Goal: Task Accomplishment & Management: Manage account settings

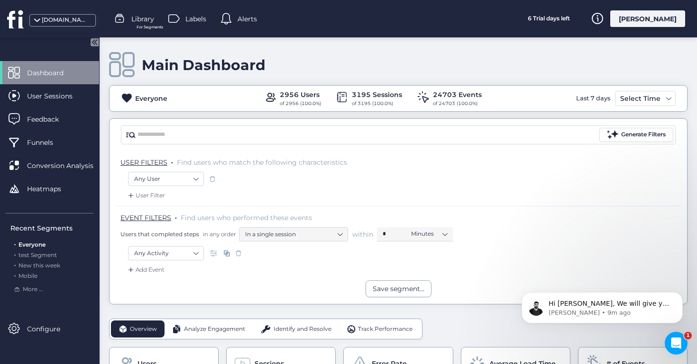
click at [63, 22] on div "[DOMAIN_NAME]" at bounding box center [65, 20] width 47 height 9
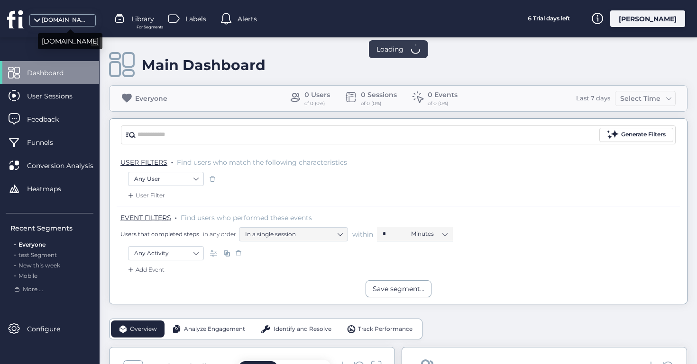
click at [63, 22] on div "[DOMAIN_NAME]" at bounding box center [65, 20] width 47 height 9
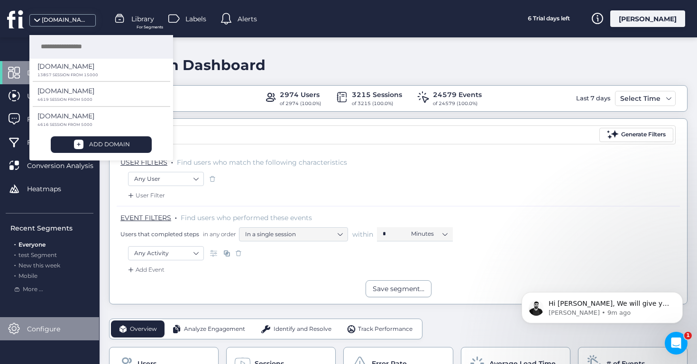
click at [41, 328] on span "Configure" at bounding box center [50, 329] width 47 height 10
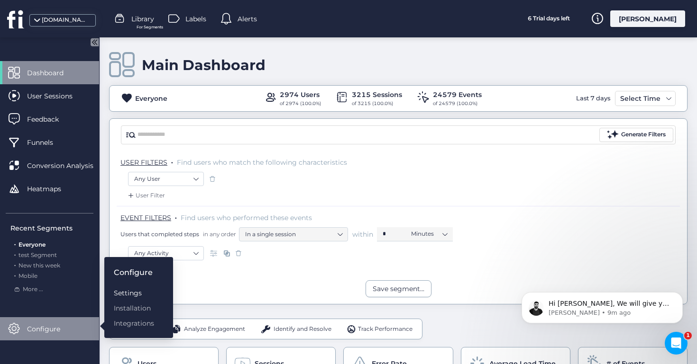
click at [136, 295] on div "Settings" at bounding box center [134, 293] width 40 height 10
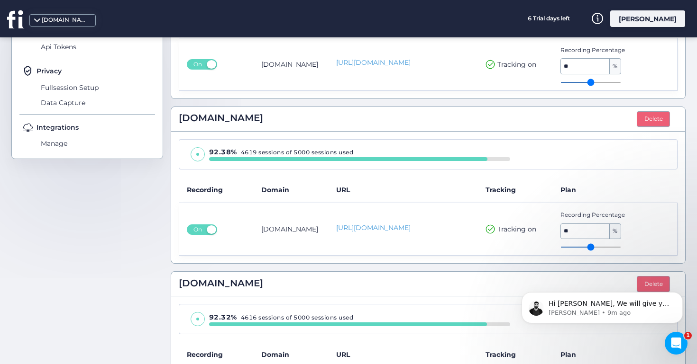
scroll to position [298, 0]
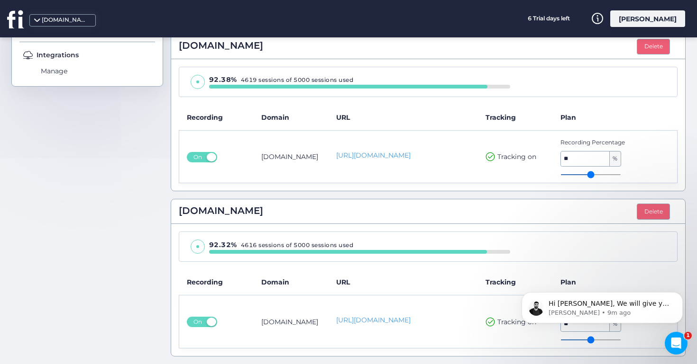
click at [574, 162] on input "**" at bounding box center [585, 159] width 49 height 15
type input "*"
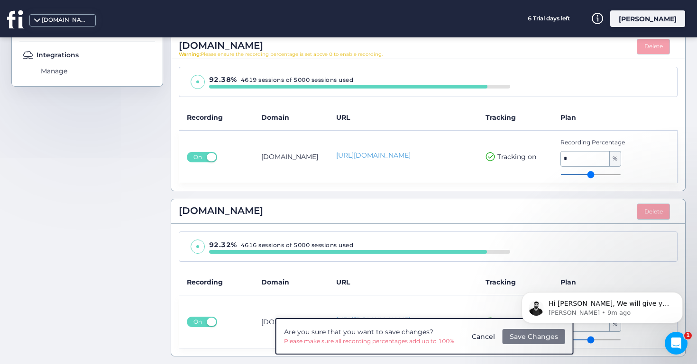
scroll to position [317, 0]
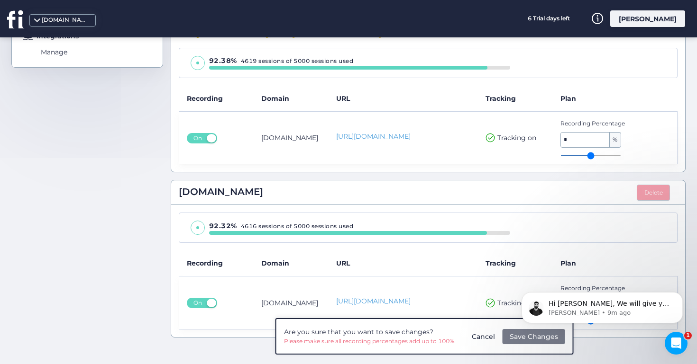
type input "*"
click at [514, 333] on body "Hi Stefano, We will give you more sessions shortly. Hang on, please, and you'll…" at bounding box center [602, 305] width 182 height 59
click at [675, 294] on button "Dismiss notification" at bounding box center [679, 295] width 12 height 12
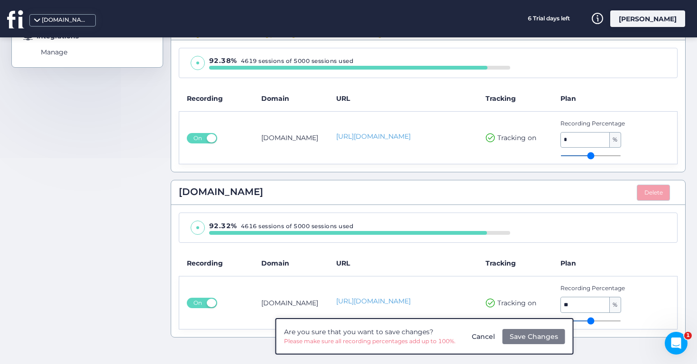
click at [591, 309] on input "**" at bounding box center [585, 305] width 49 height 15
type input "*"
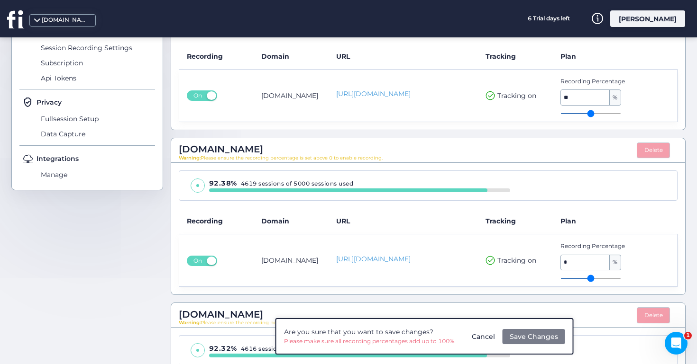
scroll to position [170, 0]
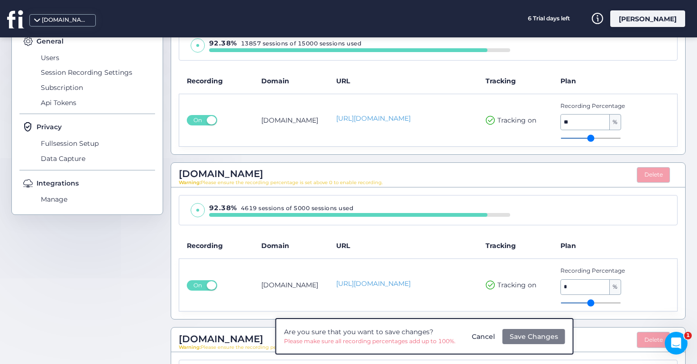
type input "*"
click at [584, 124] on input "**" at bounding box center [585, 122] width 49 height 15
type input "*"
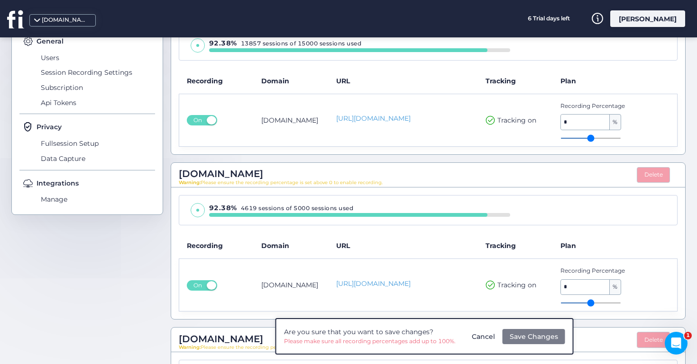
type input "*"
type input "**"
type input "***"
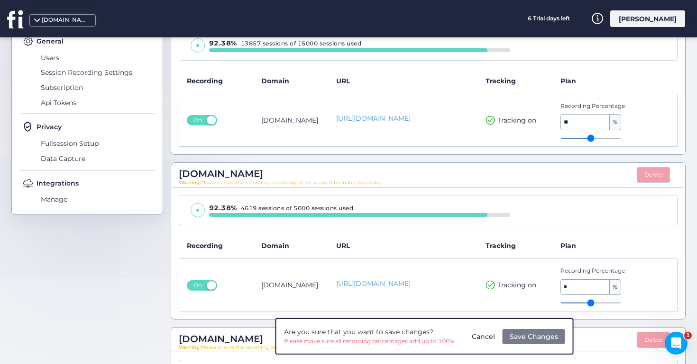
type input "***"
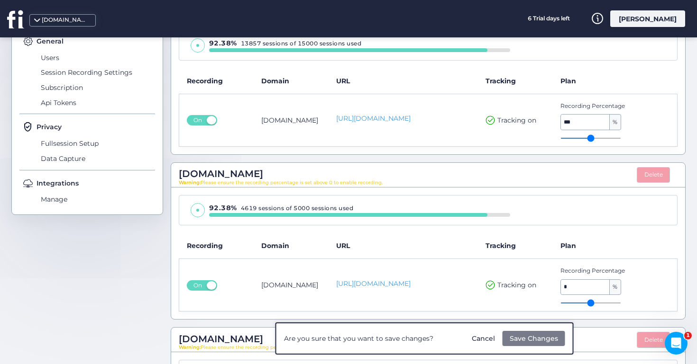
type input "***"
click at [525, 334] on span "Save Changes" at bounding box center [533, 339] width 48 height 10
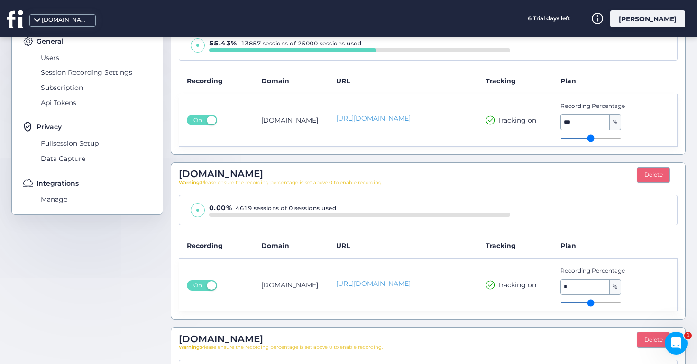
scroll to position [0, 0]
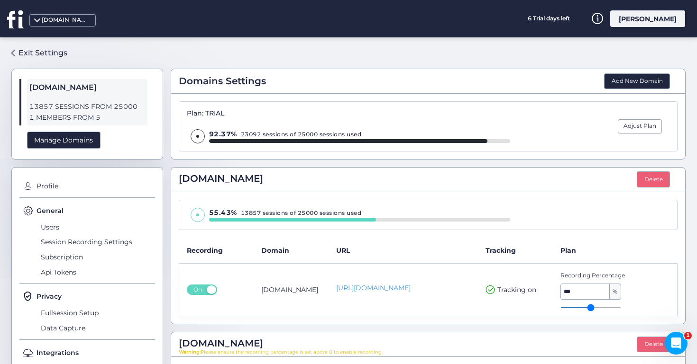
click at [14, 18] on icon at bounding box center [14, 19] width 15 height 18
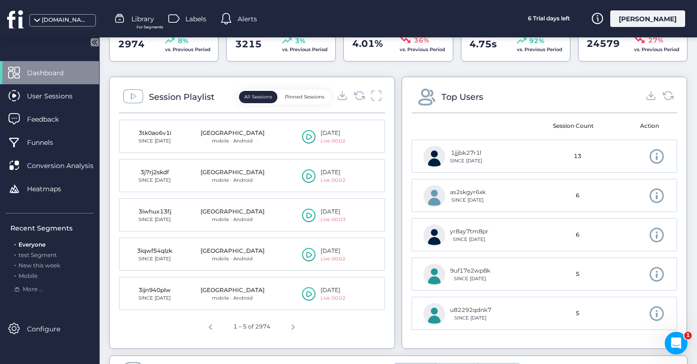
scroll to position [397, 0]
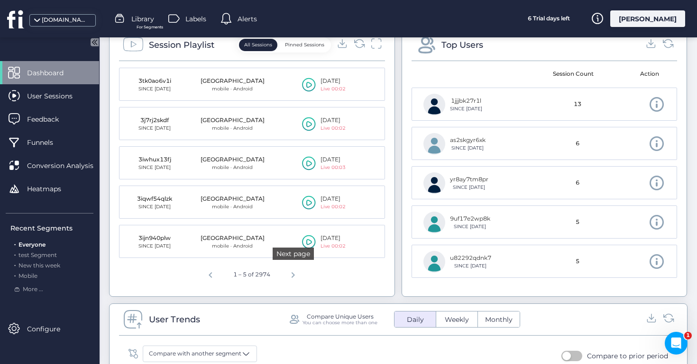
click at [287, 271] on span "Next page" at bounding box center [292, 273] width 23 height 23
click at [287, 271] on span "Next page" at bounding box center [294, 273] width 23 height 23
click at [287, 271] on span "Next page" at bounding box center [296, 273] width 23 height 23
click at [301, 274] on span "Next page" at bounding box center [296, 273] width 23 height 23
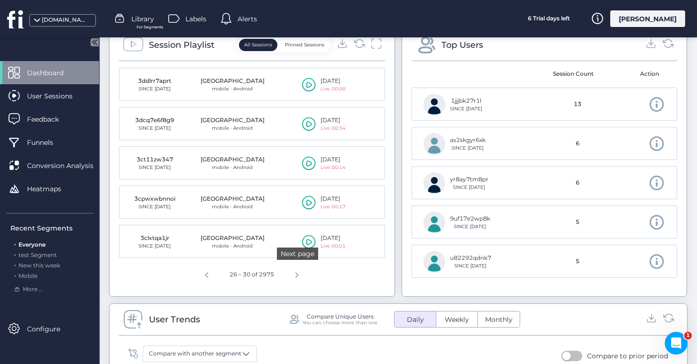
click at [301, 273] on span "Next page" at bounding box center [296, 273] width 23 height 23
click at [293, 276] on span "Next page" at bounding box center [296, 273] width 23 height 23
click at [293, 275] on span "Next page" at bounding box center [296, 273] width 23 height 23
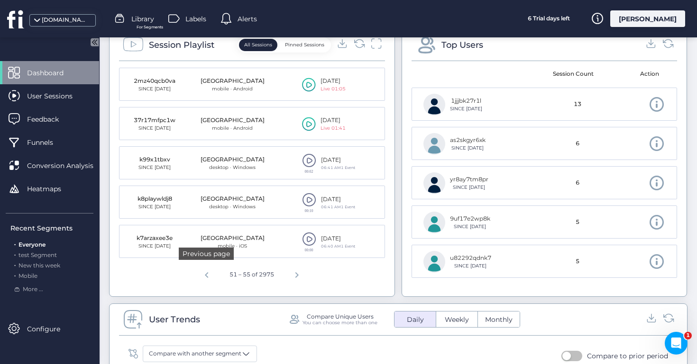
click at [215, 270] on span "Previous page" at bounding box center [206, 273] width 23 height 23
click at [309, 128] on icon at bounding box center [309, 124] width 14 height 14
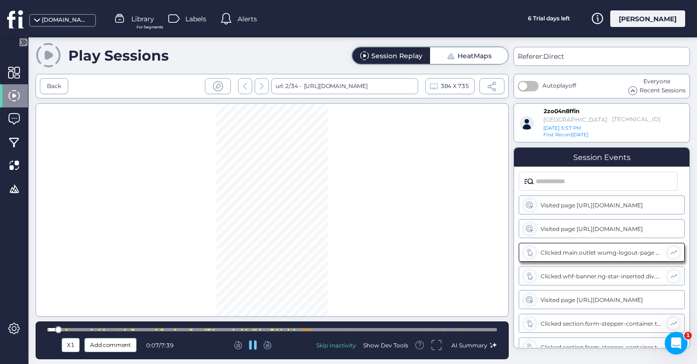
click at [271, 344] on icon at bounding box center [267, 345] width 8 height 9
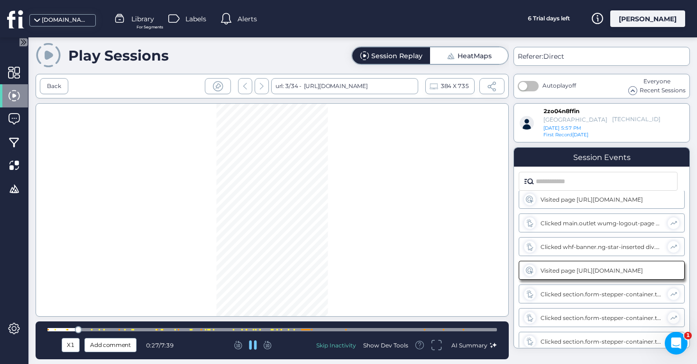
scroll to position [30, 0]
click at [269, 345] on icon at bounding box center [267, 345] width 8 height 9
click at [271, 343] on icon at bounding box center [267, 345] width 8 height 9
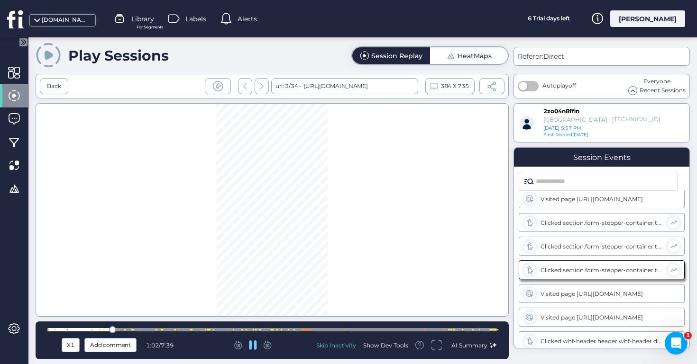
click at [271, 343] on icon at bounding box center [267, 345] width 8 height 9
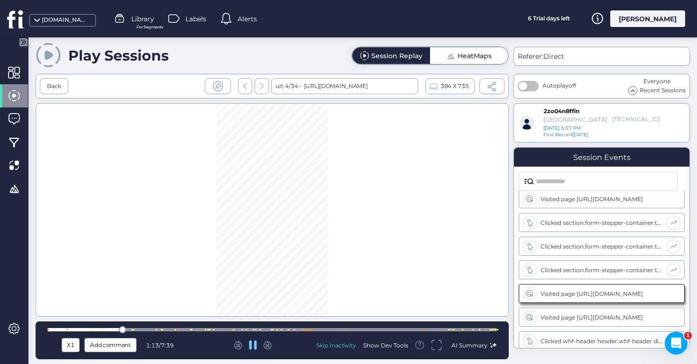
scroll to position [125, 0]
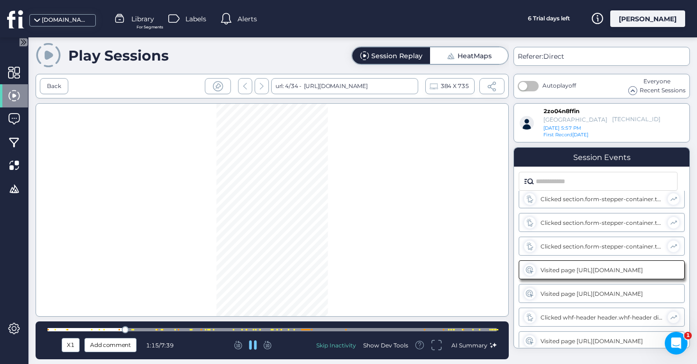
click at [271, 343] on icon at bounding box center [267, 345] width 8 height 9
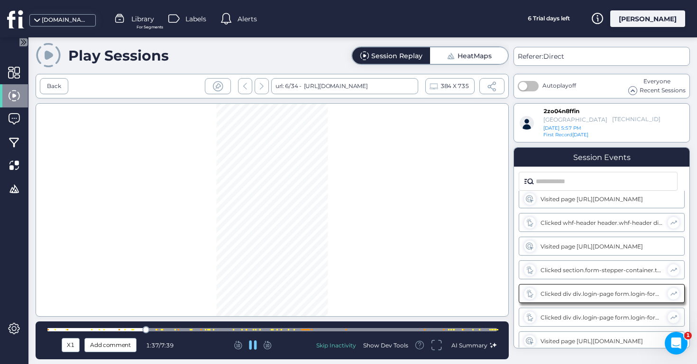
scroll to position [243, 0]
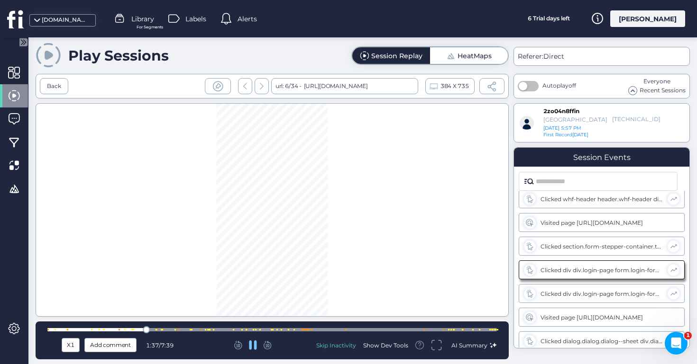
click at [271, 343] on icon at bounding box center [267, 345] width 8 height 9
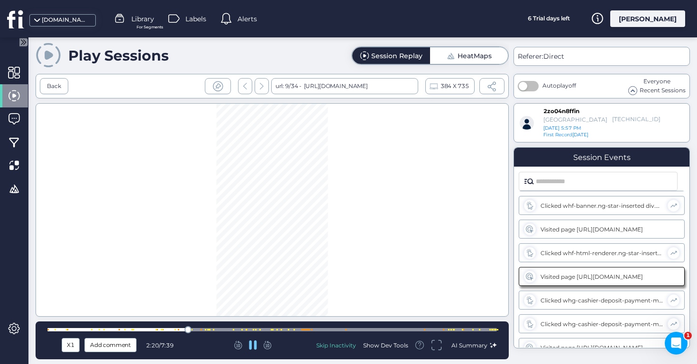
scroll to position [409, 0]
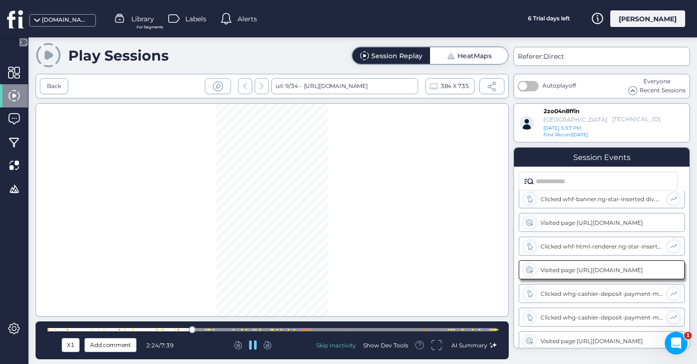
click at [271, 343] on icon at bounding box center [267, 345] width 8 height 9
click at [239, 347] on icon at bounding box center [237, 344] width 5 height 7
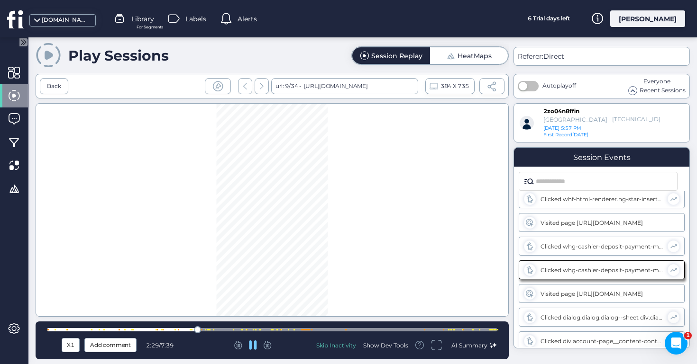
click at [268, 346] on icon at bounding box center [266, 344] width 5 height 7
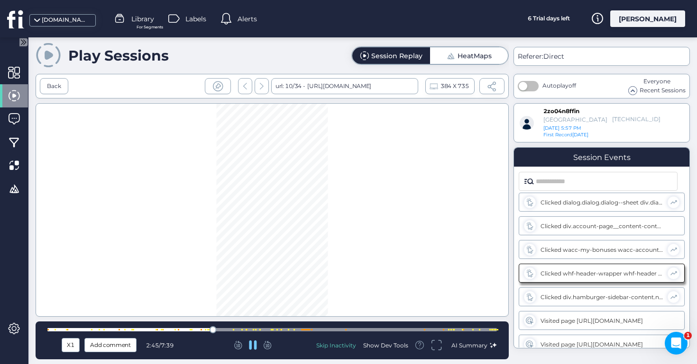
scroll to position [575, 0]
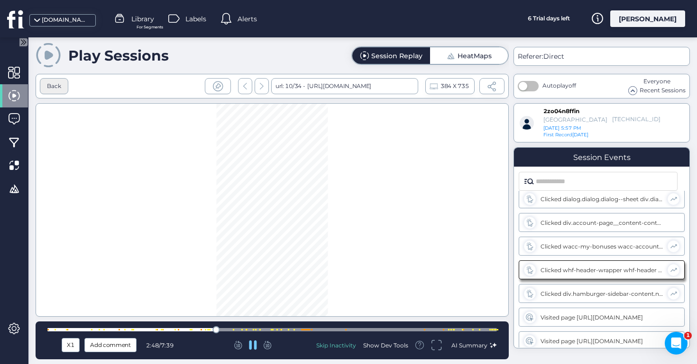
click at [63, 88] on div "Back" at bounding box center [54, 86] width 28 height 16
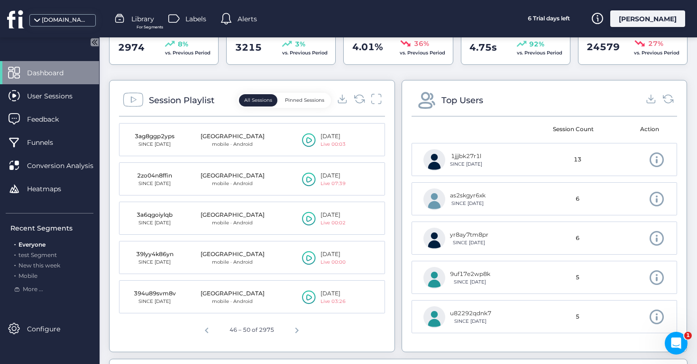
scroll to position [341, 0]
click at [209, 329] on span "Previous page" at bounding box center [206, 329] width 23 height 23
click at [306, 228] on mat-cell "02 Sep, 2025 Live 05:43" at bounding box center [331, 219] width 105 height 33
click at [308, 220] on icon at bounding box center [309, 219] width 14 height 14
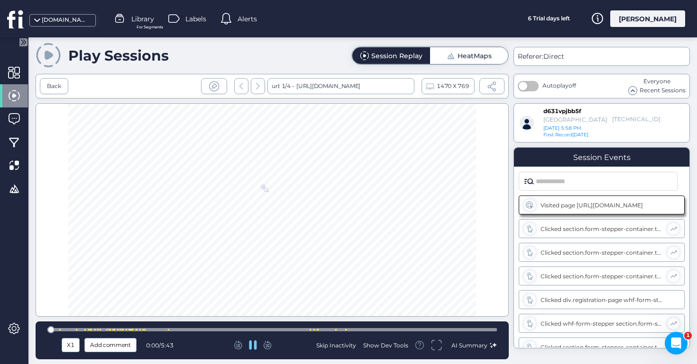
click at [86, 332] on div at bounding box center [271, 329] width 449 height 7
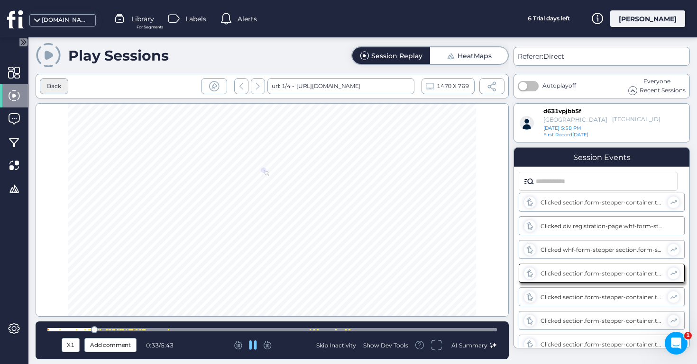
scroll to position [77, 0]
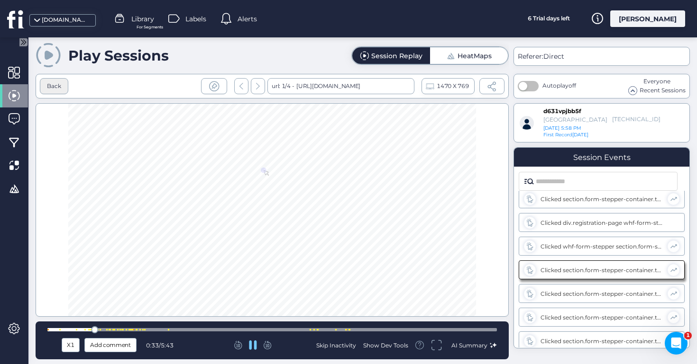
click at [60, 90] on div "Back" at bounding box center [54, 86] width 28 height 16
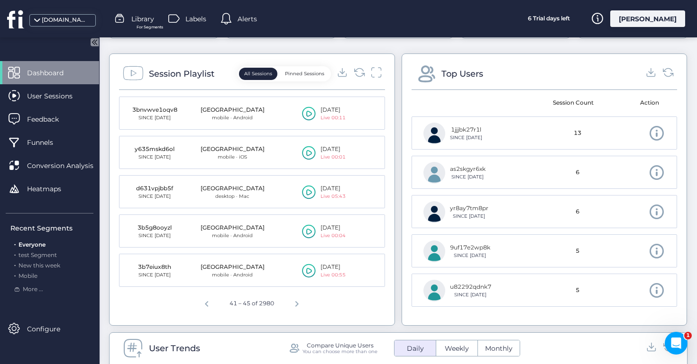
scroll to position [370, 0]
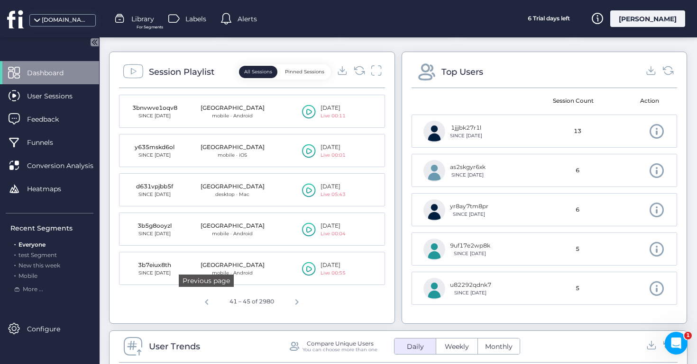
click at [205, 305] on span "Previous page" at bounding box center [206, 300] width 23 height 23
click at [308, 188] on icon at bounding box center [309, 191] width 6 height 6
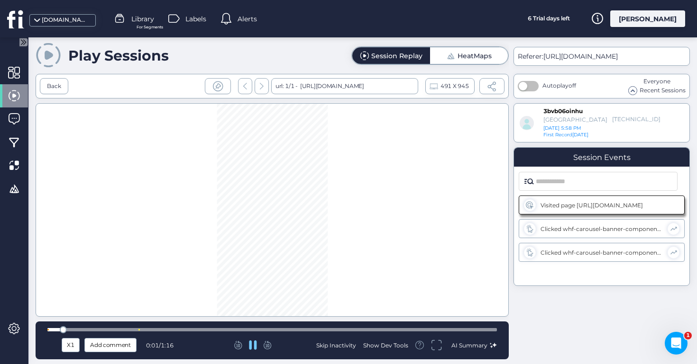
click at [271, 343] on icon at bounding box center [267, 345] width 8 height 9
click at [271, 342] on icon at bounding box center [267, 345] width 8 height 9
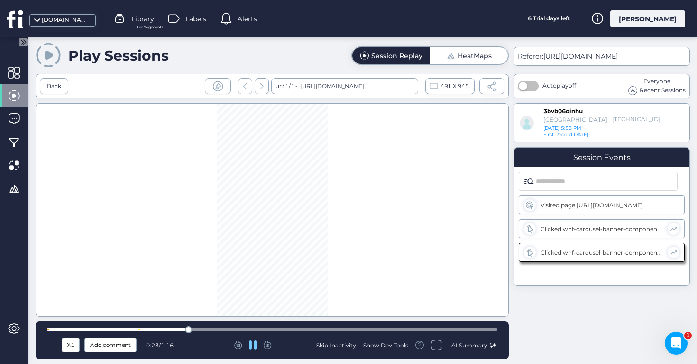
click at [271, 342] on icon at bounding box center [267, 345] width 8 height 9
click at [56, 87] on div "Back" at bounding box center [54, 86] width 14 height 9
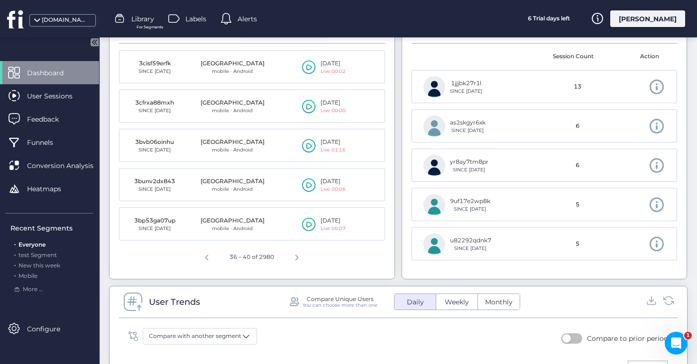
scroll to position [412, 0]
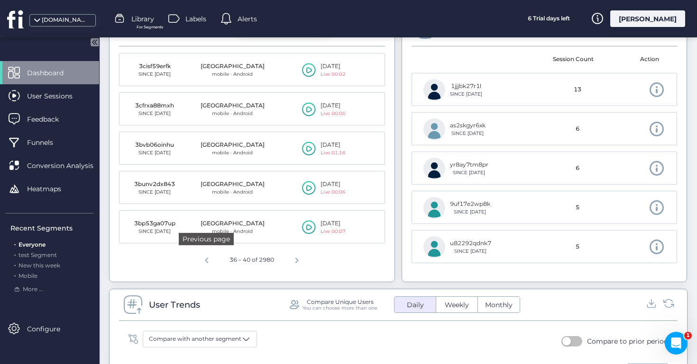
click at [200, 265] on span "Previous page" at bounding box center [206, 259] width 23 height 23
click at [201, 263] on span "Previous page" at bounding box center [206, 259] width 23 height 23
click at [202, 263] on span "Previous page" at bounding box center [206, 259] width 23 height 23
click at [311, 109] on icon at bounding box center [309, 109] width 14 height 14
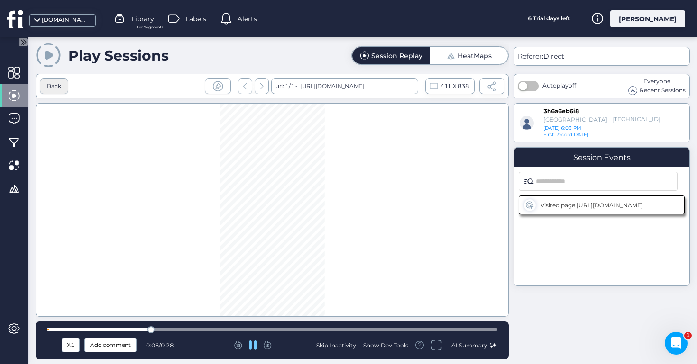
click at [62, 84] on div "Back" at bounding box center [54, 86] width 28 height 16
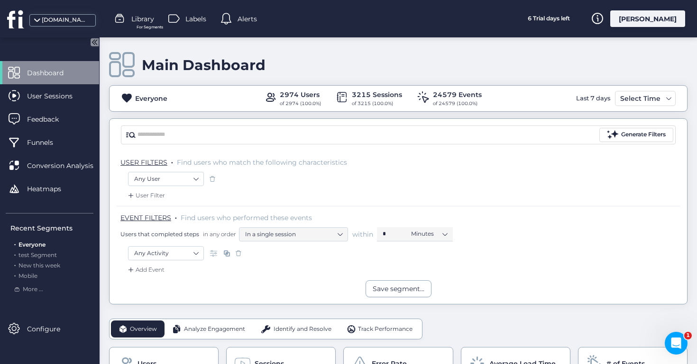
scroll to position [452, 0]
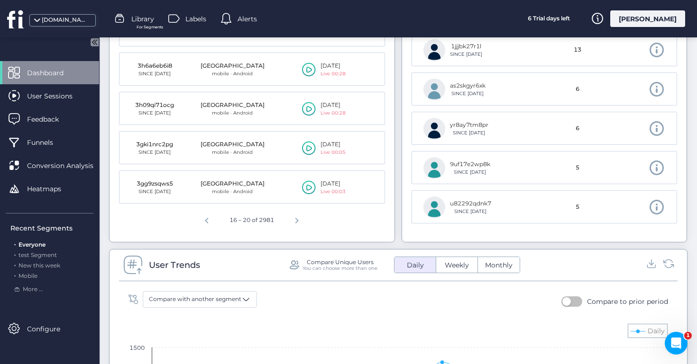
click at [63, 23] on div "[DOMAIN_NAME]" at bounding box center [65, 20] width 47 height 9
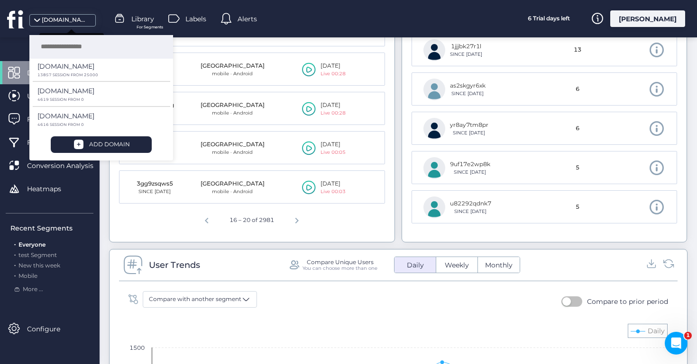
click at [63, 22] on div "[DOMAIN_NAME]" at bounding box center [65, 20] width 47 height 9
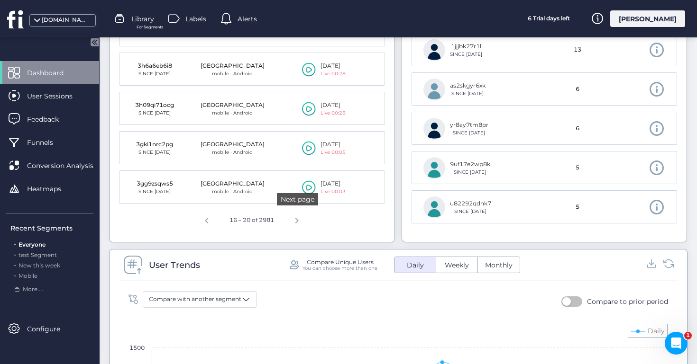
click at [298, 218] on span "Next page" at bounding box center [296, 219] width 23 height 23
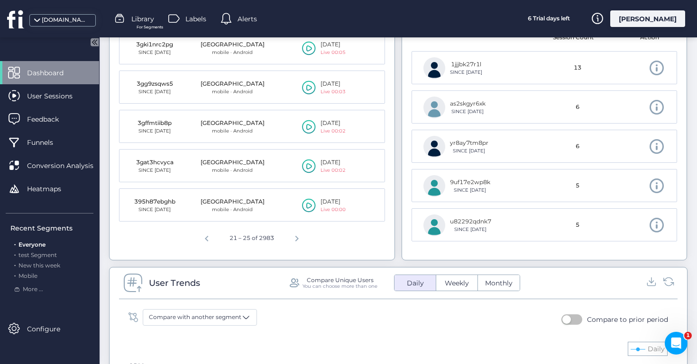
scroll to position [426, 0]
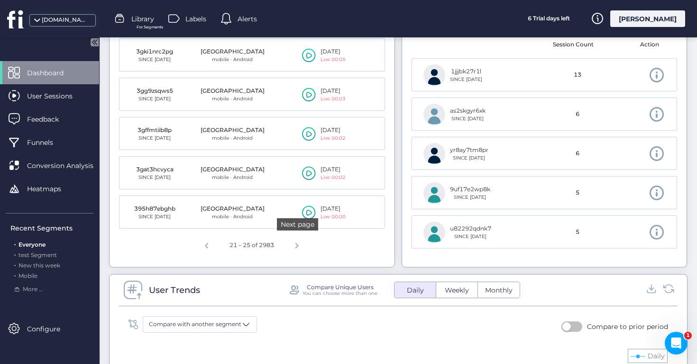
click at [295, 247] on span "Next page" at bounding box center [296, 244] width 23 height 23
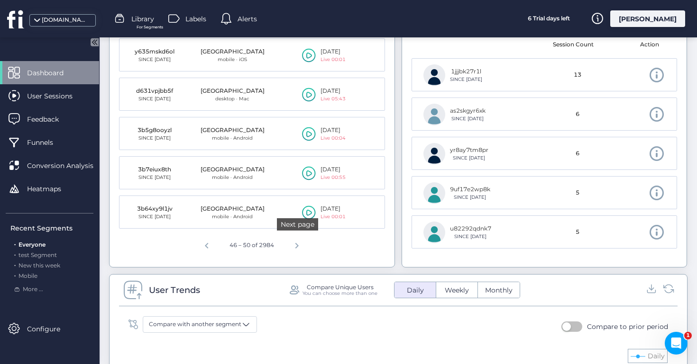
click at [290, 253] on span "Next page" at bounding box center [296, 244] width 23 height 23
click at [290, 252] on span "Next page" at bounding box center [296, 244] width 23 height 23
click at [289, 251] on span "Next page" at bounding box center [296, 244] width 23 height 23
click at [290, 250] on span "Next page" at bounding box center [296, 244] width 23 height 23
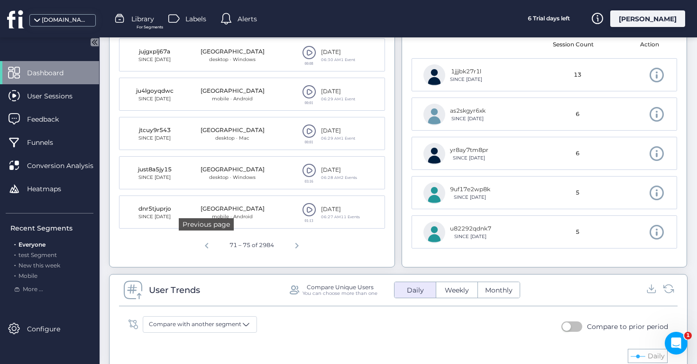
click at [202, 243] on span "Previous page" at bounding box center [206, 244] width 23 height 23
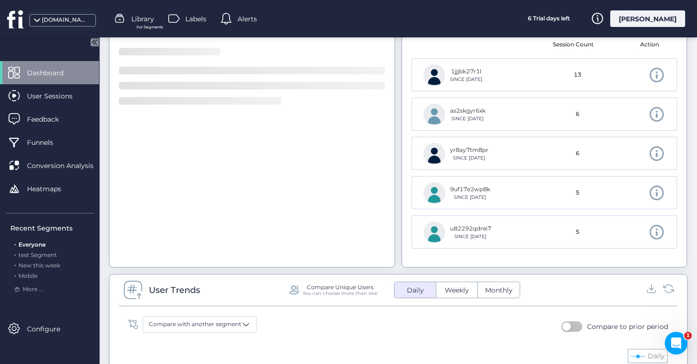
click at [202, 243] on div at bounding box center [252, 147] width 266 height 219
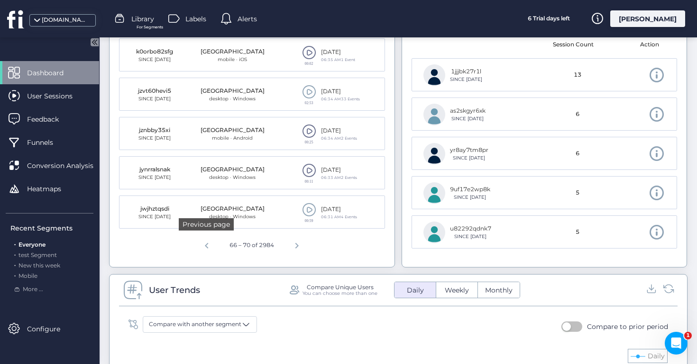
click at [202, 243] on span "Previous page" at bounding box center [206, 244] width 23 height 23
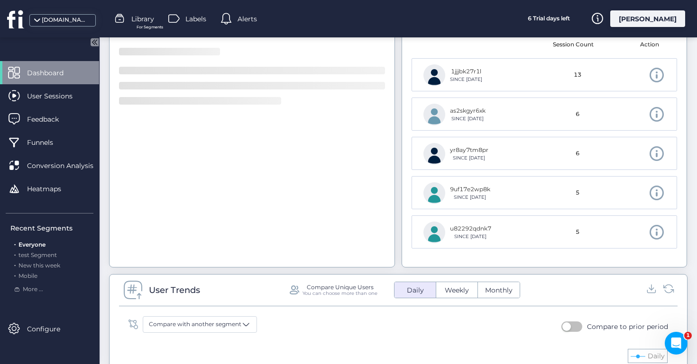
click at [202, 243] on div at bounding box center [252, 147] width 266 height 219
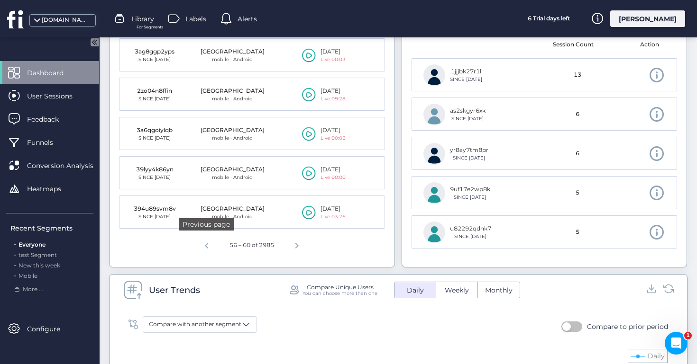
click at [202, 243] on span "Previous page" at bounding box center [206, 244] width 23 height 23
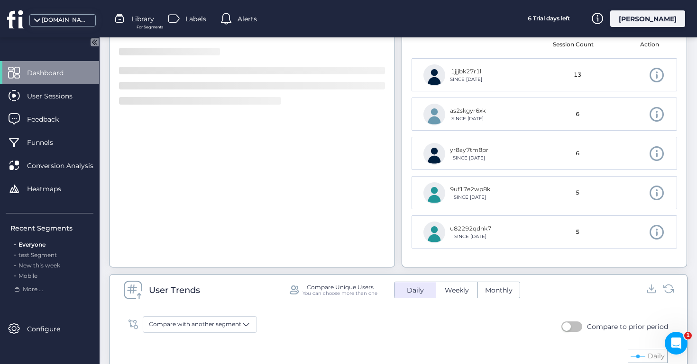
click at [202, 243] on div at bounding box center [252, 147] width 266 height 219
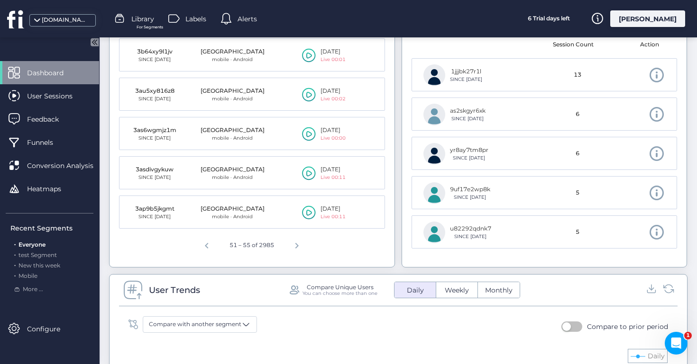
click at [202, 243] on span "Previous page" at bounding box center [206, 244] width 23 height 23
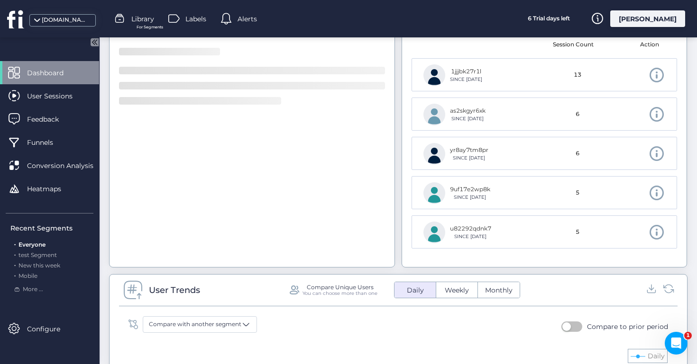
click at [202, 243] on div at bounding box center [252, 147] width 266 height 219
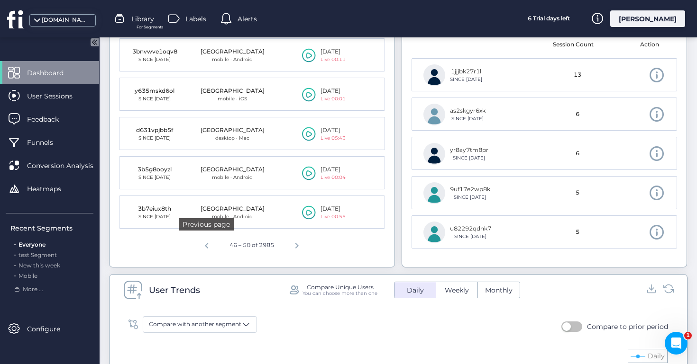
click at [202, 243] on span "Previous page" at bounding box center [206, 244] width 23 height 23
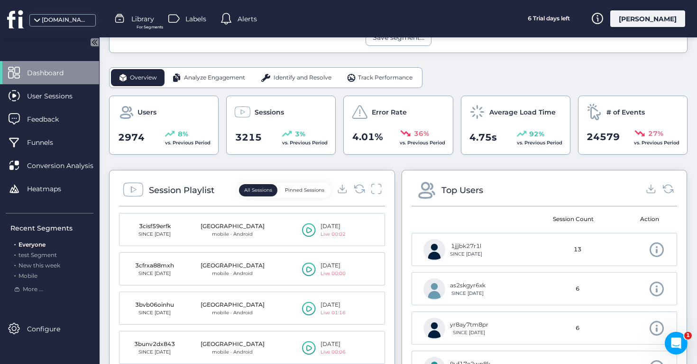
scroll to position [232, 0]
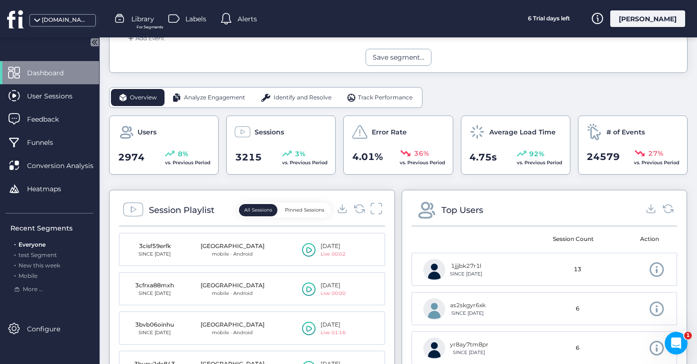
click at [378, 207] on icon at bounding box center [376, 208] width 12 height 13
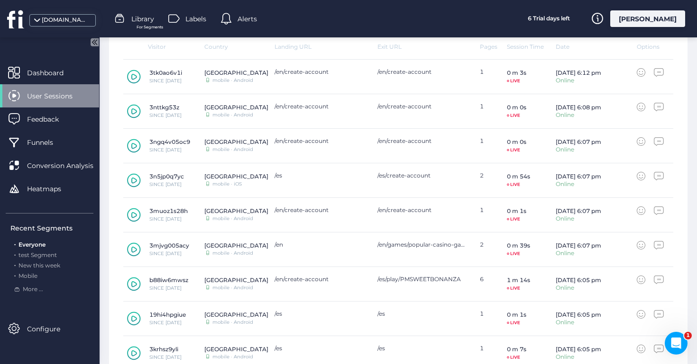
scroll to position [396, 0]
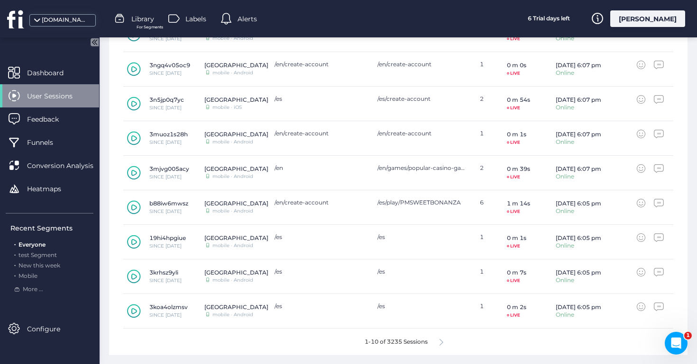
click at [443, 339] on icon at bounding box center [441, 342] width 4 height 7
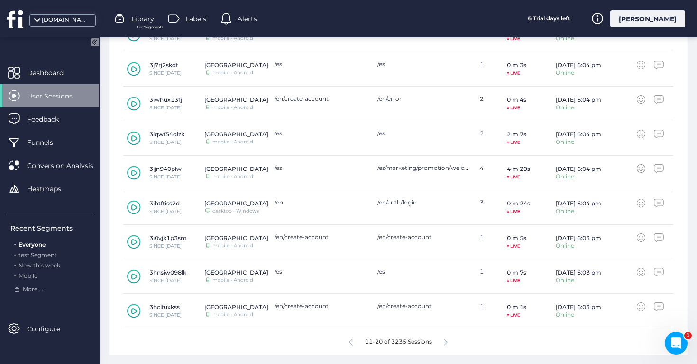
click at [449, 342] on div "11-20 of 3235 Sessions" at bounding box center [398, 342] width 550 height 27
click at [445, 341] on icon at bounding box center [445, 342] width 4 height 7
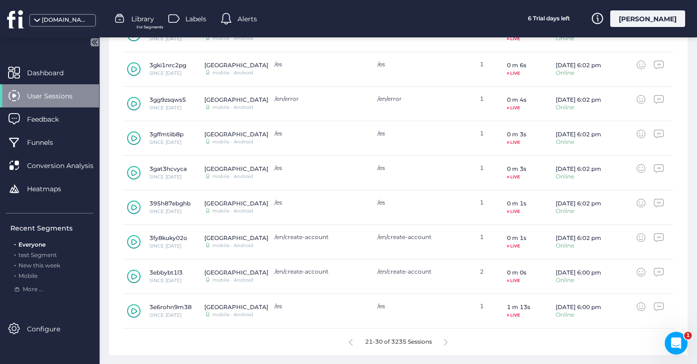
click at [445, 341] on icon at bounding box center [445, 342] width 4 height 7
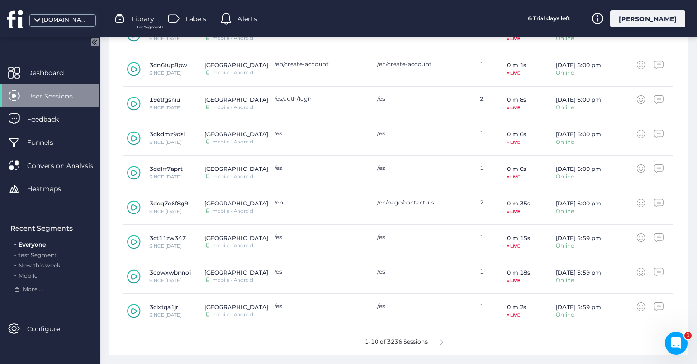
click at [441, 341] on icon at bounding box center [441, 342] width 4 height 7
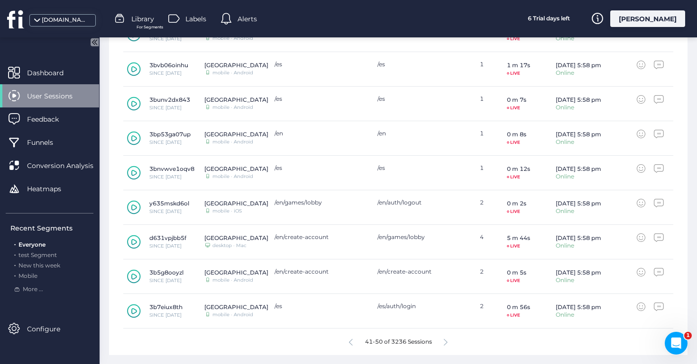
click at [444, 340] on div "41-50 of 3236 Sessions" at bounding box center [398, 342] width 550 height 27
click at [444, 340] on icon at bounding box center [445, 342] width 4 height 7
click at [130, 206] on icon at bounding box center [134, 207] width 14 height 14
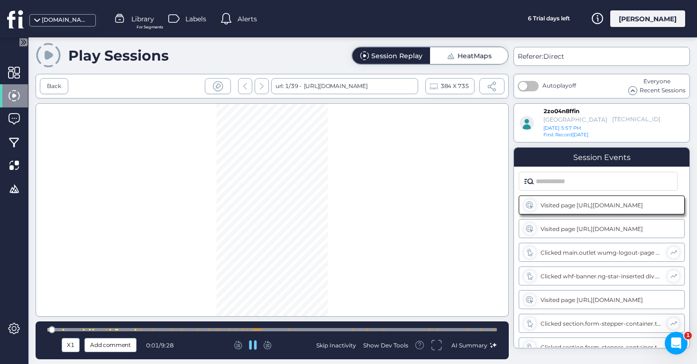
click at [214, 329] on div at bounding box center [271, 329] width 449 height 3
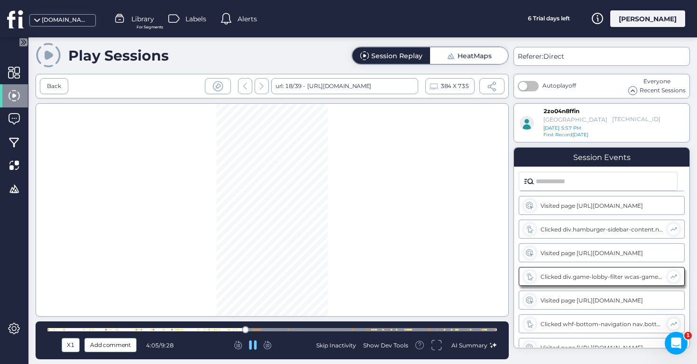
scroll to position [1049, 0]
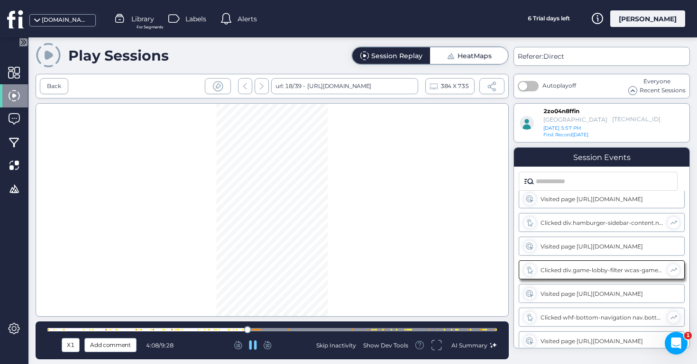
click at [268, 348] on icon at bounding box center [267, 345] width 8 height 9
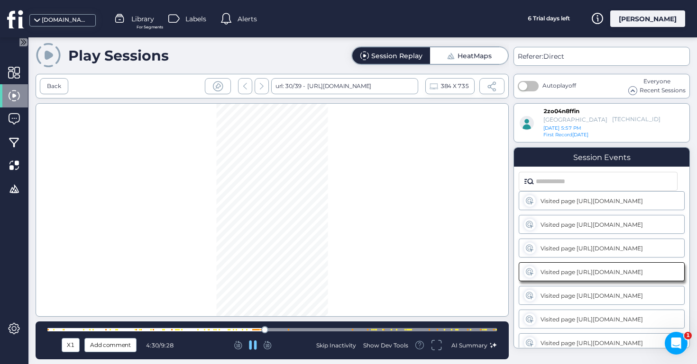
scroll to position [1357, 0]
click at [286, 330] on div at bounding box center [271, 329] width 449 height 3
click at [346, 330] on div at bounding box center [271, 329] width 449 height 3
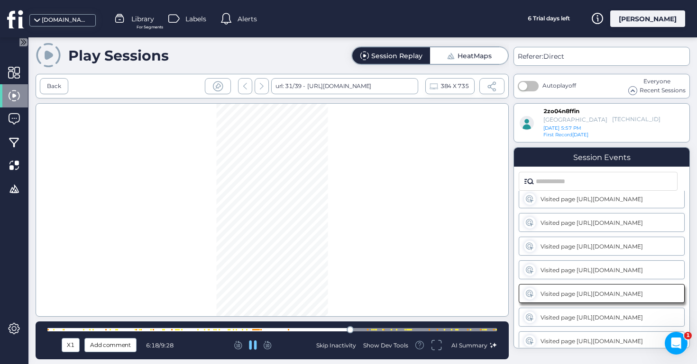
scroll to position [1380, 0]
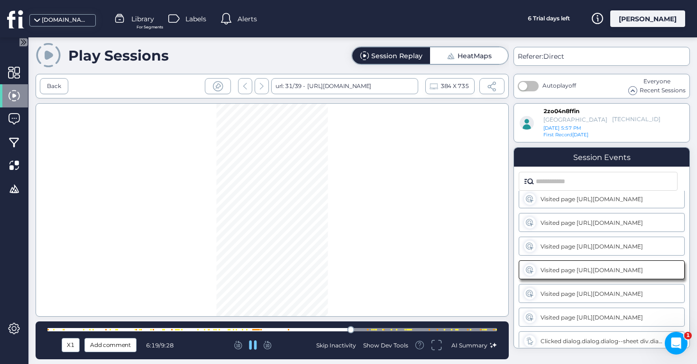
click at [364, 326] on div at bounding box center [271, 329] width 449 height 7
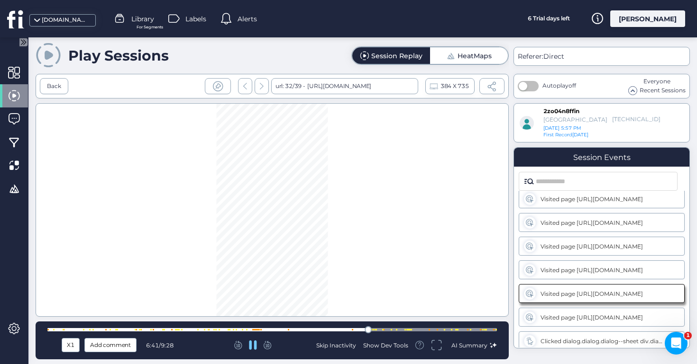
scroll to position [1404, 0]
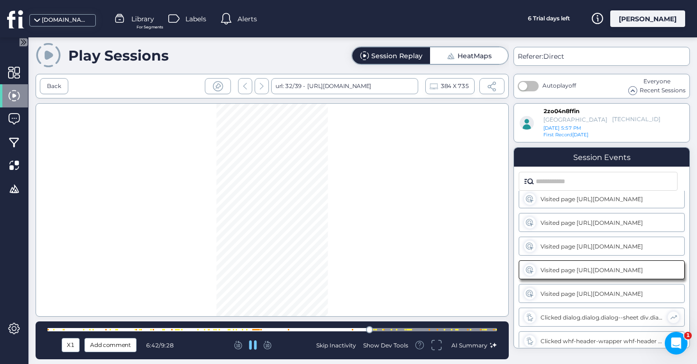
click at [380, 329] on div at bounding box center [271, 329] width 449 height 3
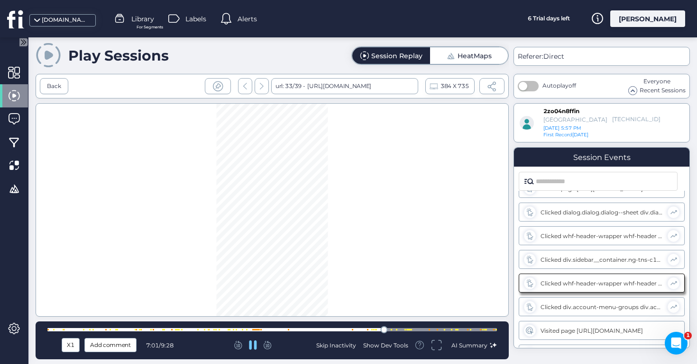
scroll to position [1522, 0]
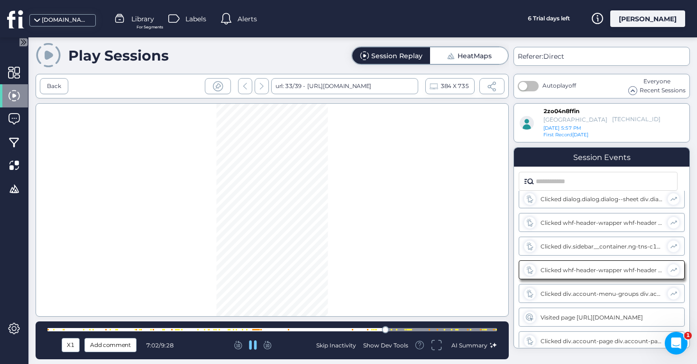
click at [395, 327] on div at bounding box center [271, 329] width 449 height 7
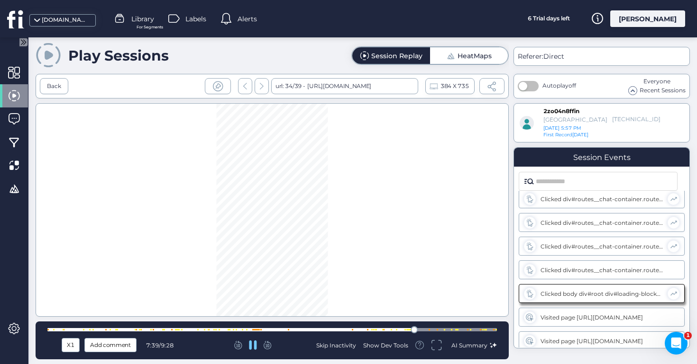
scroll to position [1759, 0]
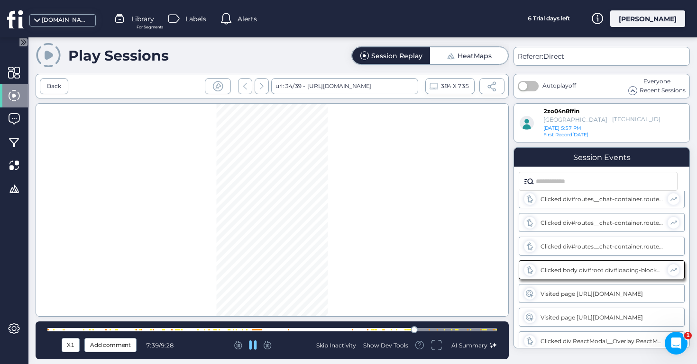
click at [272, 337] on div "X1 Add comment 7:39 / 9:28 Skip Inactivity Show Dev Tools AI Summary" at bounding box center [272, 341] width 473 height 38
click at [271, 345] on icon at bounding box center [267, 345] width 8 height 9
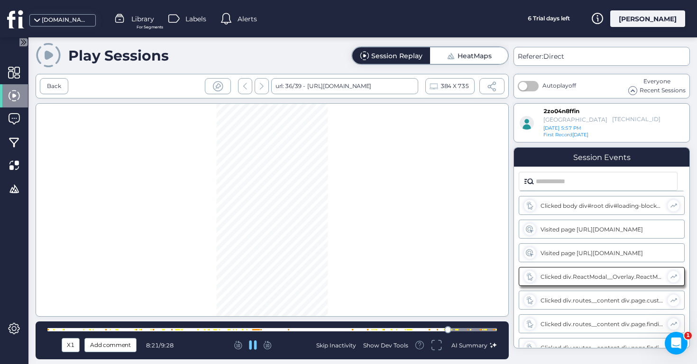
scroll to position [1830, 0]
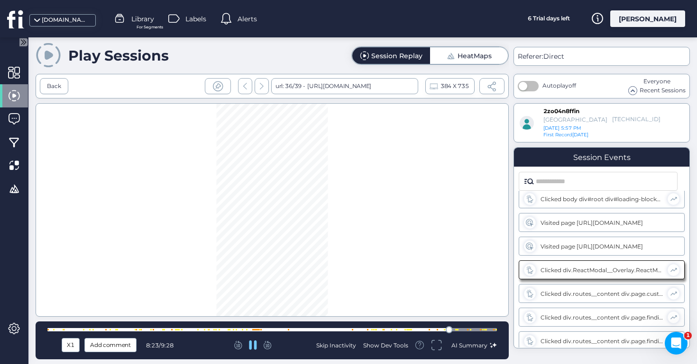
click at [271, 345] on icon at bounding box center [267, 345] width 8 height 9
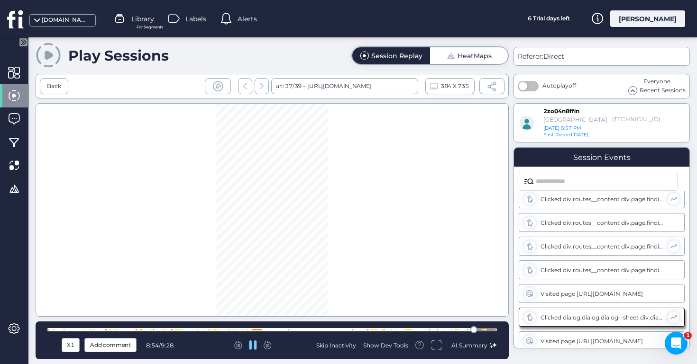
scroll to position [1996, 0]
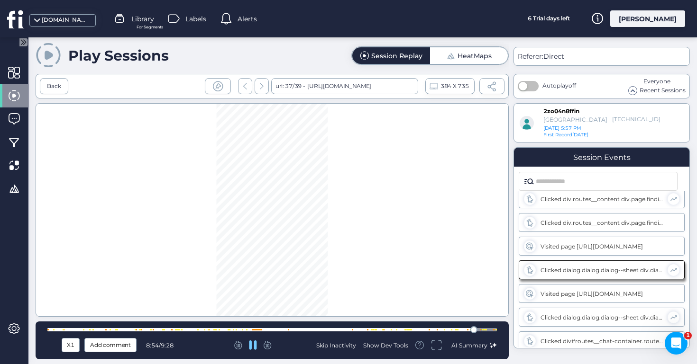
click at [271, 345] on icon at bounding box center [267, 345] width 8 height 9
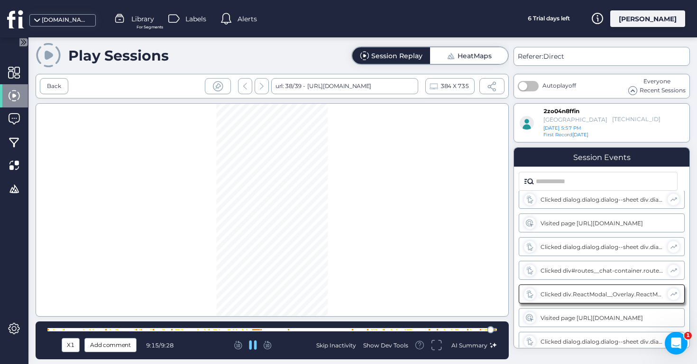
scroll to position [2070, 0]
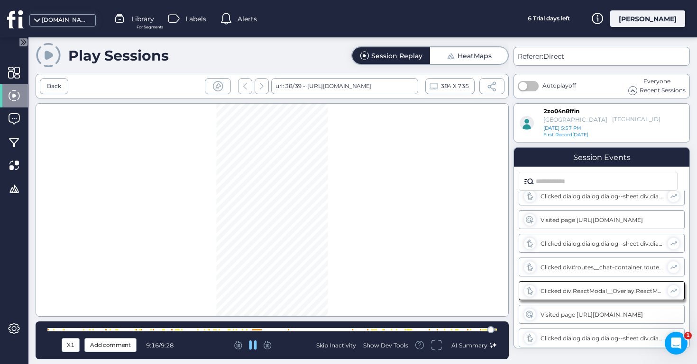
click at [271, 345] on icon at bounding box center [267, 345] width 8 height 9
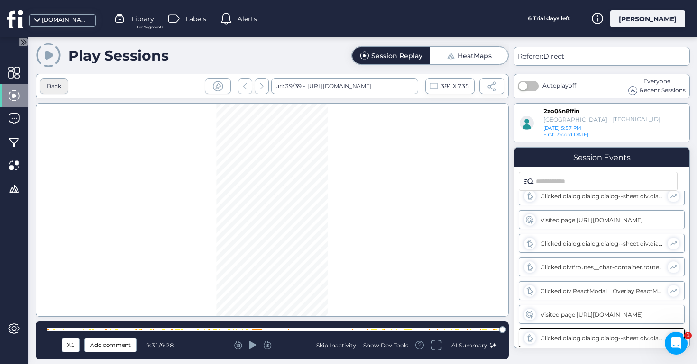
click at [57, 84] on div "Back" at bounding box center [54, 86] width 14 height 9
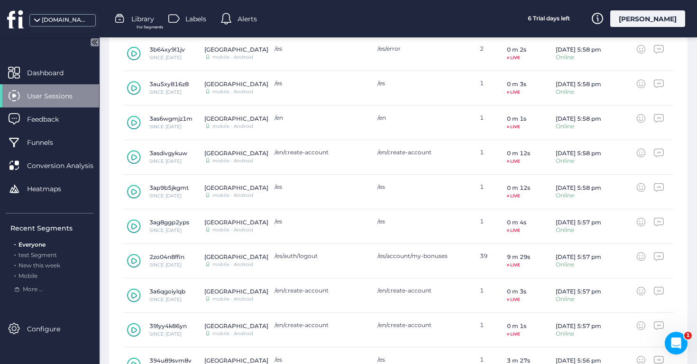
scroll to position [396, 0]
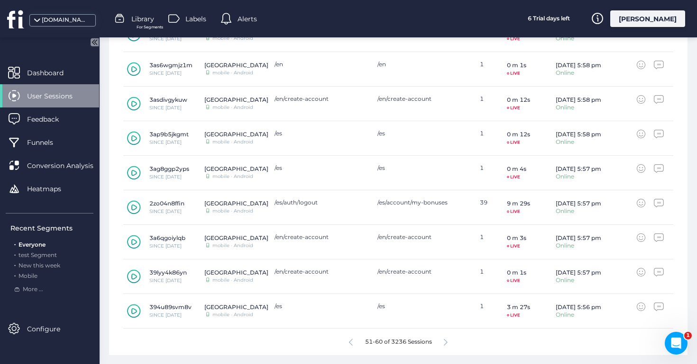
click at [446, 335] on div "51-60 of 3236 Sessions" at bounding box center [398, 342] width 550 height 27
click at [446, 342] on icon at bounding box center [445, 342] width 4 height 7
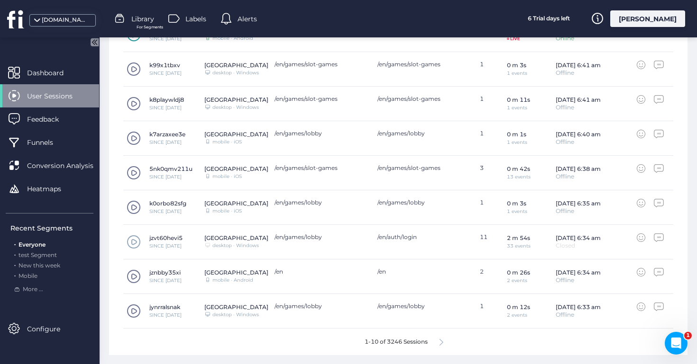
click at [442, 344] on icon at bounding box center [441, 342] width 4 height 7
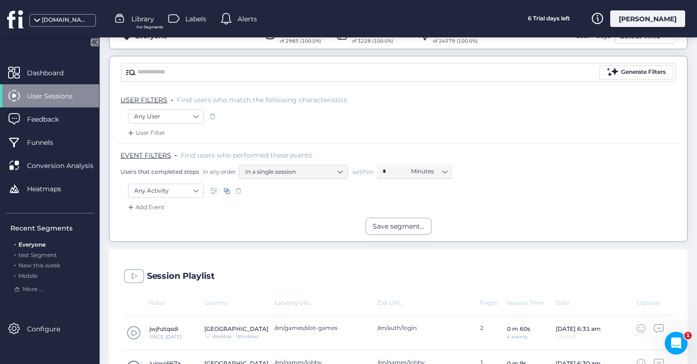
scroll to position [35, 0]
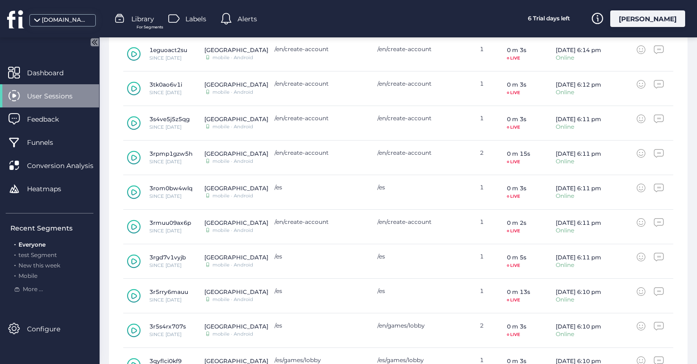
scroll to position [396, 0]
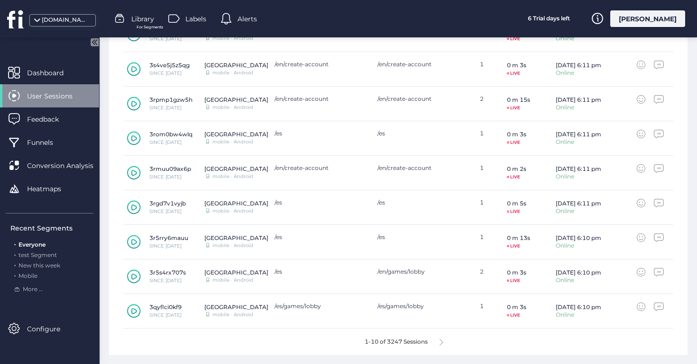
click at [443, 335] on div "1-10 of 3247 Sessions" at bounding box center [398, 342] width 550 height 27
click at [443, 336] on div "1-10 of 3247 Sessions" at bounding box center [398, 342] width 550 height 27
click at [443, 341] on icon at bounding box center [441, 342] width 4 height 7
click at [131, 312] on icon at bounding box center [134, 311] width 14 height 14
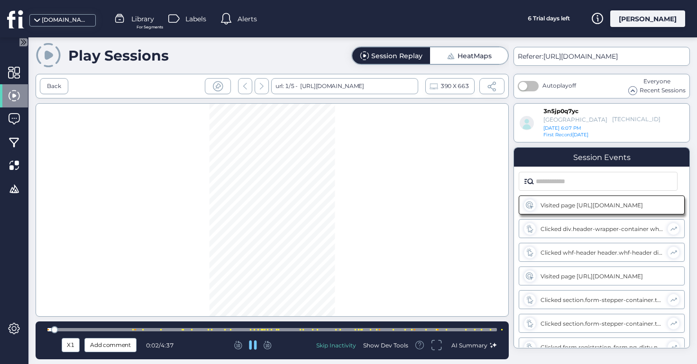
click at [128, 329] on div at bounding box center [271, 329] width 449 height 3
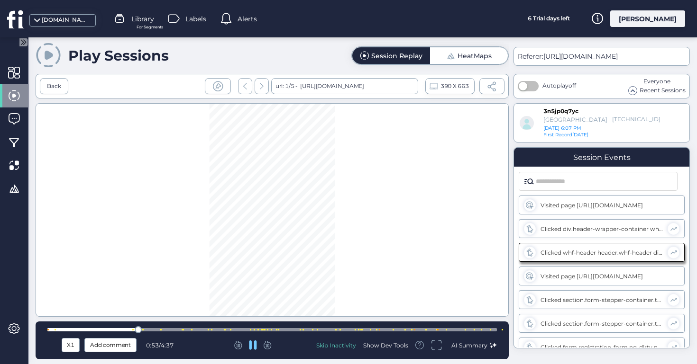
scroll to position [6, 0]
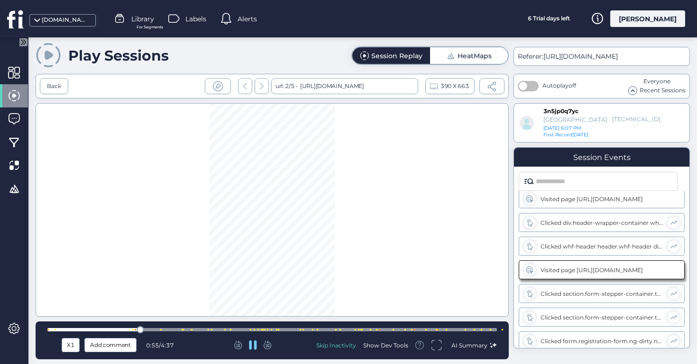
click at [267, 346] on icon at bounding box center [266, 344] width 5 height 7
click at [267, 345] on icon at bounding box center [266, 344] width 5 height 7
click at [267, 344] on icon at bounding box center [267, 345] width 8 height 9
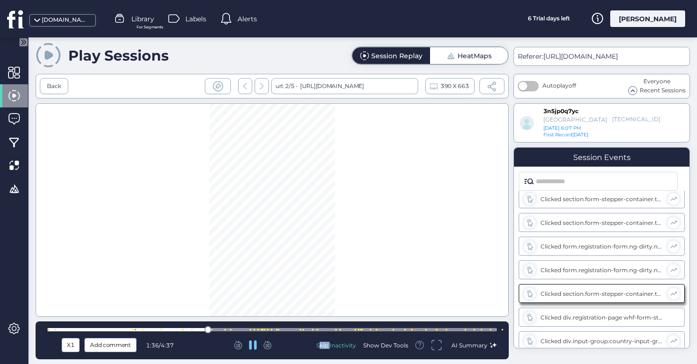
scroll to position [125, 0]
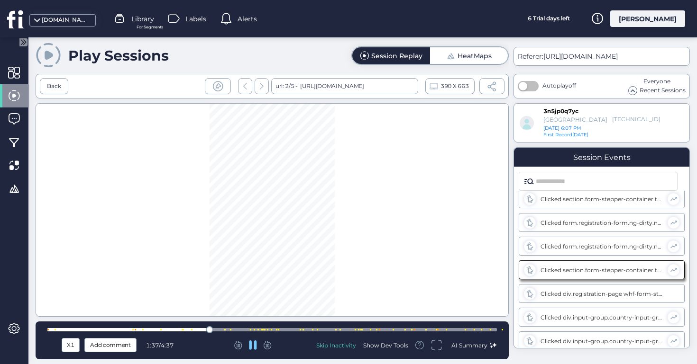
click at [267, 343] on icon at bounding box center [267, 345] width 8 height 9
click at [271, 345] on icon at bounding box center [267, 345] width 8 height 9
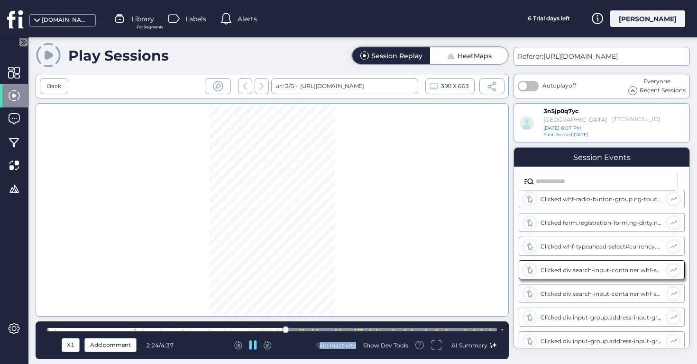
click at [271, 345] on icon at bounding box center [267, 345] width 8 height 9
click at [271, 344] on icon at bounding box center [267, 345] width 8 height 9
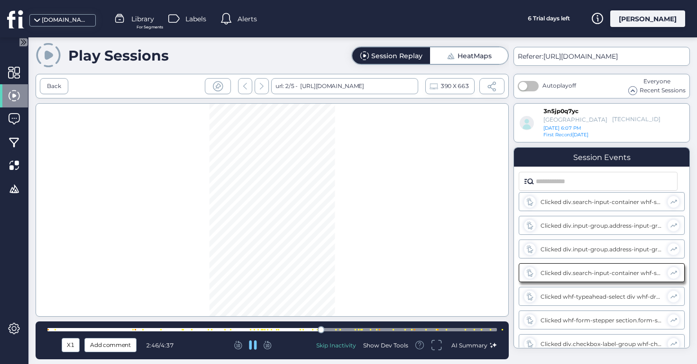
scroll to position [551, 0]
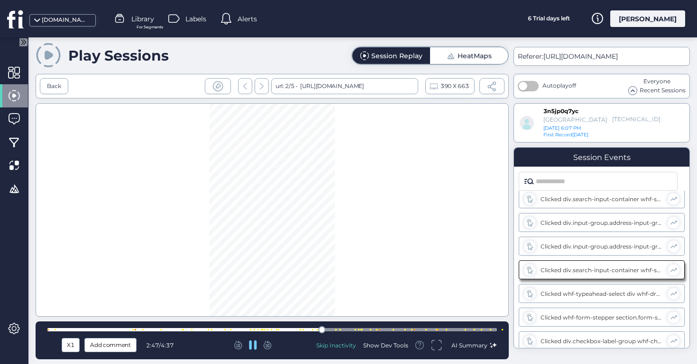
click at [271, 344] on icon at bounding box center [267, 345] width 8 height 9
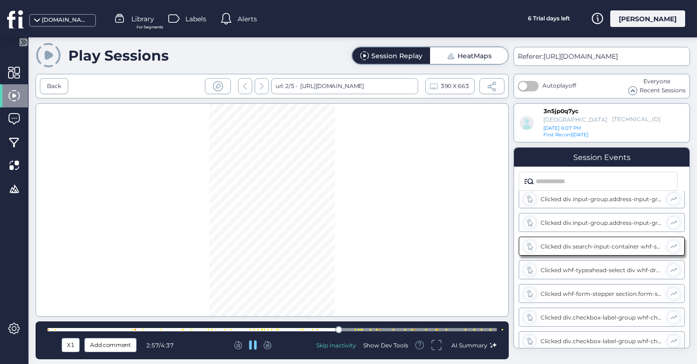
click at [271, 344] on icon at bounding box center [267, 345] width 8 height 9
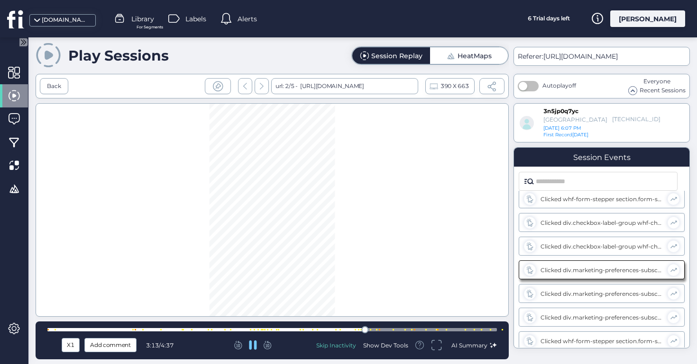
scroll to position [693, 0]
click at [271, 346] on icon at bounding box center [267, 345] width 8 height 9
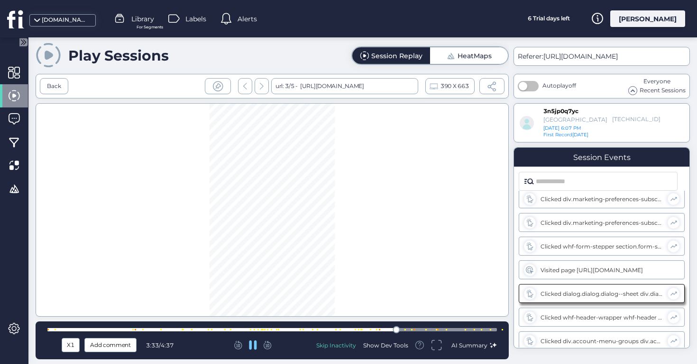
scroll to position [788, 0]
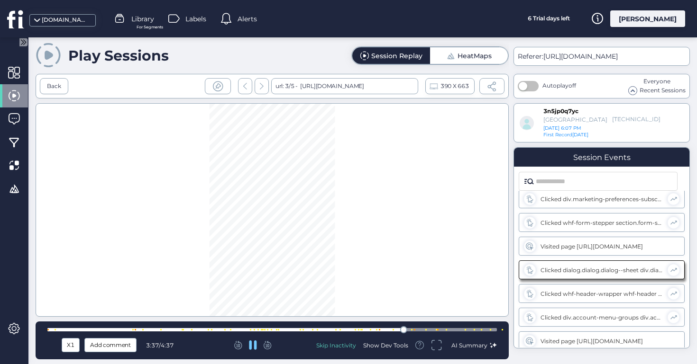
click at [271, 345] on icon at bounding box center [267, 345] width 8 height 9
click at [240, 343] on icon at bounding box center [238, 345] width 8 height 9
click at [238, 344] on icon at bounding box center [238, 345] width 8 height 9
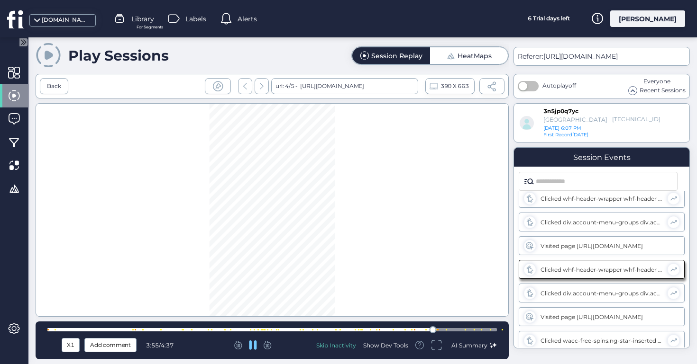
scroll to position [883, 0]
click at [255, 347] on icon at bounding box center [253, 345] width 8 height 9
click at [256, 346] on icon at bounding box center [253, 345] width 8 height 8
click at [256, 343] on icon at bounding box center [253, 345] width 8 height 9
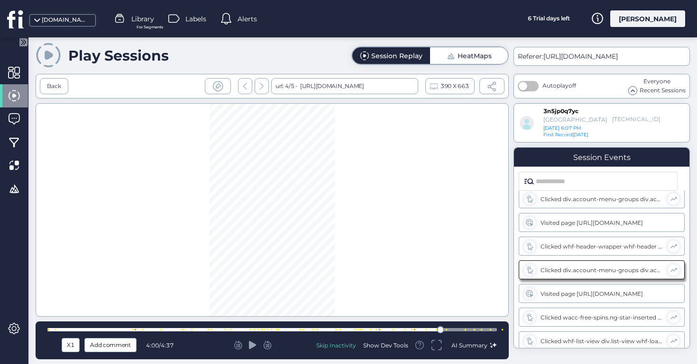
click at [256, 343] on icon at bounding box center [253, 345] width 8 height 9
click at [251, 347] on icon at bounding box center [253, 345] width 8 height 8
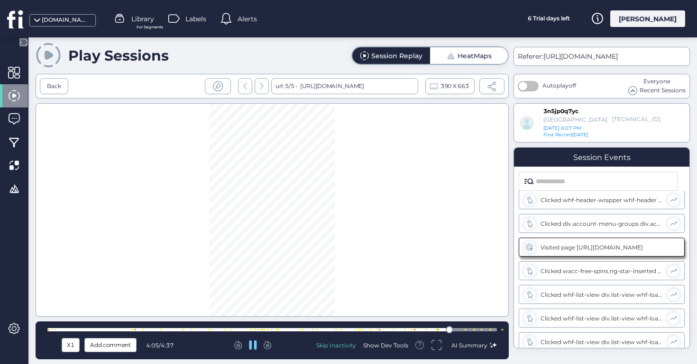
scroll to position [954, 0]
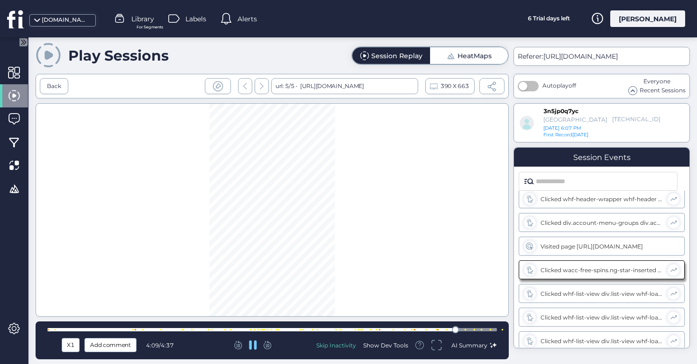
click at [266, 345] on icon at bounding box center [267, 345] width 8 height 9
click at [267, 346] on icon at bounding box center [266, 344] width 5 height 7
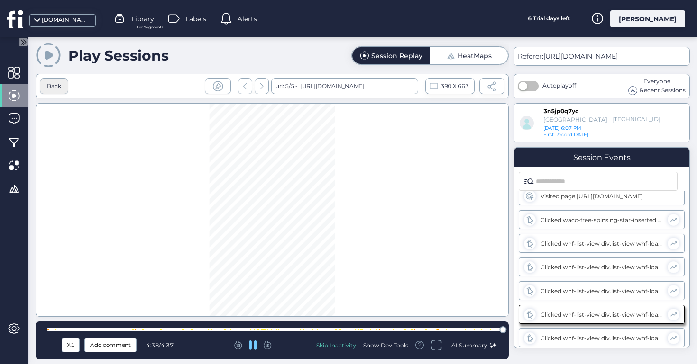
click at [49, 82] on div "Back" at bounding box center [54, 86] width 14 height 9
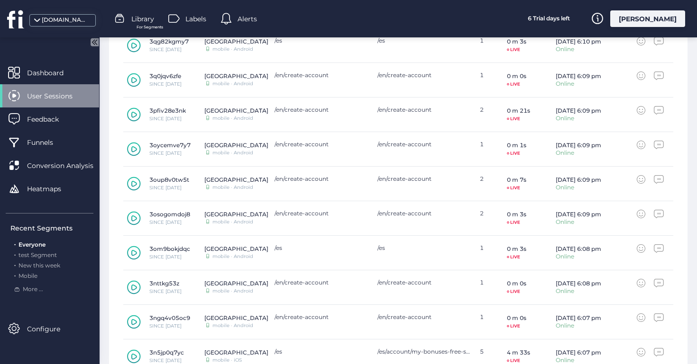
scroll to position [396, 0]
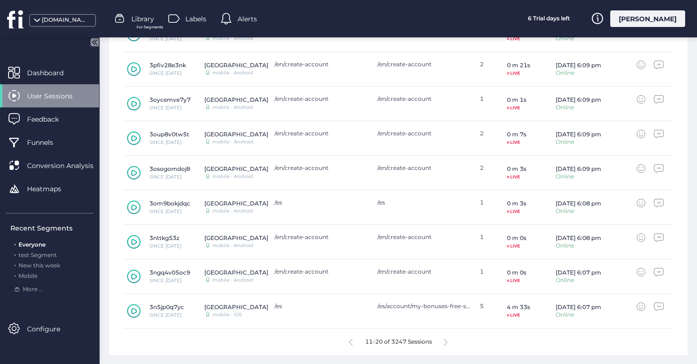
click at [443, 340] on div "11-20 of 3247 Sessions" at bounding box center [398, 342] width 550 height 27
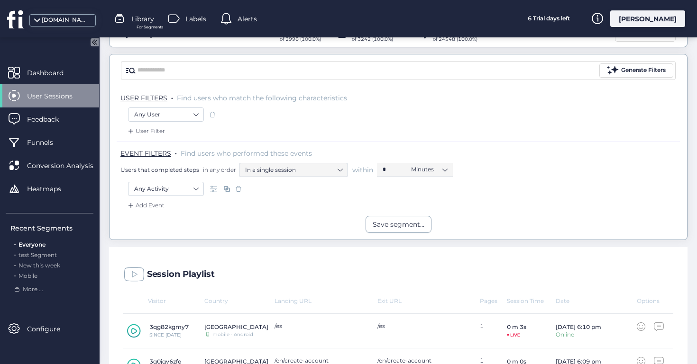
scroll to position [0, 0]
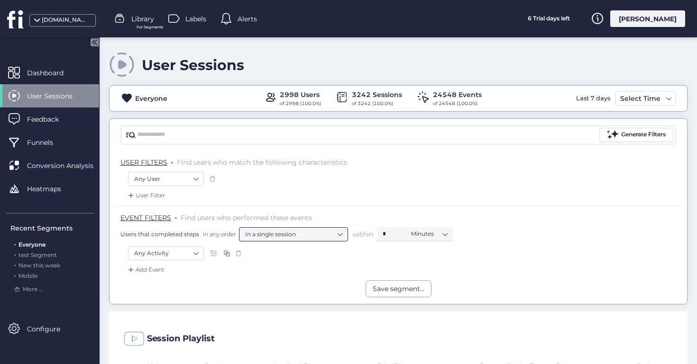
click at [292, 230] on nz-select-item "In a single session" at bounding box center [293, 234] width 97 height 14
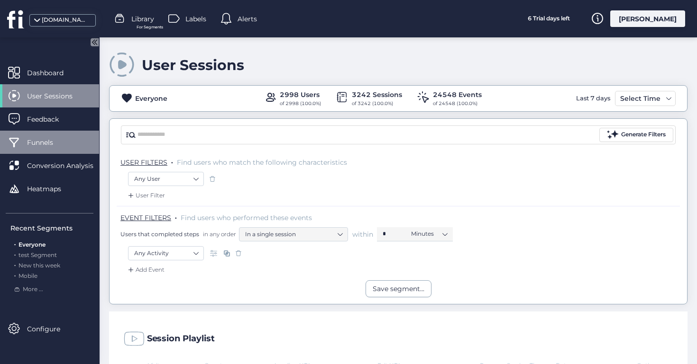
click at [66, 149] on div "Funnels" at bounding box center [49, 142] width 99 height 23
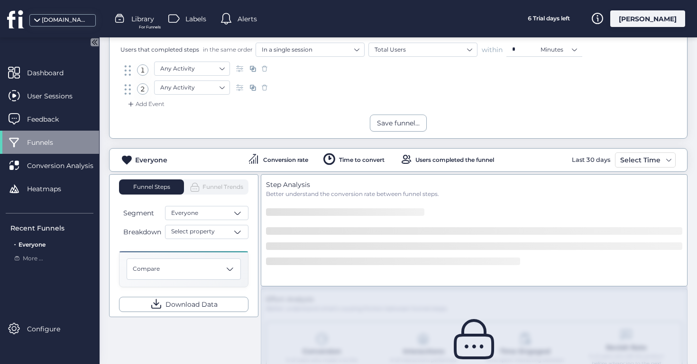
scroll to position [68, 0]
click at [207, 60] on div "EVENT FILTERS . Find users who performed these events Users that completed step…" at bounding box center [398, 41] width 563 height 40
click at [206, 64] on nz-select-item "Any Activity" at bounding box center [191, 68] width 63 height 14
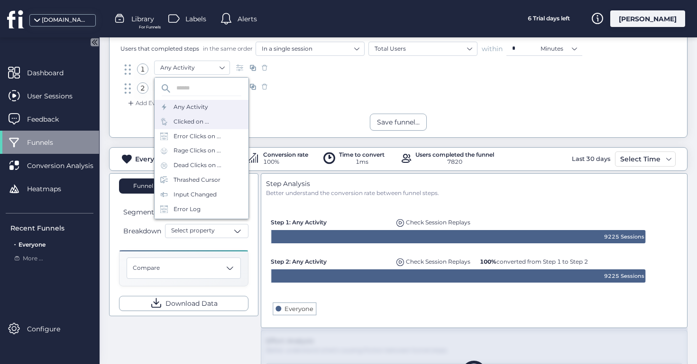
click at [186, 127] on div "Clicked on ..." at bounding box center [201, 122] width 94 height 15
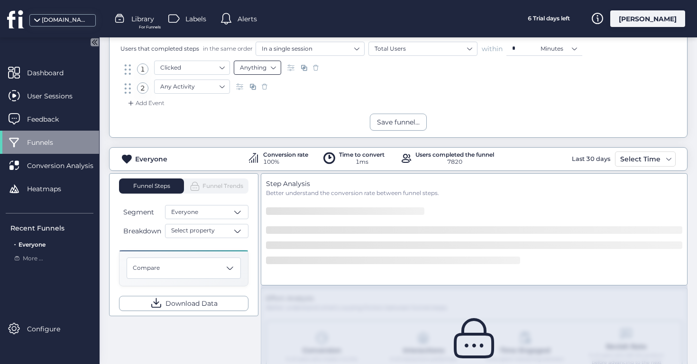
click at [247, 65] on nz-select-item "Anything" at bounding box center [257, 68] width 35 height 14
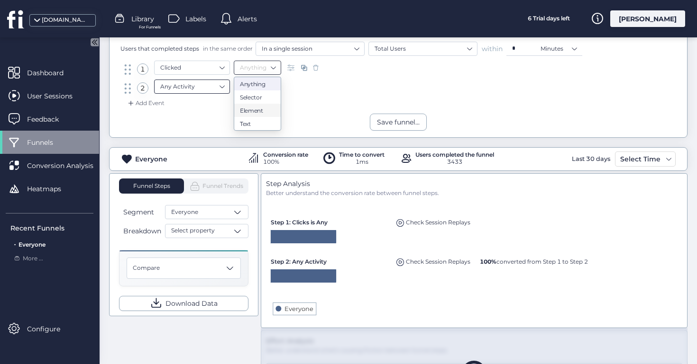
click at [201, 88] on nz-select-item "Any Activity" at bounding box center [191, 87] width 63 height 14
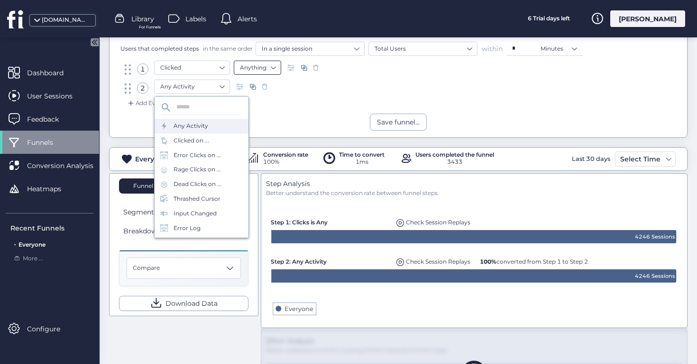
click at [262, 65] on nz-select-item "Anything" at bounding box center [257, 68] width 35 height 14
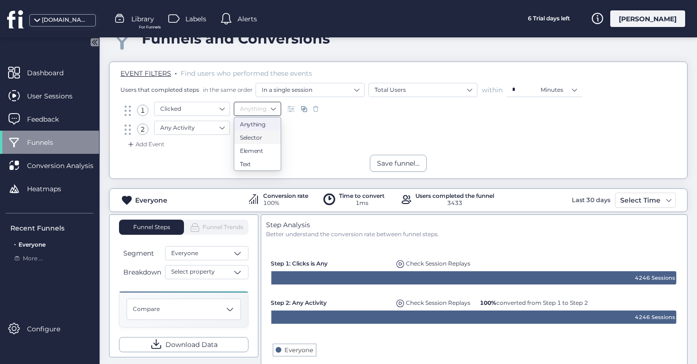
scroll to position [26, 0]
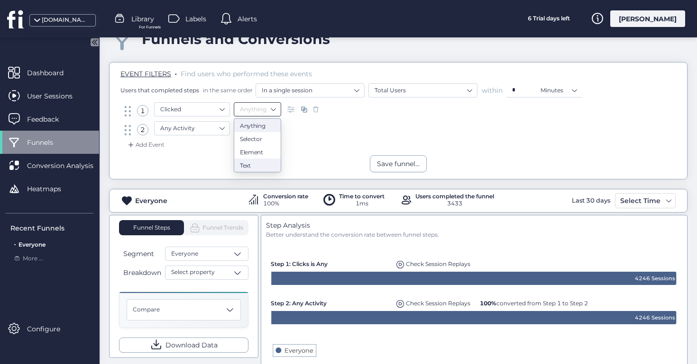
click at [255, 168] on nz-option-item "Text" at bounding box center [257, 165] width 46 height 13
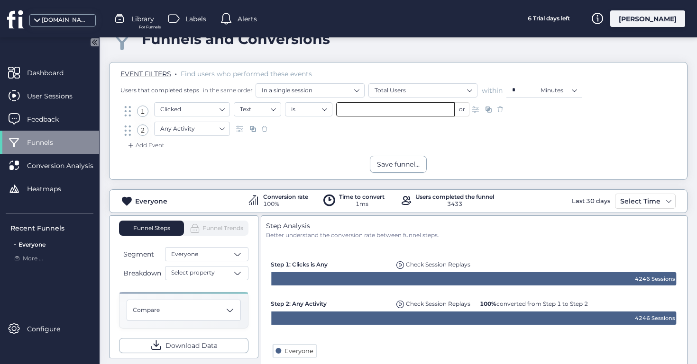
click at [353, 107] on input "text" at bounding box center [395, 109] width 118 height 14
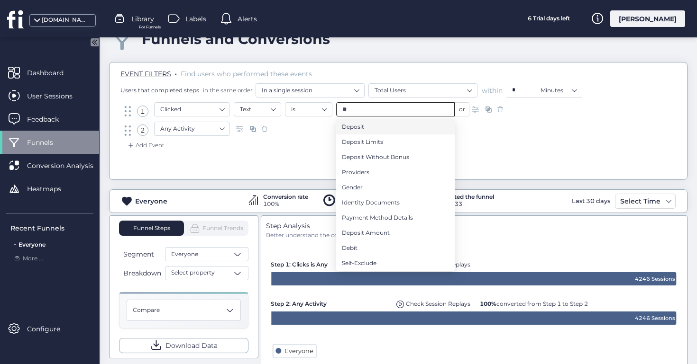
click at [368, 121] on li "Deposit" at bounding box center [395, 126] width 118 height 15
type input "*******"
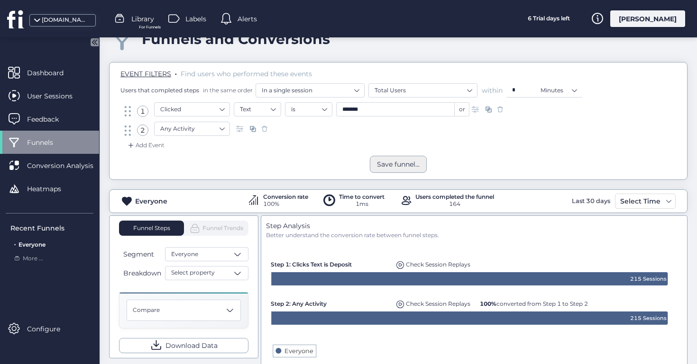
click at [385, 166] on div "Save funnel..." at bounding box center [398, 164] width 43 height 10
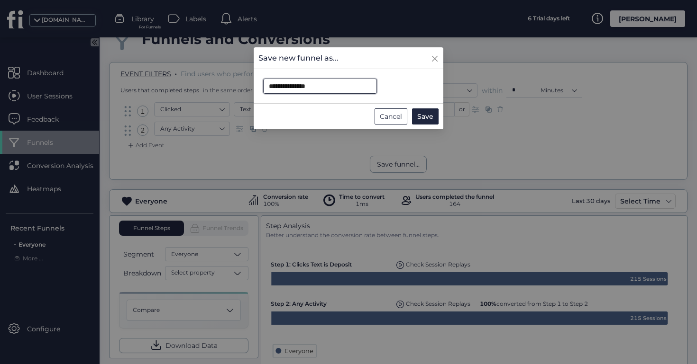
click at [320, 84] on input "**********" at bounding box center [320, 86] width 114 height 15
click at [415, 110] on button "Save" at bounding box center [425, 117] width 27 height 16
type input "**********"
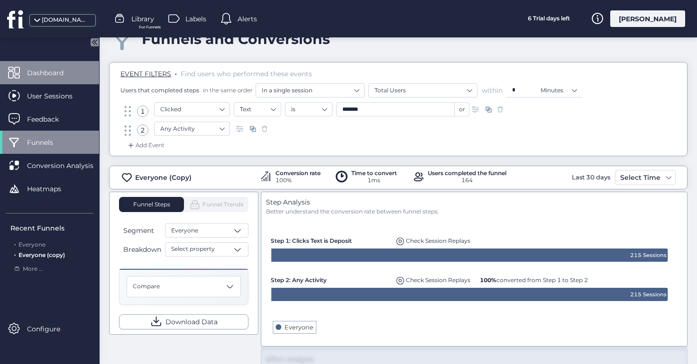
scroll to position [3, 0]
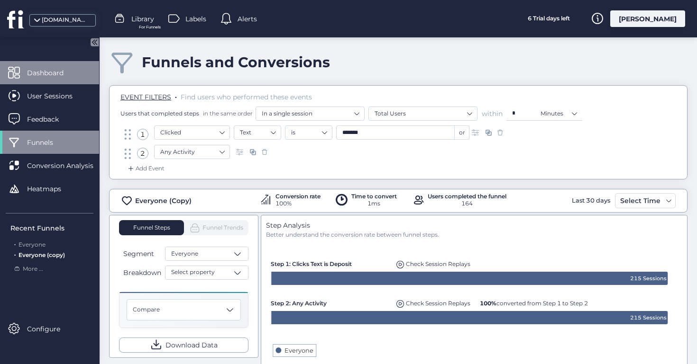
click at [72, 82] on div "Dashboard" at bounding box center [49, 72] width 99 height 23
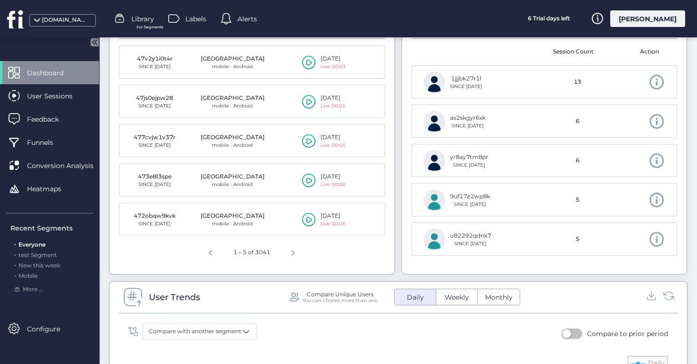
scroll to position [392, 0]
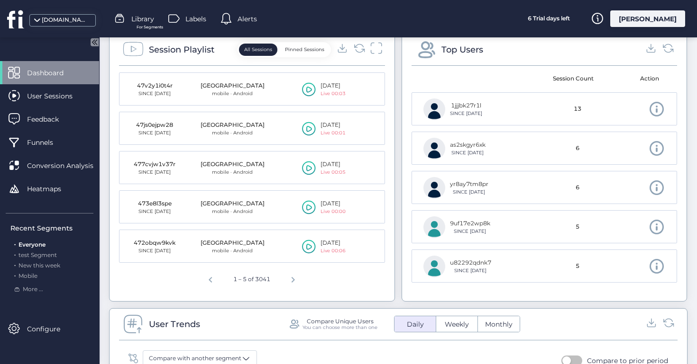
click at [372, 43] on icon at bounding box center [376, 48] width 12 height 13
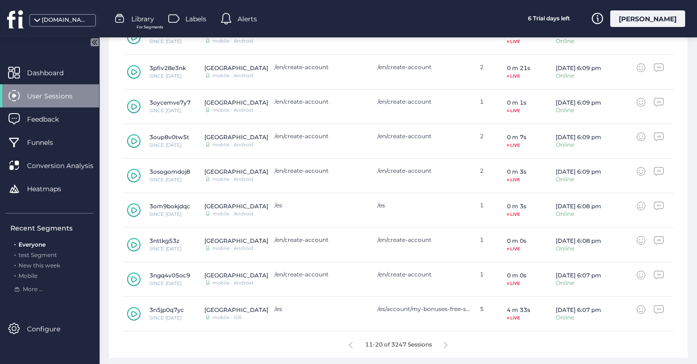
scroll to position [394, 0]
click at [454, 342] on div "11-20 of 3247 Sessions" at bounding box center [398, 343] width 550 height 27
click at [444, 341] on icon at bounding box center [445, 344] width 4 height 7
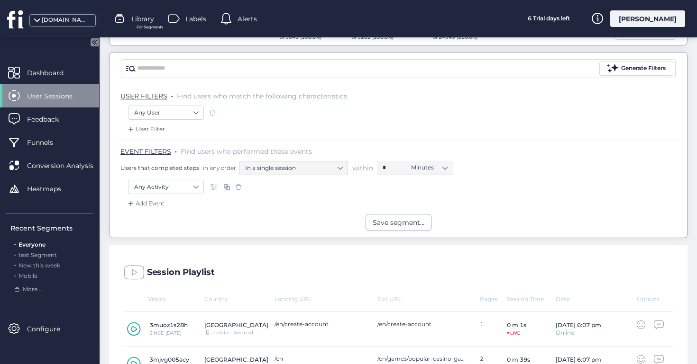
scroll to position [0, 0]
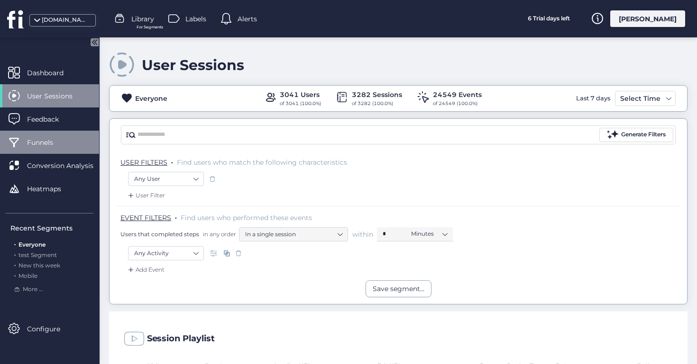
click at [63, 135] on div "Funnels" at bounding box center [49, 142] width 99 height 23
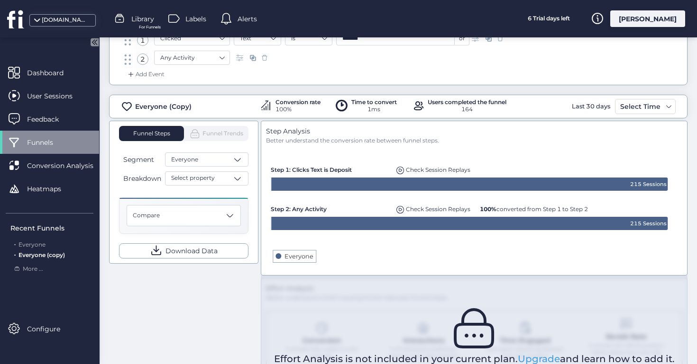
scroll to position [117, 0]
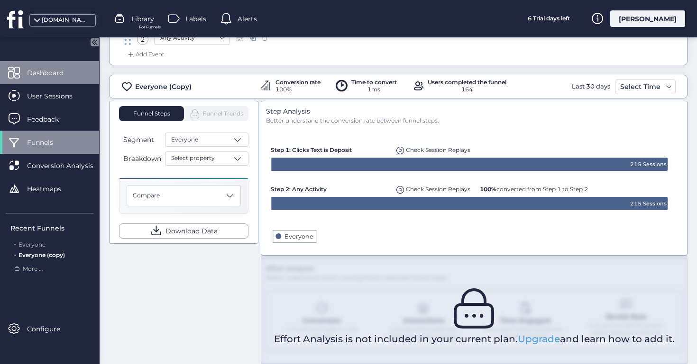
click at [30, 75] on span "Dashboard" at bounding box center [52, 73] width 51 height 10
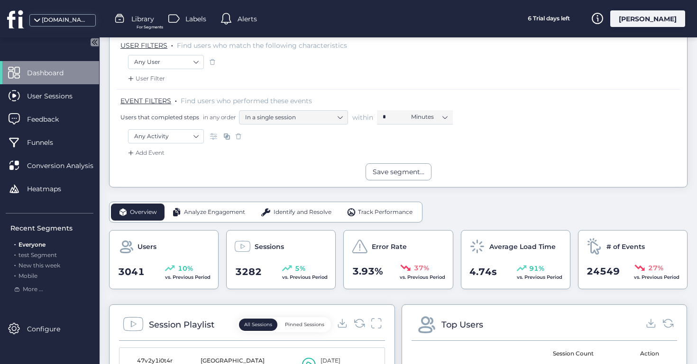
scroll to position [277, 0]
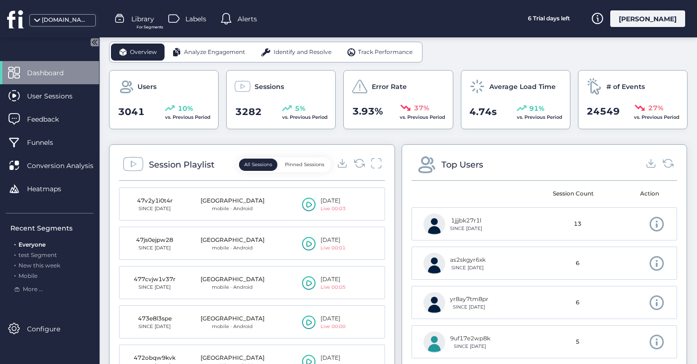
click at [381, 168] on div "Session Playlist All Sessions Pinned Sessions" at bounding box center [252, 167] width 266 height 27
click at [378, 165] on icon at bounding box center [376, 163] width 12 height 13
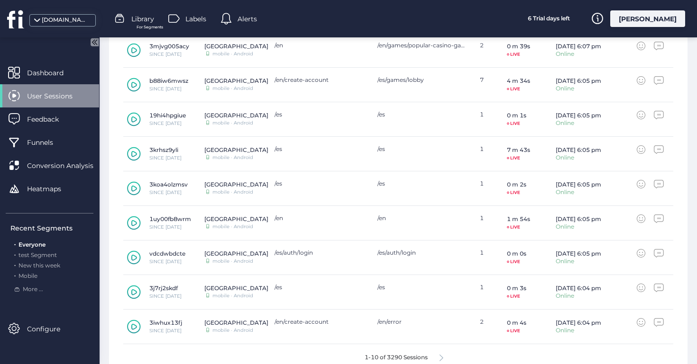
scroll to position [396, 0]
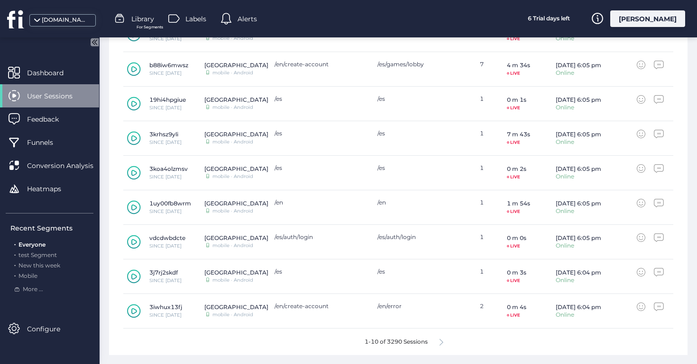
click at [443, 341] on icon at bounding box center [441, 342] width 4 height 7
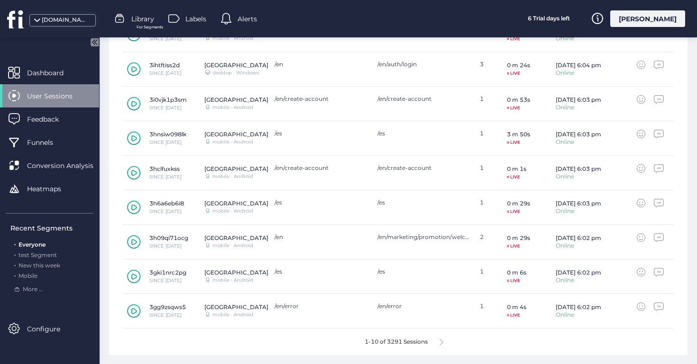
scroll to position [390, 0]
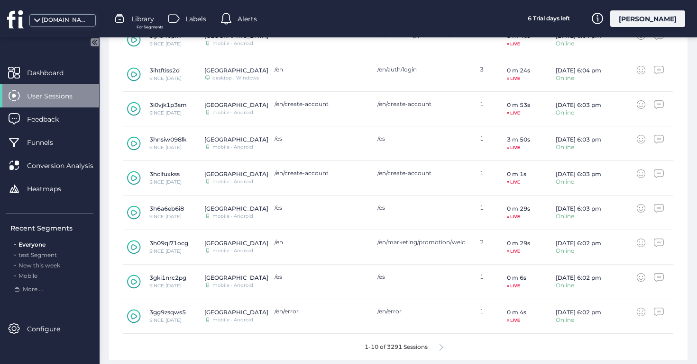
click at [127, 245] on icon at bounding box center [133, 247] width 13 height 13
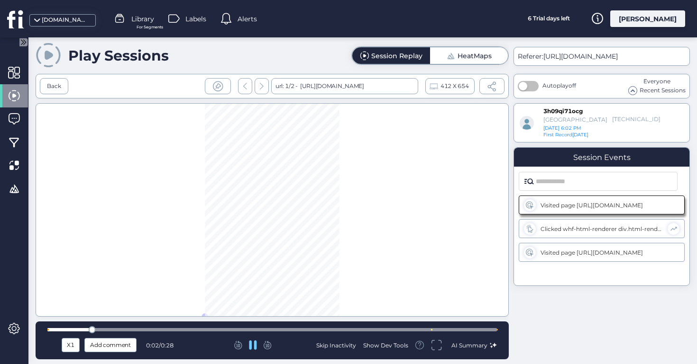
click at [428, 327] on div at bounding box center [271, 329] width 449 height 7
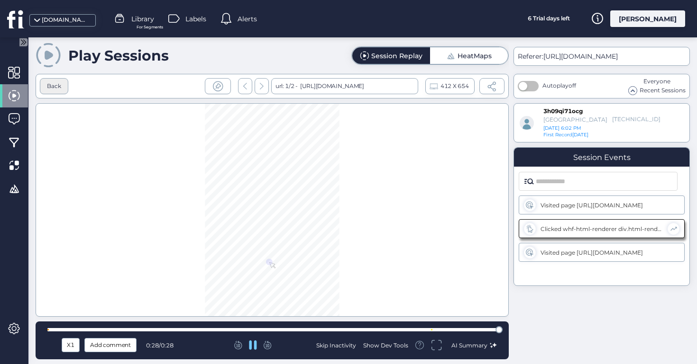
click at [51, 78] on div "Back" at bounding box center [54, 86] width 28 height 16
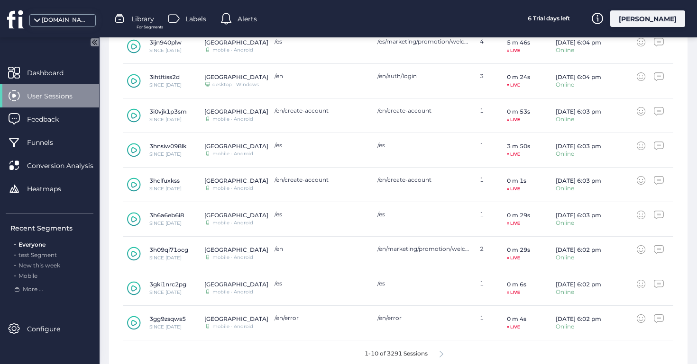
scroll to position [396, 0]
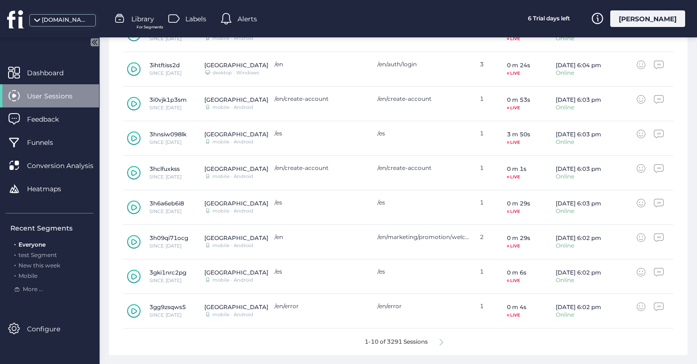
click at [440, 346] on div "1-10 of 3291 Sessions" at bounding box center [398, 342] width 550 height 27
click at [443, 343] on icon at bounding box center [441, 342] width 4 height 7
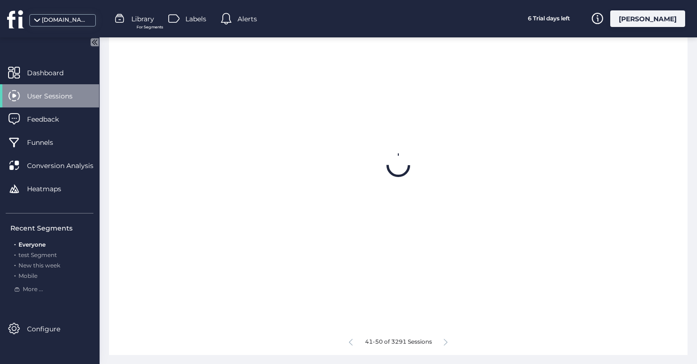
click at [443, 343] on div "41-50 of 3291 Sessions" at bounding box center [398, 342] width 550 height 27
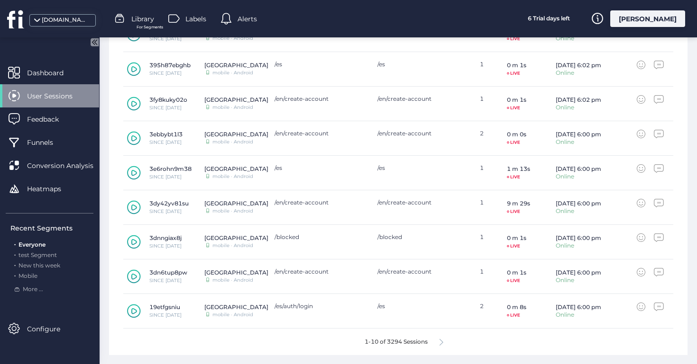
click at [443, 343] on icon at bounding box center [441, 342] width 4 height 7
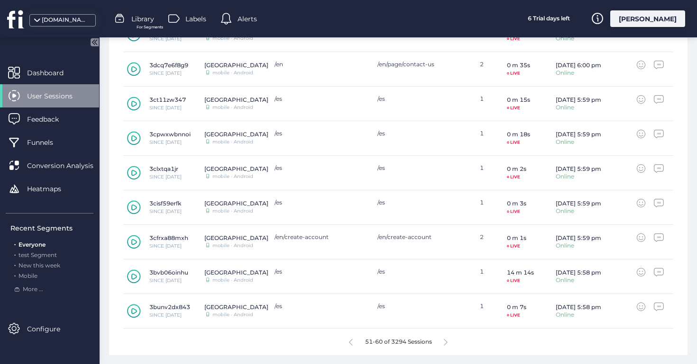
click at [443, 343] on div "51-60 of 3294 Sessions" at bounding box center [398, 342] width 550 height 27
click at [442, 343] on div "51-60 of 3294 Sessions" at bounding box center [398, 342] width 550 height 27
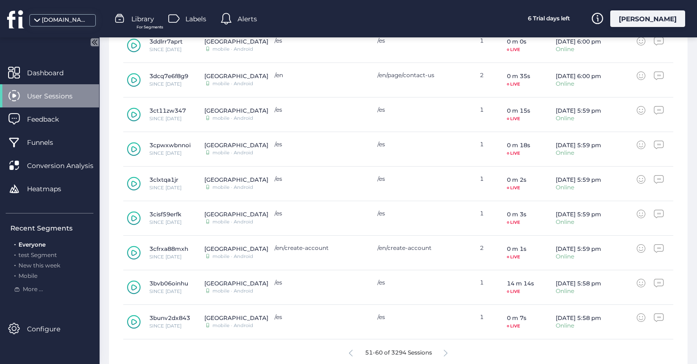
scroll to position [395, 0]
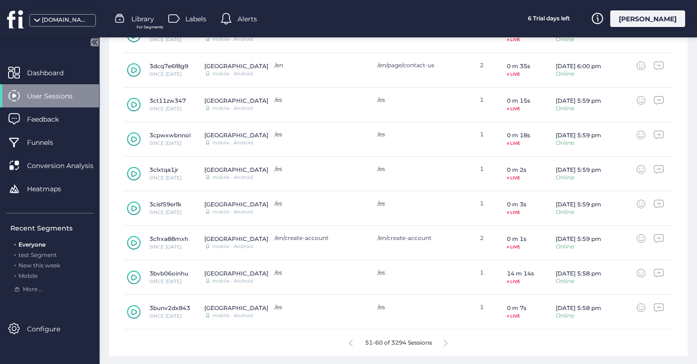
click at [446, 338] on div "51-60 of 3294 Sessions" at bounding box center [398, 343] width 550 height 27
click at [445, 338] on div "51-60 of 3294 Sessions" at bounding box center [398, 343] width 550 height 27
click at [442, 342] on div "51-60 of 3294 Sessions" at bounding box center [398, 343] width 550 height 27
click at [444, 342] on icon at bounding box center [445, 343] width 4 height 7
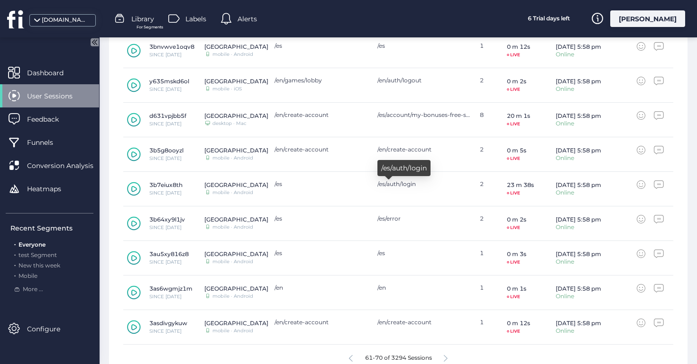
scroll to position [376, 0]
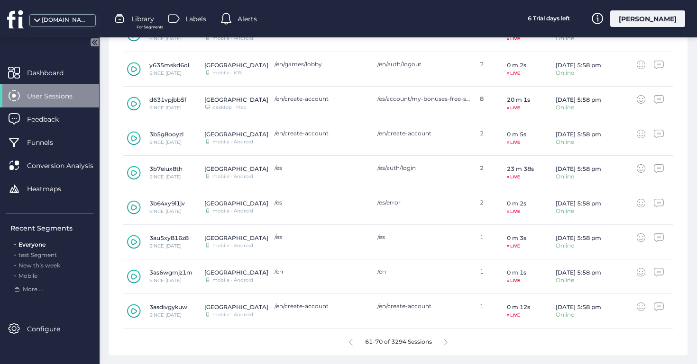
click at [446, 342] on icon at bounding box center [445, 342] width 4 height 7
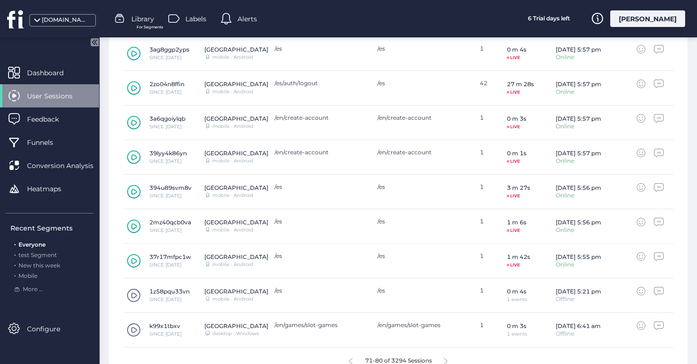
scroll to position [396, 0]
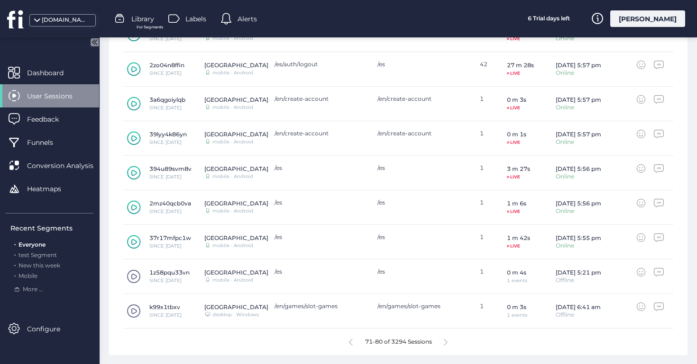
click at [446, 342] on icon at bounding box center [445, 342] width 4 height 7
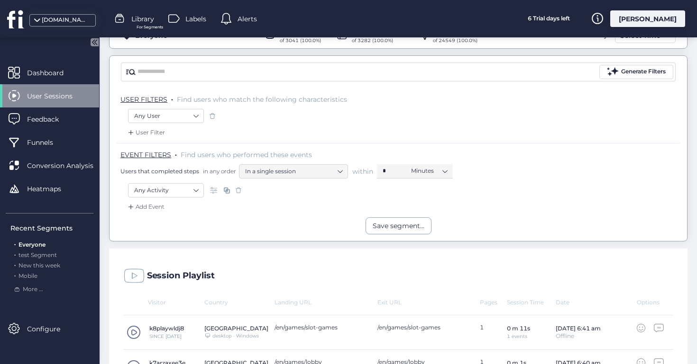
scroll to position [0, 0]
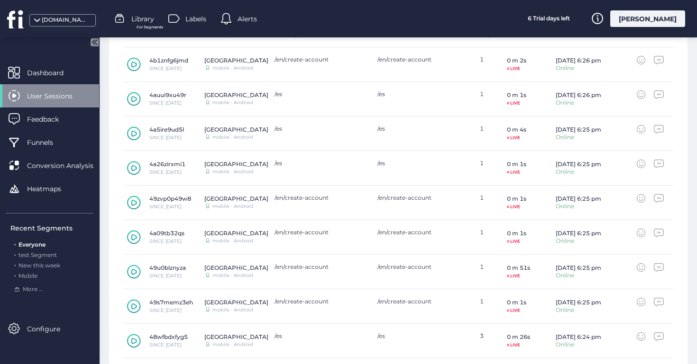
scroll to position [396, 0]
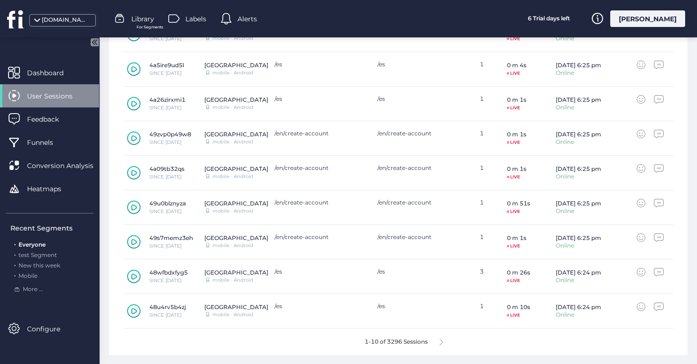
click at [450, 345] on div "1-10 of 3296 Sessions" at bounding box center [398, 342] width 550 height 27
click at [449, 345] on div "1-10 of 3296 Sessions" at bounding box center [398, 342] width 550 height 27
click at [446, 345] on div "1-10 of 3296 Sessions" at bounding box center [398, 342] width 550 height 27
click at [443, 344] on icon at bounding box center [441, 342] width 4 height 7
click at [443, 344] on div "11-20 of 3296 Sessions" at bounding box center [398, 342] width 550 height 27
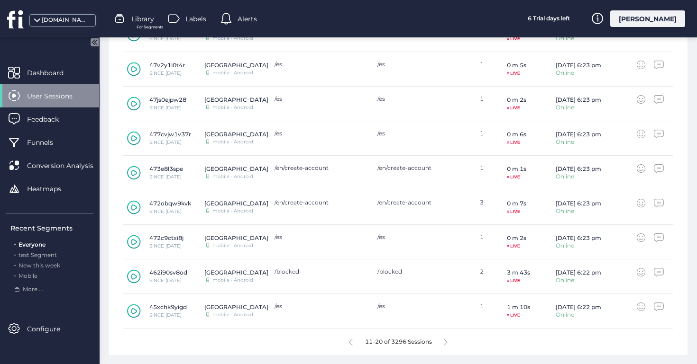
click at [443, 343] on div "11-20 of 3296 Sessions" at bounding box center [398, 342] width 550 height 27
click at [445, 340] on icon at bounding box center [445, 342] width 4 height 7
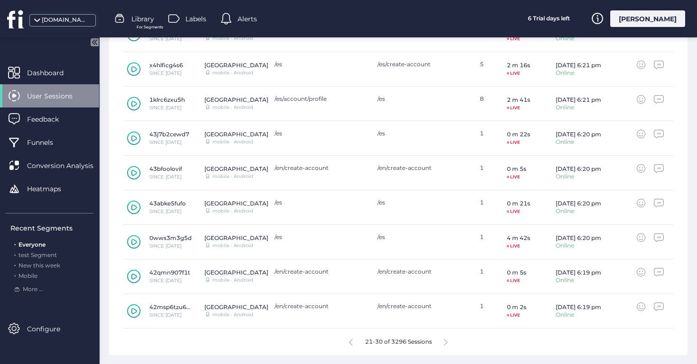
click at [445, 340] on icon at bounding box center [445, 342] width 4 height 7
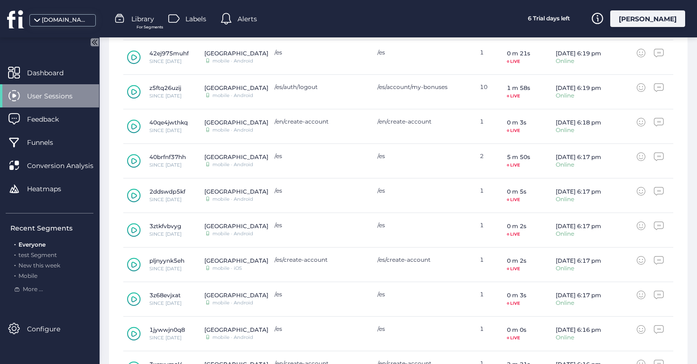
scroll to position [337, 0]
click at [133, 92] on icon at bounding box center [134, 93] width 14 height 14
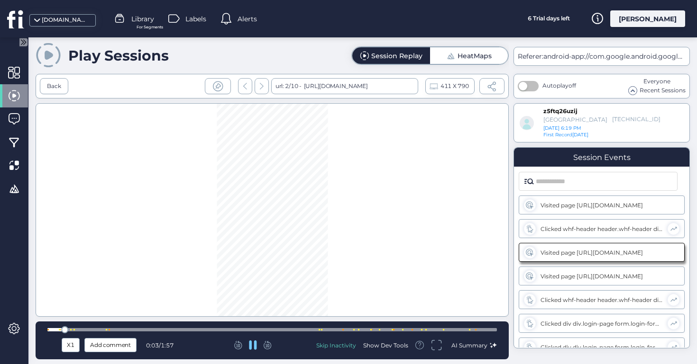
click at [254, 349] on icon at bounding box center [253, 345] width 8 height 9
click at [263, 344] on div at bounding box center [252, 345] width 127 height 9
click at [267, 344] on icon at bounding box center [266, 344] width 5 height 7
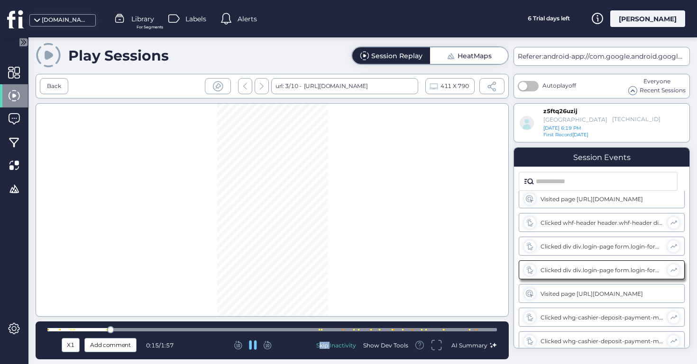
click at [267, 345] on icon at bounding box center [266, 344] width 5 height 7
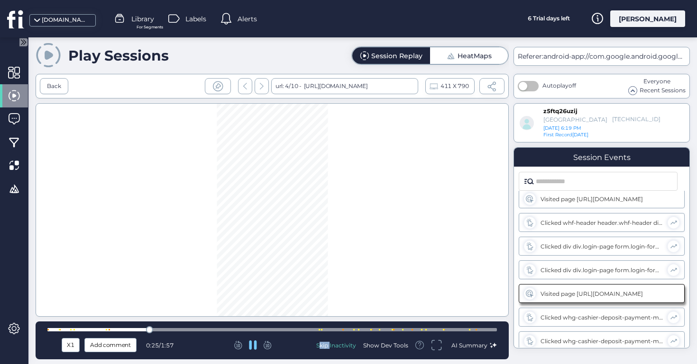
scroll to position [101, 0]
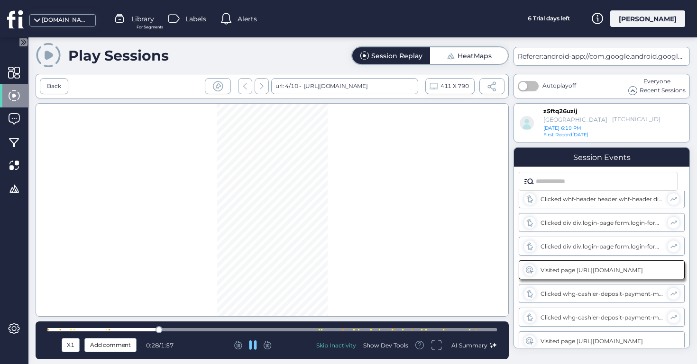
click at [269, 344] on icon at bounding box center [267, 345] width 8 height 9
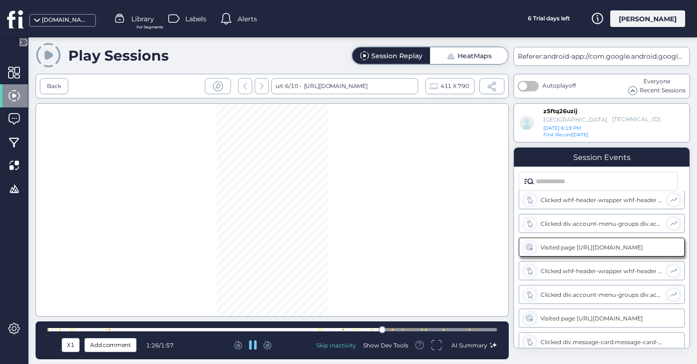
scroll to position [290, 0]
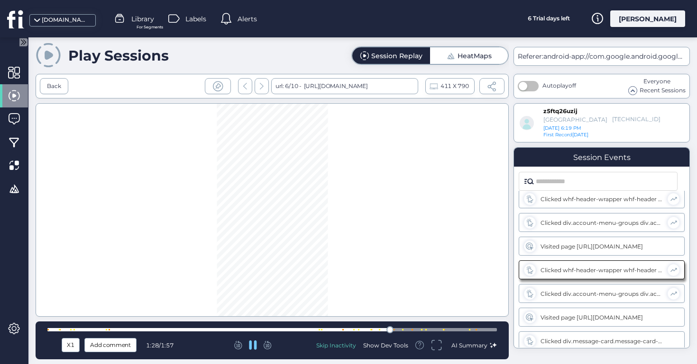
click at [103, 329] on div at bounding box center [271, 329] width 449 height 3
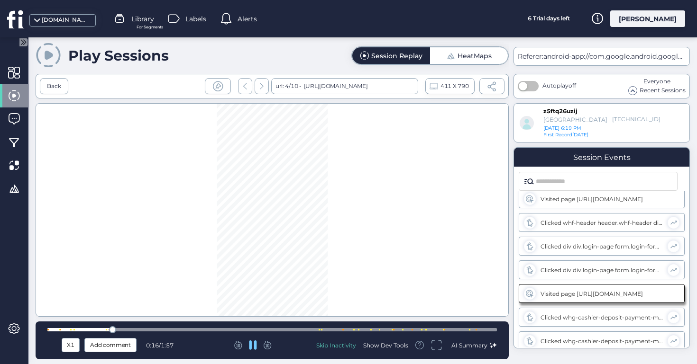
scroll to position [101, 0]
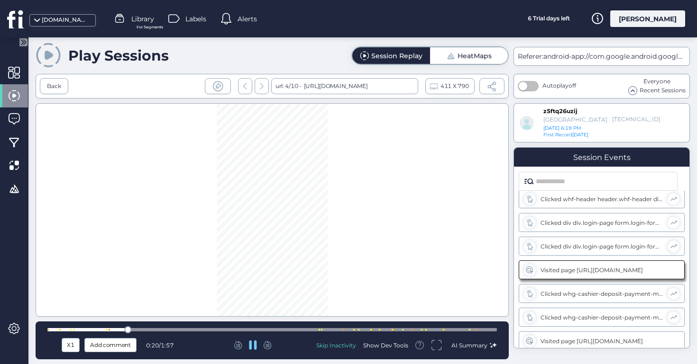
click at [383, 330] on div at bounding box center [271, 329] width 449 height 3
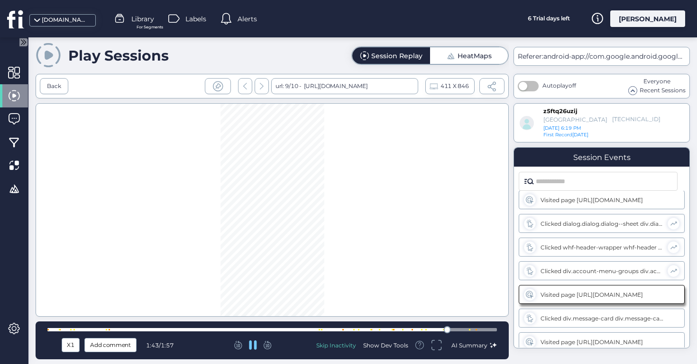
scroll to position [459, 0]
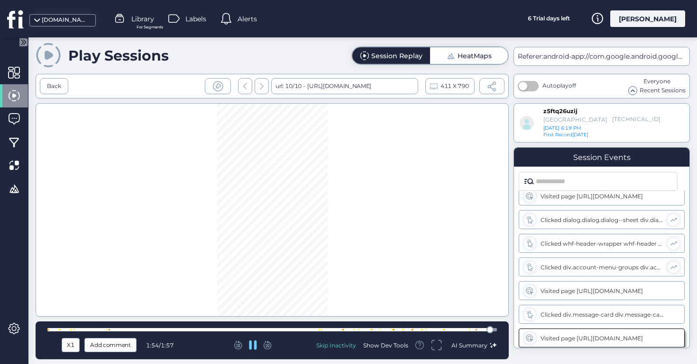
click at [254, 348] on icon at bounding box center [253, 345] width 8 height 9
click at [108, 329] on div at bounding box center [271, 329] width 449 height 3
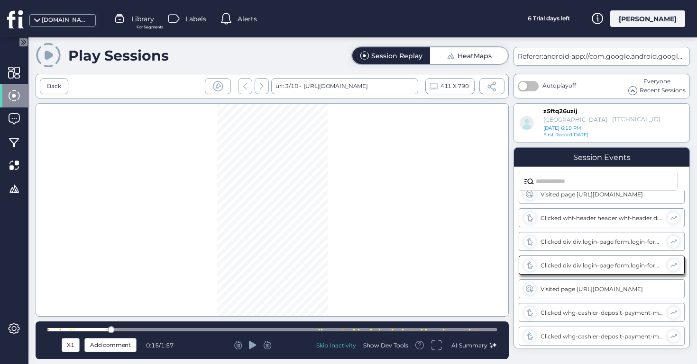
scroll to position [77, 0]
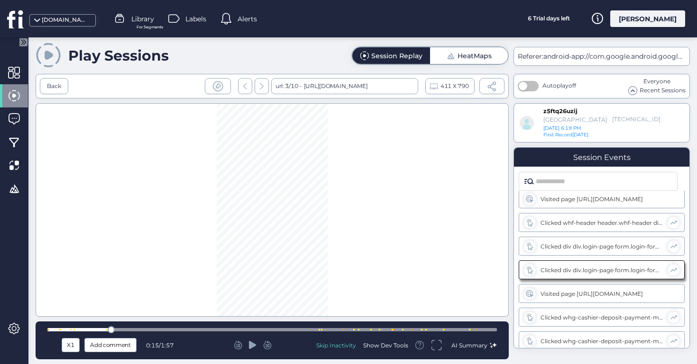
click at [382, 334] on div "X1 Add comment 0:15 / 1:57 Skip Inactivity Show Dev Tools AI Summary" at bounding box center [272, 341] width 473 height 38
click at [385, 332] on div at bounding box center [271, 329] width 449 height 7
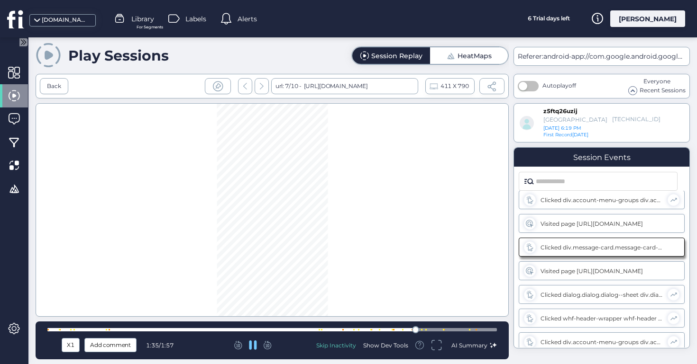
scroll to position [385, 0]
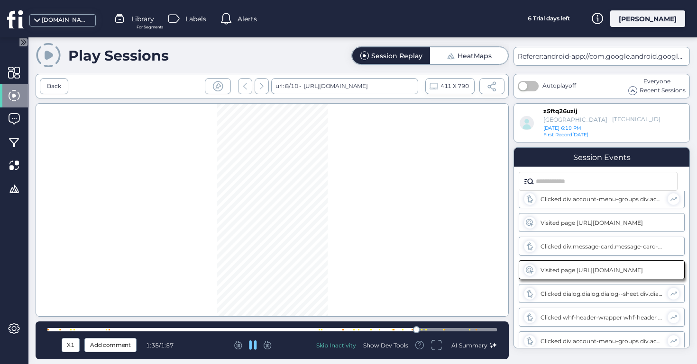
click at [255, 346] on icon at bounding box center [253, 345] width 8 height 9
click at [255, 346] on icon at bounding box center [253, 345] width 8 height 8
click at [255, 346] on icon at bounding box center [253, 345] width 8 height 9
click at [408, 327] on div at bounding box center [271, 329] width 449 height 7
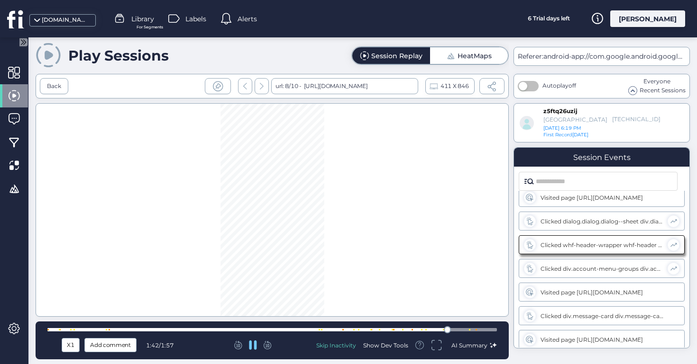
scroll to position [459, 0]
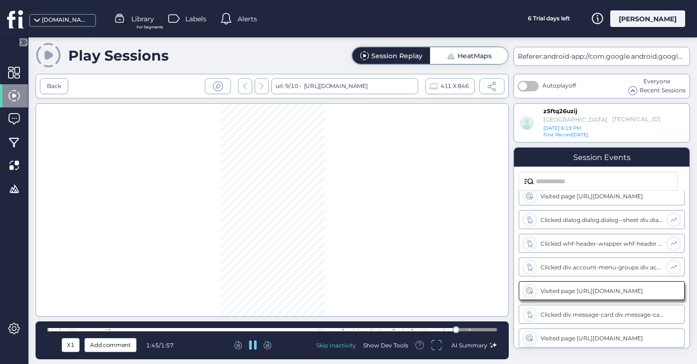
click at [256, 342] on icon at bounding box center [253, 345] width 8 height 9
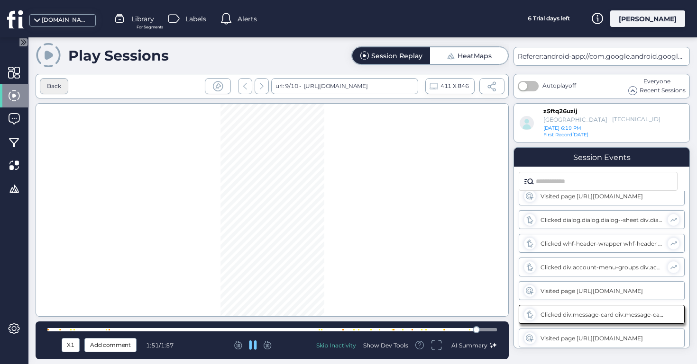
click at [60, 90] on div "Back" at bounding box center [54, 86] width 14 height 9
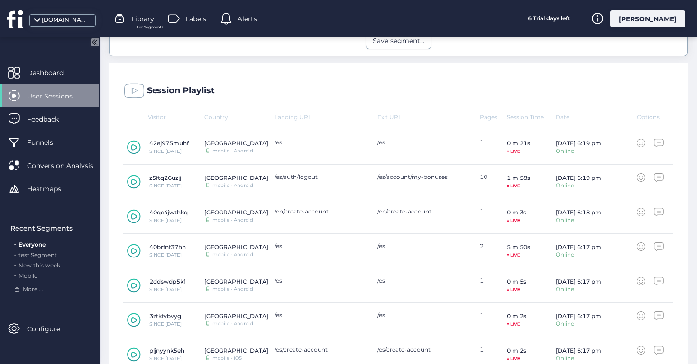
scroll to position [396, 0]
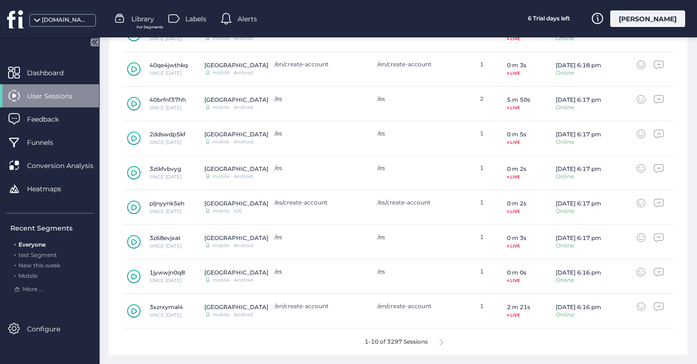
click at [437, 343] on div "1-10 of 3297 Sessions" at bounding box center [398, 342] width 550 height 27
click at [439, 343] on div "1-10 of 3297 Sessions" at bounding box center [398, 342] width 550 height 27
click at [443, 342] on icon at bounding box center [441, 342] width 4 height 7
click at [438, 344] on div "1-10 of 3310 Sessions" at bounding box center [398, 342] width 550 height 27
click at [439, 344] on div "1-10 of 3310 Sessions" at bounding box center [398, 342] width 550 height 27
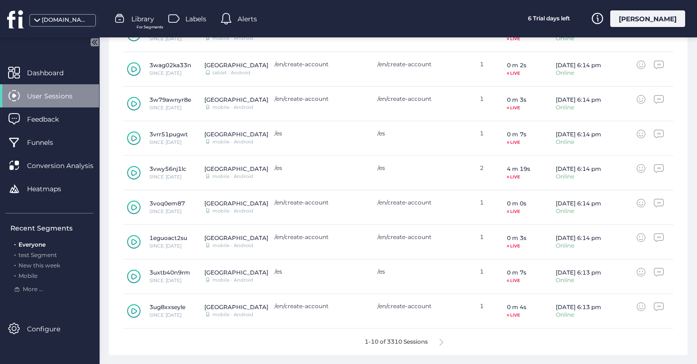
click at [444, 342] on div "1-10 of 3310 Sessions" at bounding box center [398, 342] width 550 height 27
click at [440, 341] on icon at bounding box center [441, 342] width 4 height 7
click at [443, 343] on div "51-60 of 3310 Sessions" at bounding box center [398, 342] width 550 height 27
click at [445, 343] on icon at bounding box center [445, 342] width 4 height 7
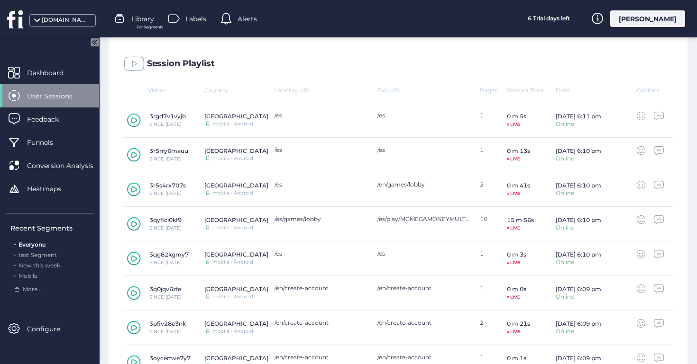
scroll to position [212, 0]
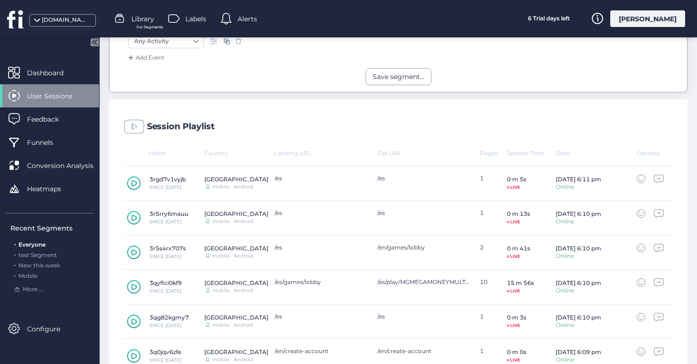
click at [135, 287] on icon at bounding box center [134, 287] width 14 height 14
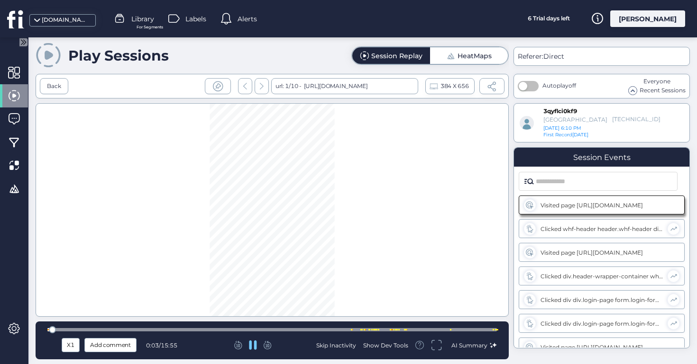
click at [245, 331] on div at bounding box center [271, 329] width 449 height 3
click at [347, 329] on div at bounding box center [271, 329] width 449 height 3
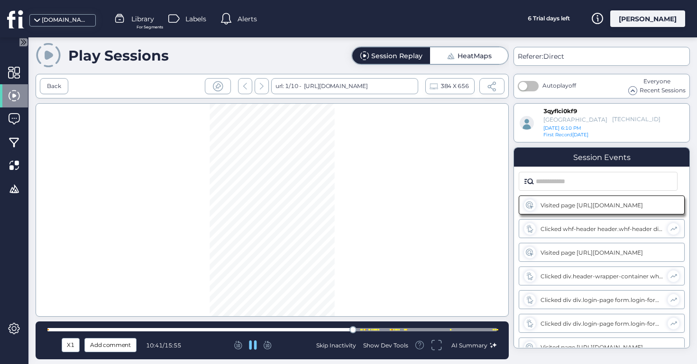
click at [274, 343] on div at bounding box center [252, 345] width 127 height 9
click at [271, 343] on icon at bounding box center [267, 345] width 8 height 9
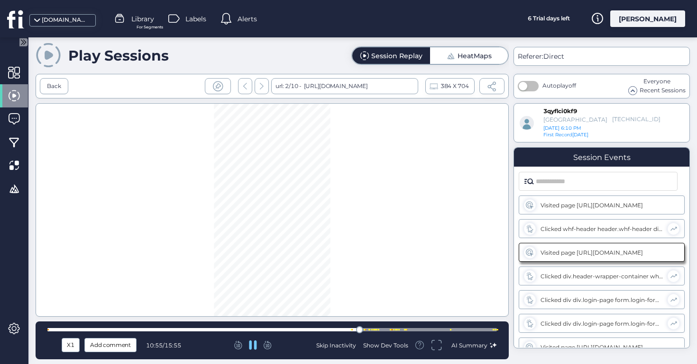
click at [271, 343] on icon at bounding box center [267, 345] width 8 height 9
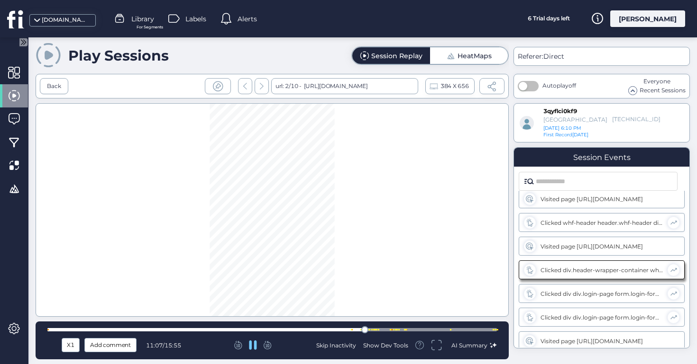
click at [271, 343] on icon at bounding box center [267, 345] width 8 height 9
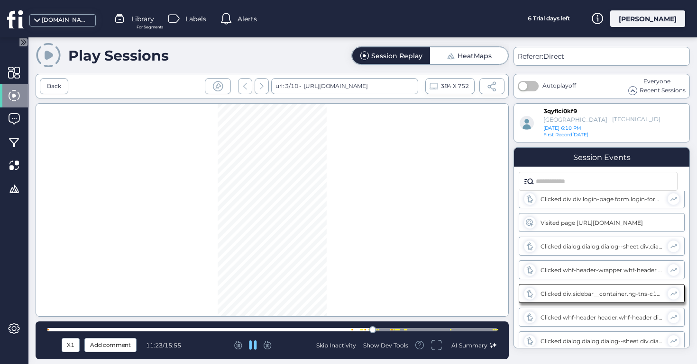
scroll to position [148, 0]
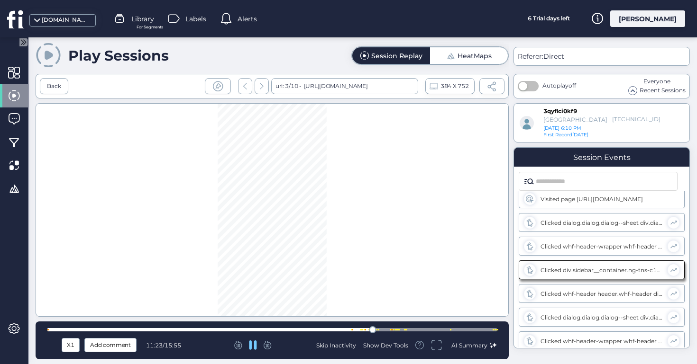
click at [257, 342] on div at bounding box center [252, 345] width 127 height 9
click at [241, 341] on div at bounding box center [252, 345] width 127 height 9
click at [240, 342] on icon at bounding box center [238, 345] width 8 height 9
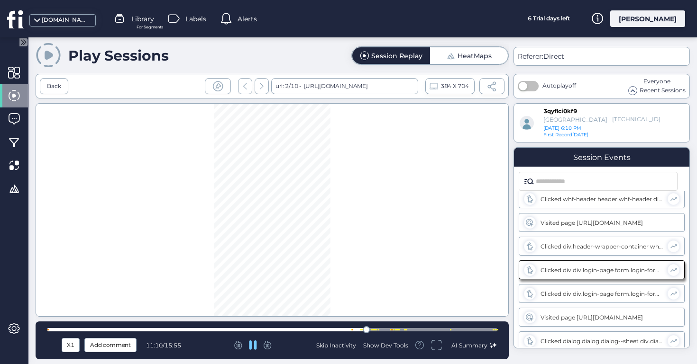
click at [240, 342] on icon at bounding box center [238, 345] width 8 height 9
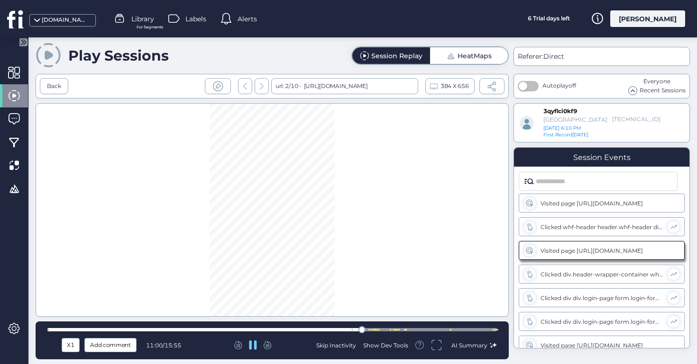
scroll to position [0, 0]
click at [268, 343] on icon at bounding box center [267, 345] width 8 height 9
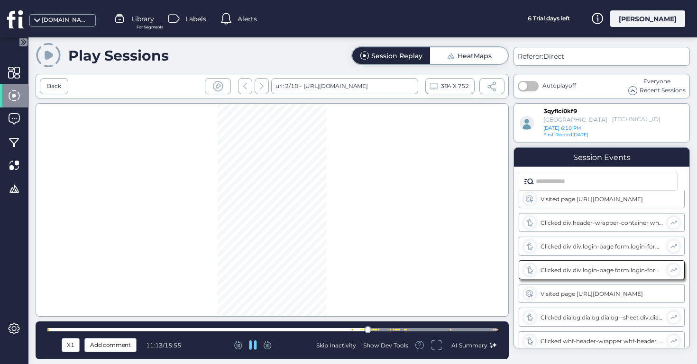
click at [268, 343] on icon at bounding box center [267, 345] width 8 height 9
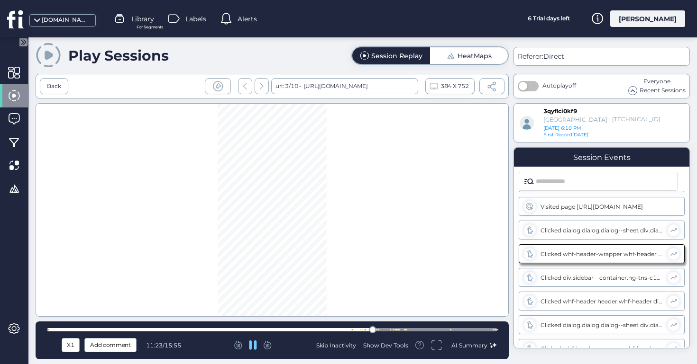
scroll to position [148, 0]
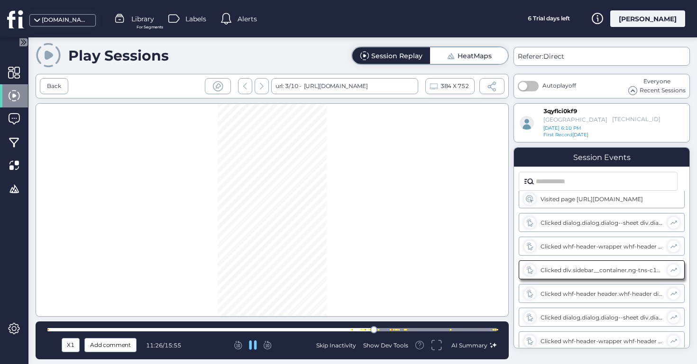
click at [268, 343] on icon at bounding box center [267, 345] width 8 height 9
click at [251, 345] on icon at bounding box center [253, 345] width 8 height 9
click at [254, 344] on icon at bounding box center [253, 345] width 8 height 8
click at [254, 344] on icon at bounding box center [253, 345] width 8 height 9
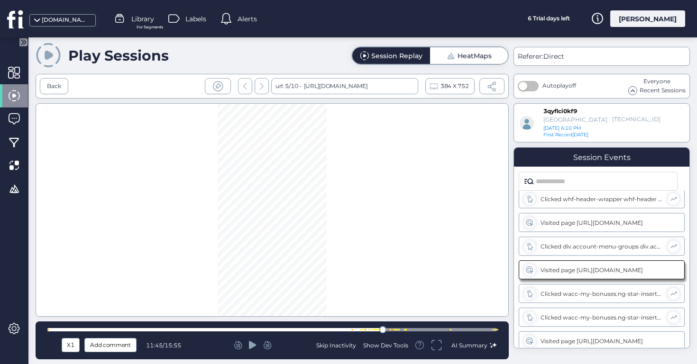
click at [254, 344] on icon at bounding box center [253, 345] width 8 height 8
click at [267, 344] on icon at bounding box center [266, 344] width 5 height 7
click at [267, 347] on icon at bounding box center [266, 344] width 5 height 7
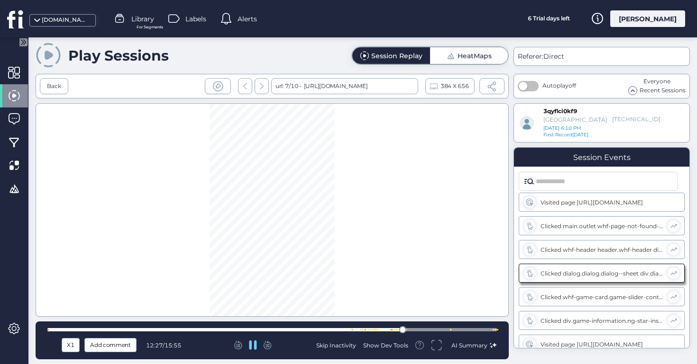
scroll to position [527, 0]
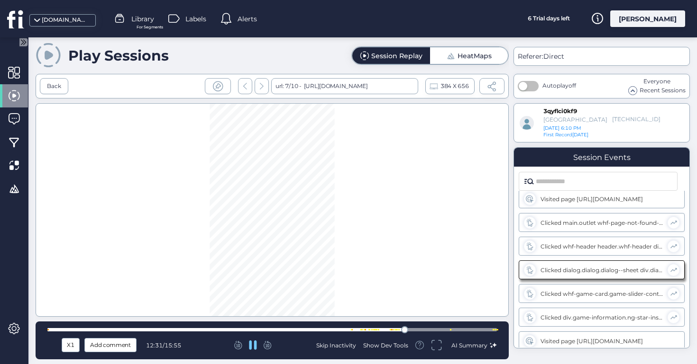
click at [267, 347] on icon at bounding box center [266, 344] width 5 height 7
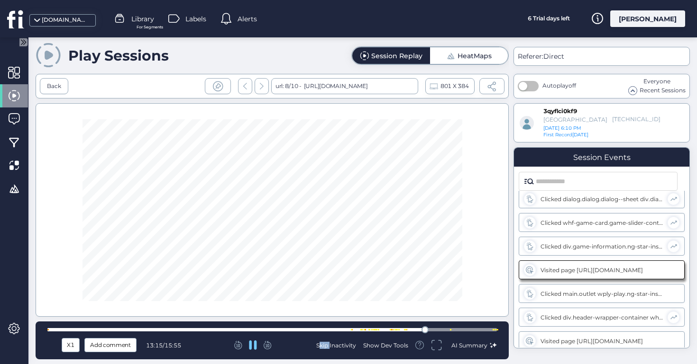
click at [267, 347] on icon at bounding box center [266, 344] width 5 height 7
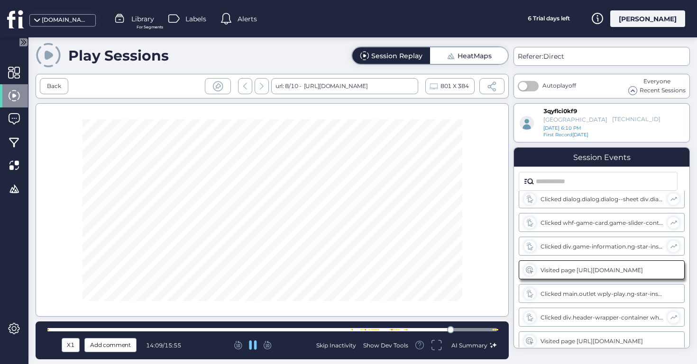
click at [267, 347] on icon at bounding box center [266, 344] width 5 height 7
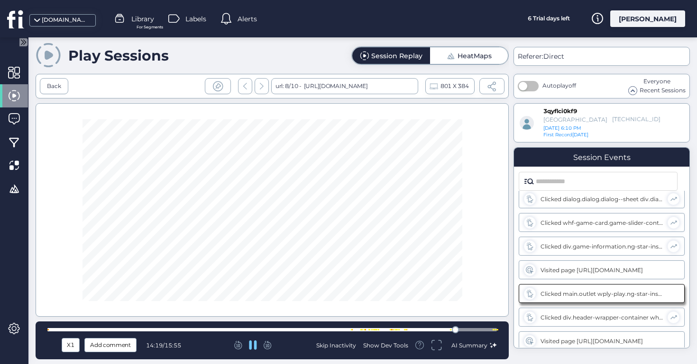
scroll to position [622, 0]
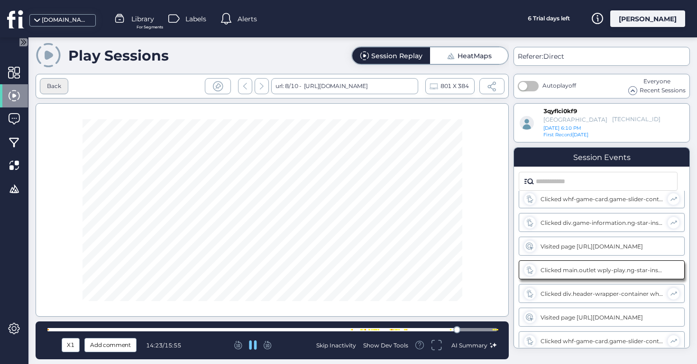
click at [63, 86] on div "Back" at bounding box center [54, 86] width 28 height 16
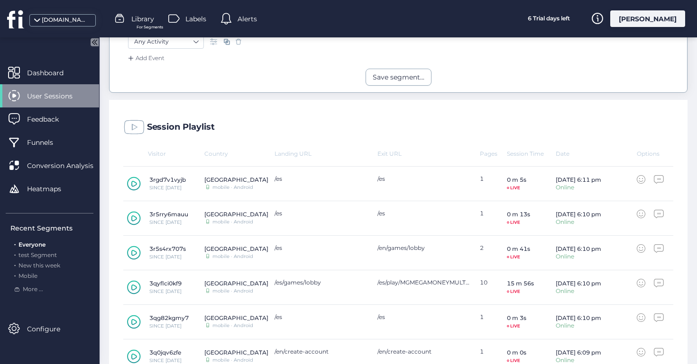
scroll to position [396, 0]
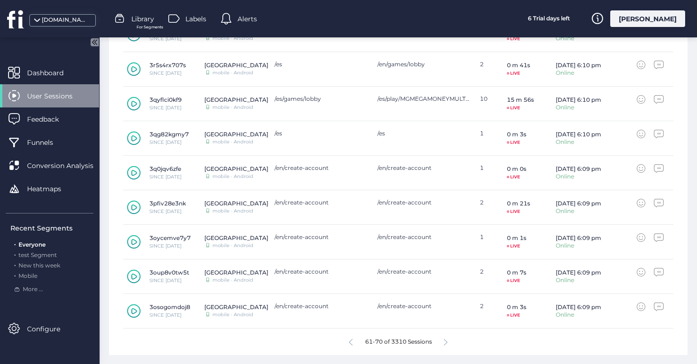
click at [441, 335] on div "61-70 of 3310 Sessions" at bounding box center [398, 342] width 550 height 27
click at [443, 337] on div "61-70 of 3310 Sessions" at bounding box center [398, 342] width 550 height 27
click at [444, 339] on icon at bounding box center [445, 342] width 4 height 7
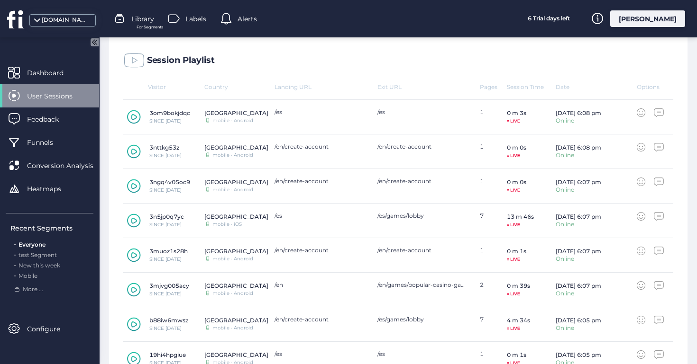
scroll to position [278, 0]
click at [134, 218] on icon at bounding box center [134, 222] width 14 height 14
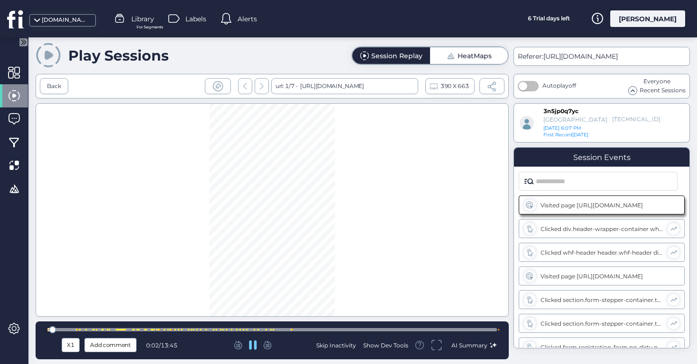
click at [75, 329] on div at bounding box center [271, 329] width 449 height 3
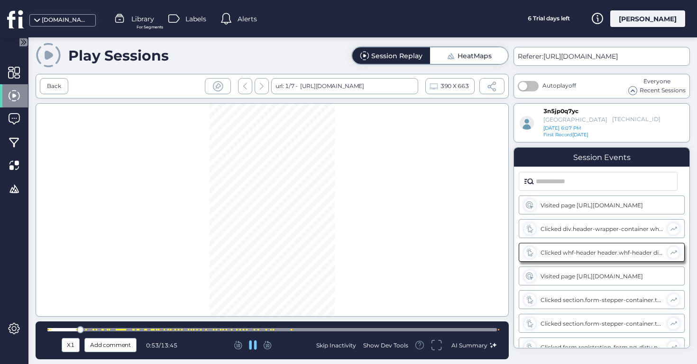
scroll to position [6, 0]
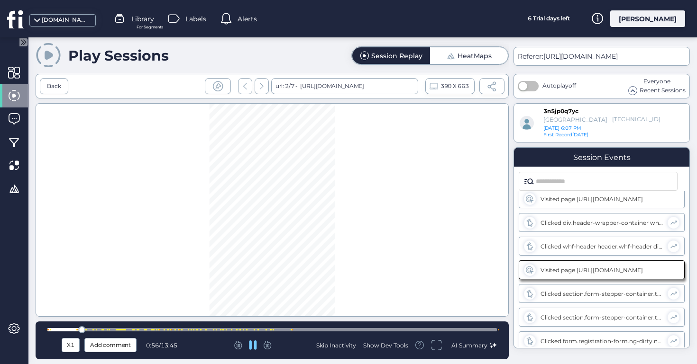
click at [273, 347] on div at bounding box center [252, 345] width 127 height 9
click at [270, 346] on icon at bounding box center [267, 345] width 8 height 9
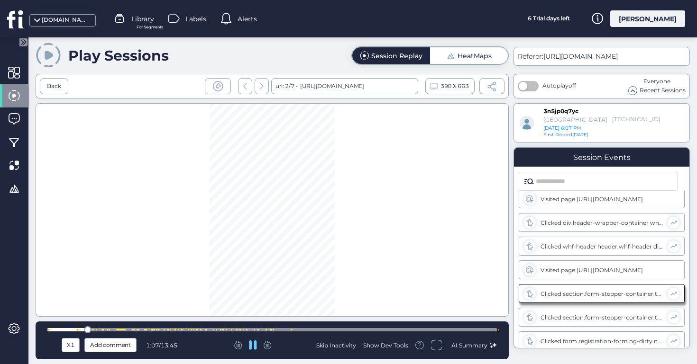
scroll to position [30, 0]
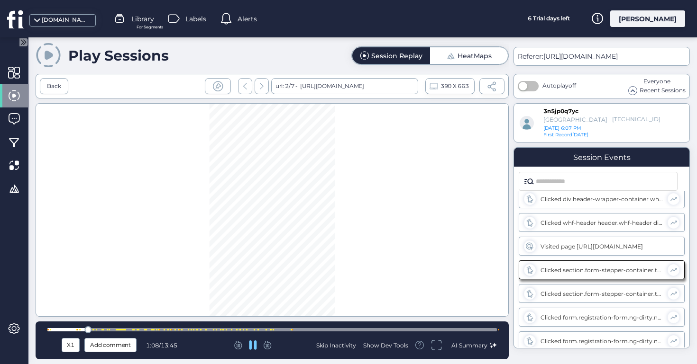
click at [270, 346] on icon at bounding box center [267, 345] width 8 height 9
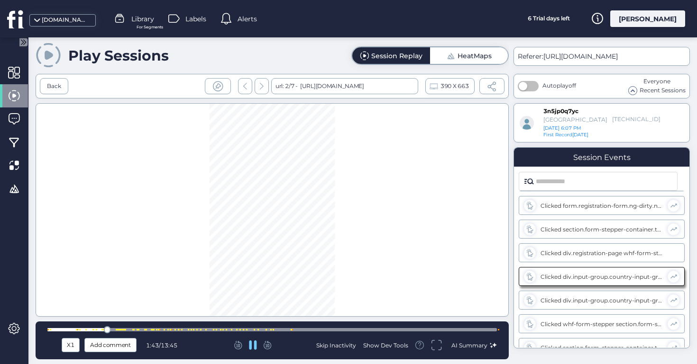
scroll to position [172, 0]
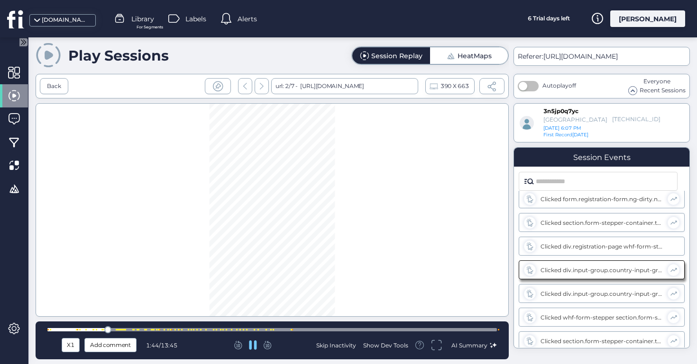
click at [270, 345] on icon at bounding box center [267, 345] width 8 height 9
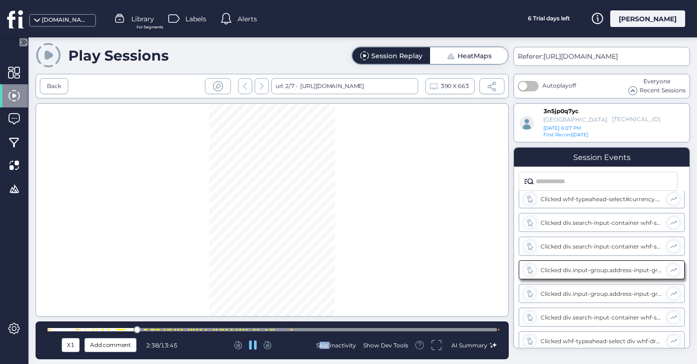
click at [270, 345] on icon at bounding box center [267, 345] width 8 height 9
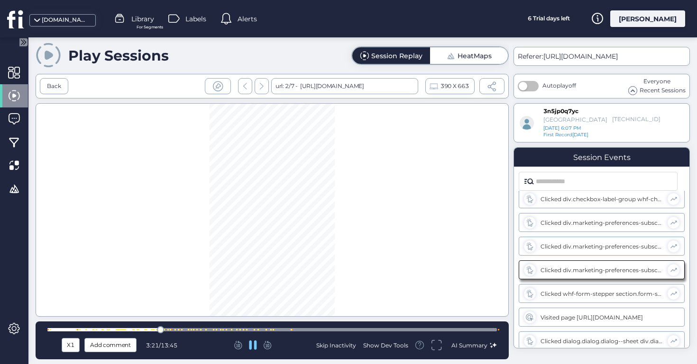
click at [270, 345] on icon at bounding box center [267, 345] width 8 height 9
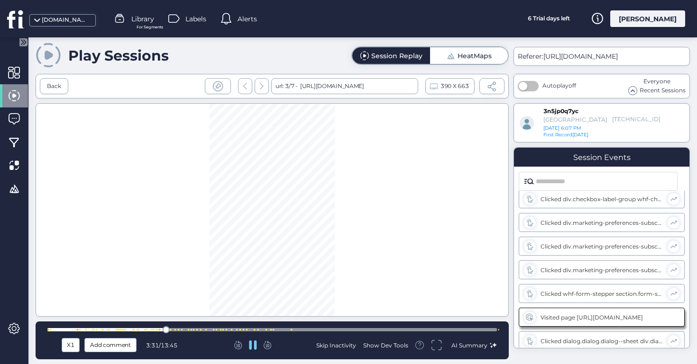
scroll to position [764, 0]
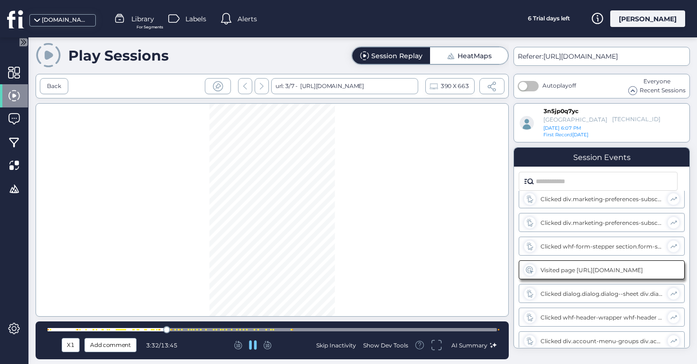
click at [270, 345] on icon at bounding box center [267, 345] width 8 height 9
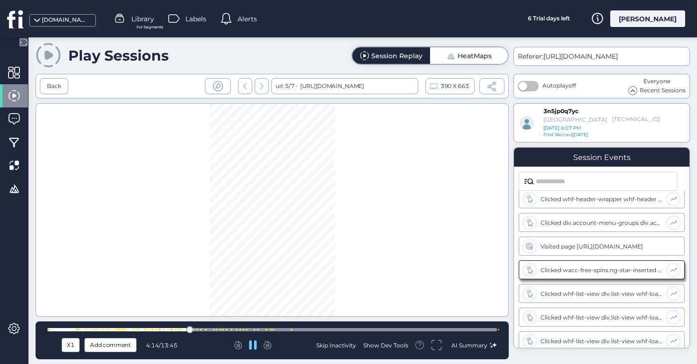
click at [270, 345] on icon at bounding box center [267, 345] width 8 height 9
click at [270, 344] on icon at bounding box center [267, 345] width 8 height 9
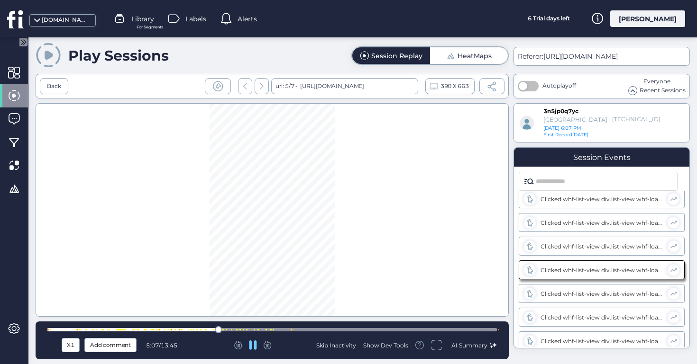
click at [270, 344] on icon at bounding box center [267, 345] width 8 height 9
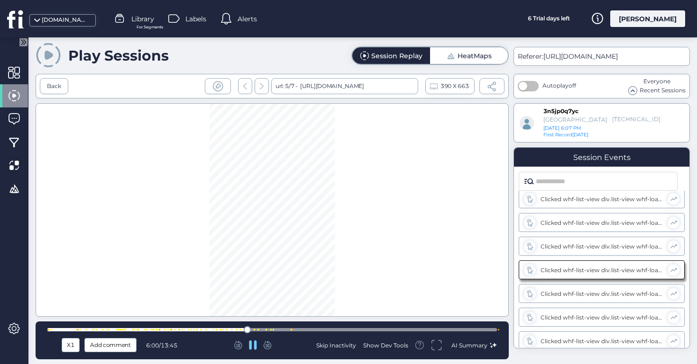
click at [270, 344] on icon at bounding box center [267, 345] width 8 height 9
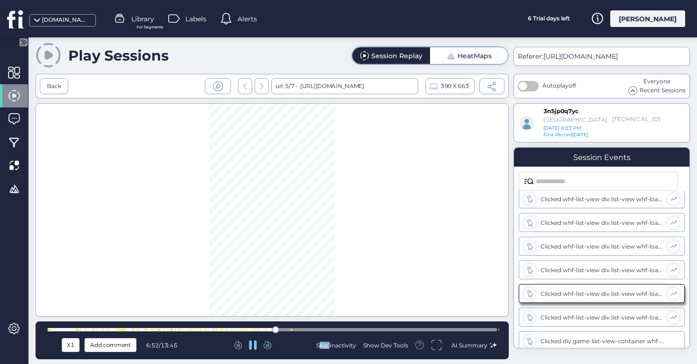
scroll to position [1428, 0]
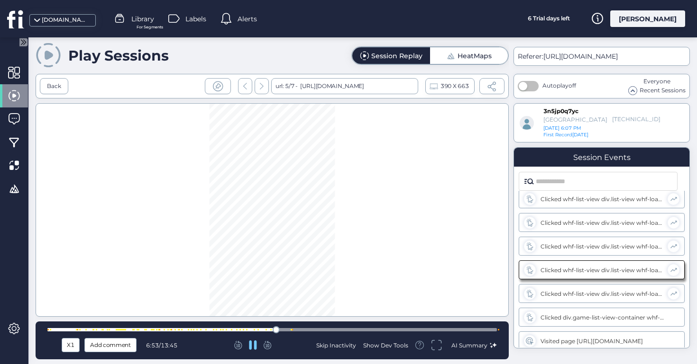
click at [270, 344] on icon at bounding box center [267, 345] width 8 height 9
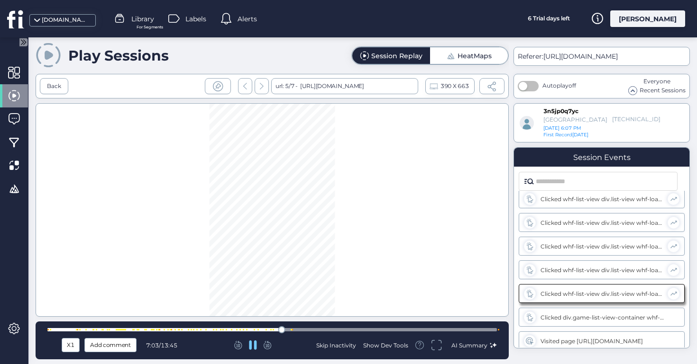
scroll to position [1451, 0]
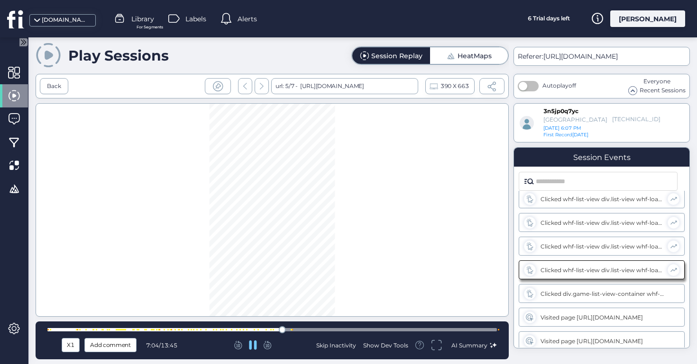
click at [270, 344] on icon at bounding box center [267, 345] width 8 height 9
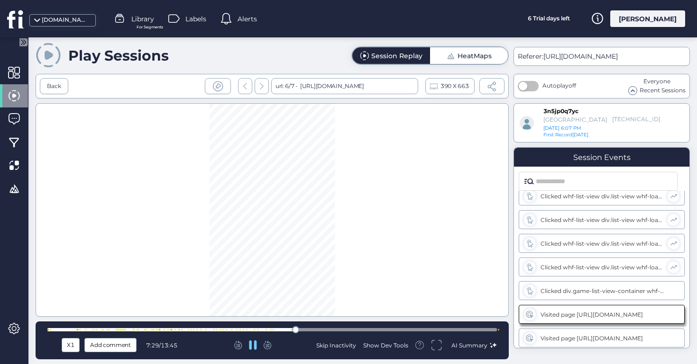
click at [270, 344] on icon at bounding box center [267, 345] width 8 height 9
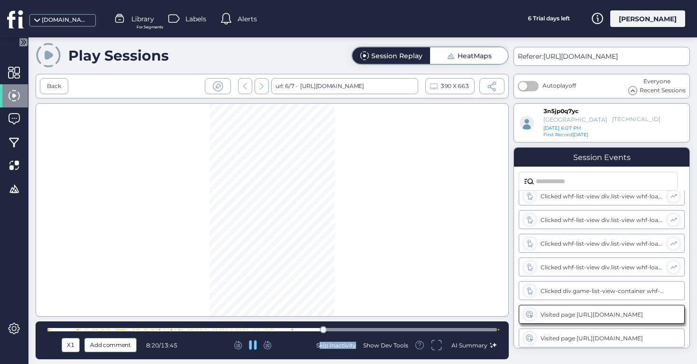
click at [270, 344] on icon at bounding box center [267, 345] width 8 height 9
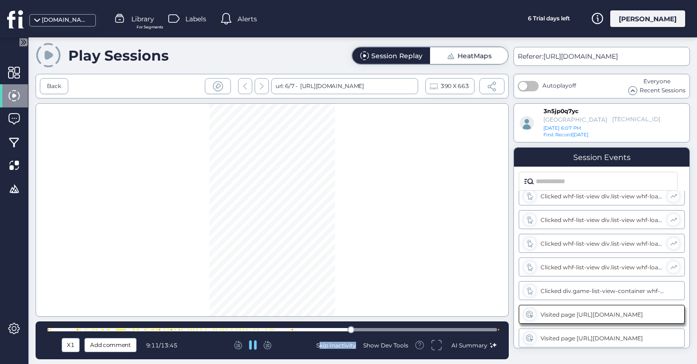
click at [270, 343] on icon at bounding box center [267, 345] width 8 height 9
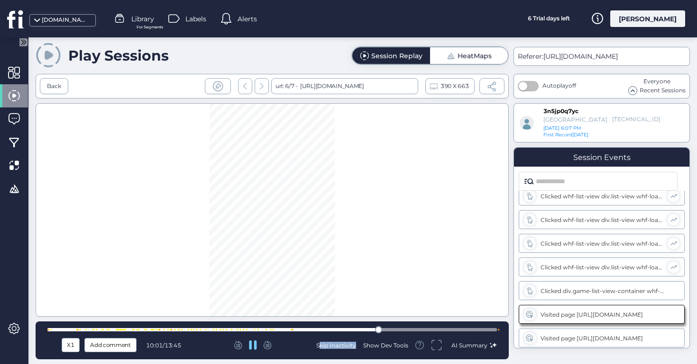
click at [270, 343] on icon at bounding box center [267, 345] width 8 height 9
click at [52, 94] on div "Back" at bounding box center [54, 86] width 28 height 16
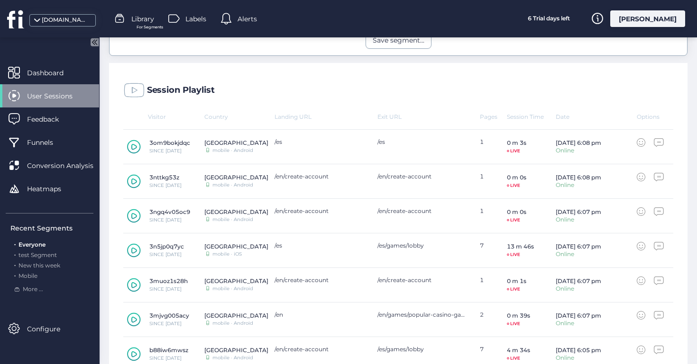
scroll to position [396, 0]
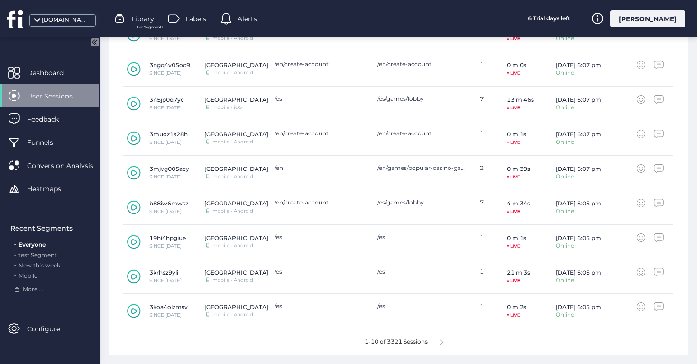
click at [445, 337] on div "1-10 of 3321 Sessions" at bounding box center [398, 342] width 550 height 27
click at [441, 339] on icon at bounding box center [441, 342] width 4 height 7
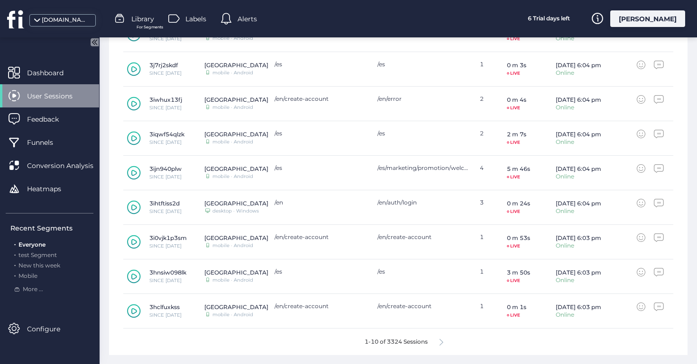
click at [132, 171] on icon at bounding box center [134, 173] width 14 height 14
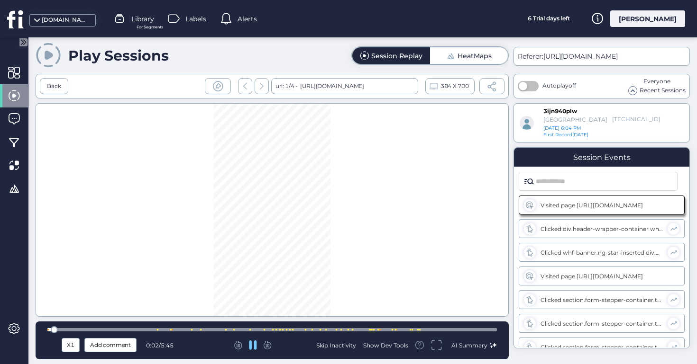
click at [154, 332] on div at bounding box center [271, 329] width 449 height 7
click at [258, 333] on div at bounding box center [271, 329] width 449 height 7
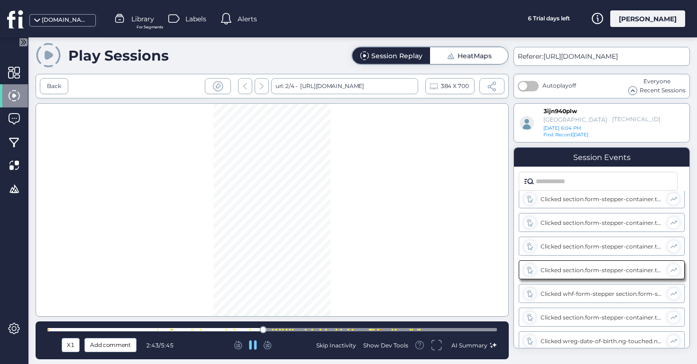
click at [275, 332] on div at bounding box center [271, 329] width 449 height 7
click at [286, 330] on div at bounding box center [286, 329] width 1 height 1
click at [320, 329] on div at bounding box center [319, 329] width 1 height 1
click at [344, 329] on div at bounding box center [271, 329] width 449 height 3
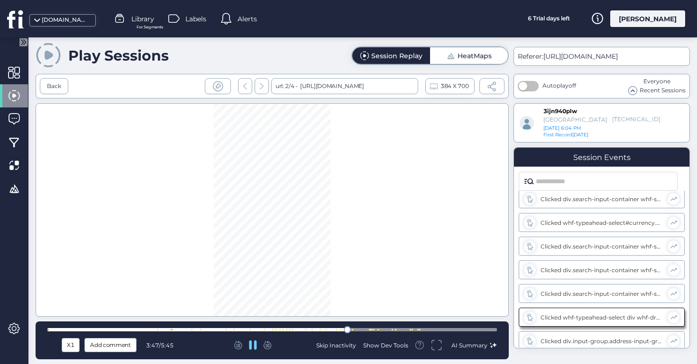
scroll to position [456, 0]
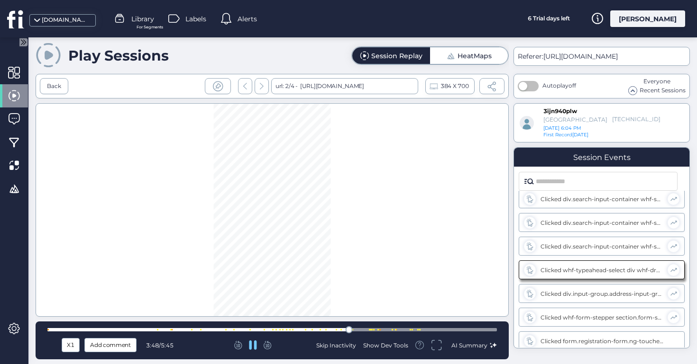
click at [354, 329] on div at bounding box center [271, 329] width 449 height 3
click at [372, 329] on div at bounding box center [371, 329] width 1 height 1
click at [392, 330] on div at bounding box center [391, 329] width 1 height 1
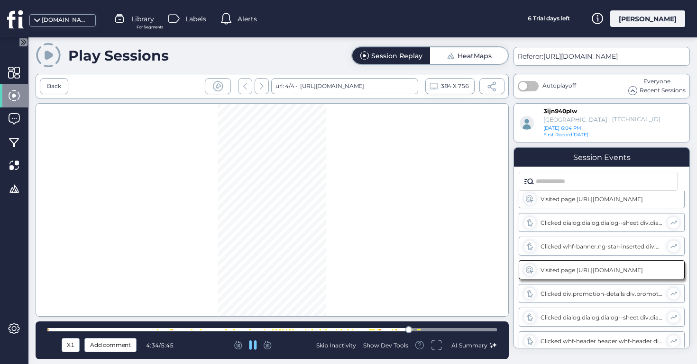
click at [266, 345] on icon at bounding box center [267, 345] width 8 height 9
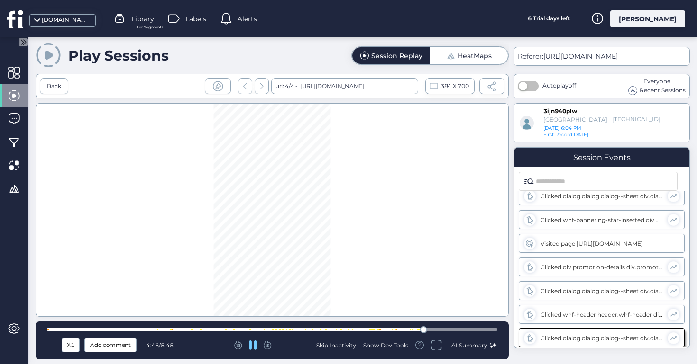
click at [268, 344] on icon at bounding box center [266, 344] width 5 height 7
click at [268, 344] on icon at bounding box center [267, 345] width 8 height 9
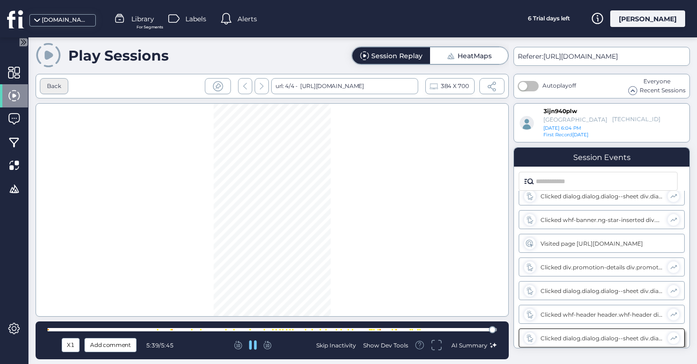
click at [54, 88] on div "Back" at bounding box center [54, 86] width 14 height 9
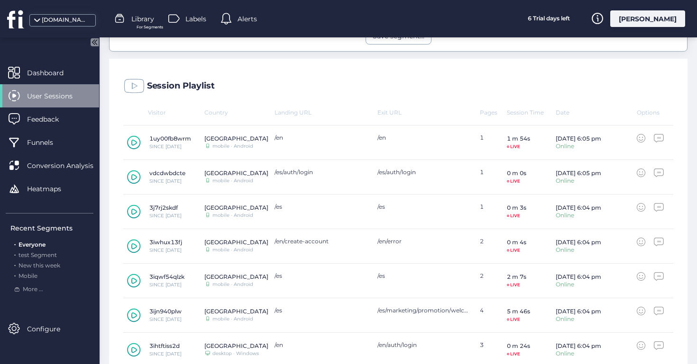
scroll to position [249, 0]
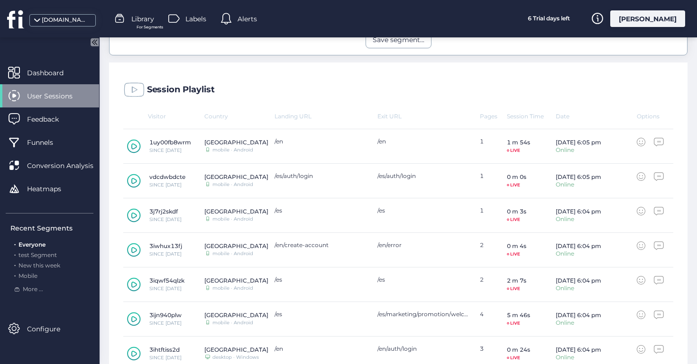
click at [131, 148] on icon at bounding box center [134, 146] width 14 height 14
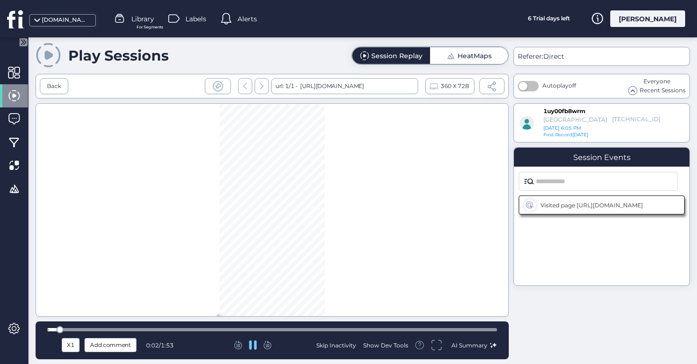
click at [258, 332] on div at bounding box center [271, 329] width 449 height 7
click at [290, 331] on div at bounding box center [271, 329] width 449 height 3
click at [333, 329] on div at bounding box center [271, 329] width 449 height 3
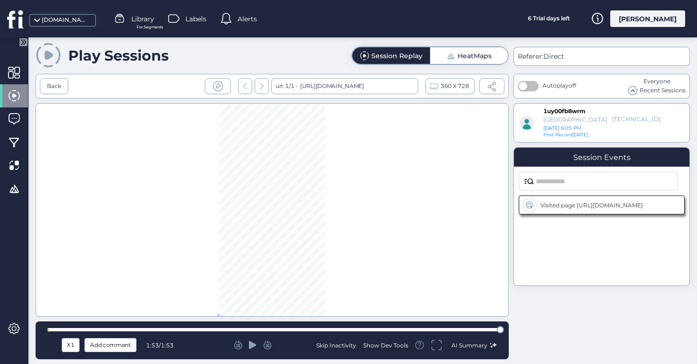
click at [267, 88] on div at bounding box center [261, 86] width 14 height 16
click at [257, 84] on div at bounding box center [261, 86] width 14 height 16
click at [55, 81] on div "Back" at bounding box center [54, 86] width 28 height 16
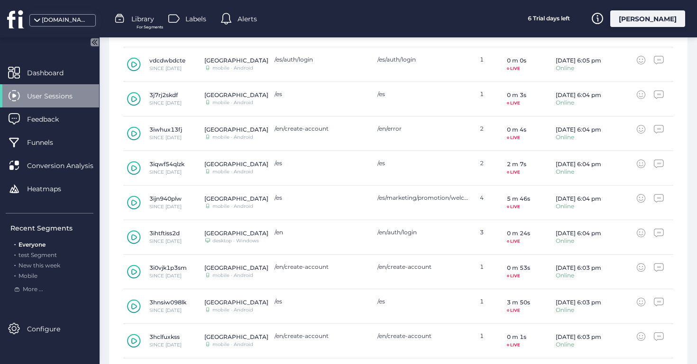
scroll to position [396, 0]
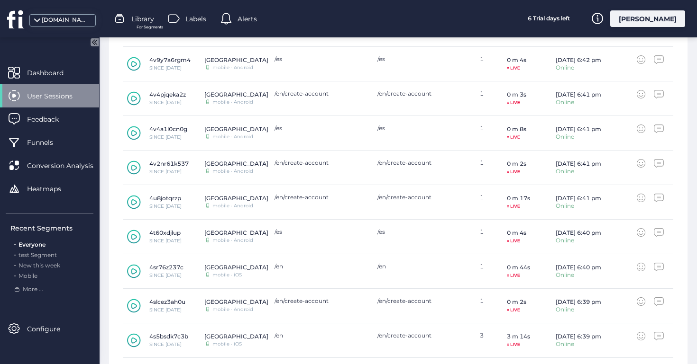
scroll to position [396, 0]
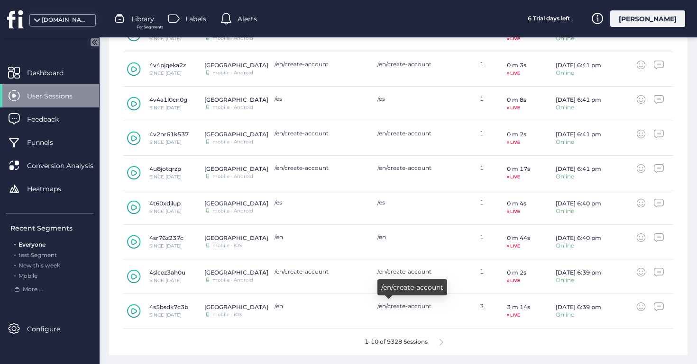
click at [438, 339] on div "1-10 of 9328 Sessions" at bounding box center [398, 342] width 550 height 27
click at [440, 339] on div "1-10 of 9328 Sessions" at bounding box center [398, 342] width 550 height 27
click at [443, 339] on icon at bounding box center [441, 342] width 4 height 7
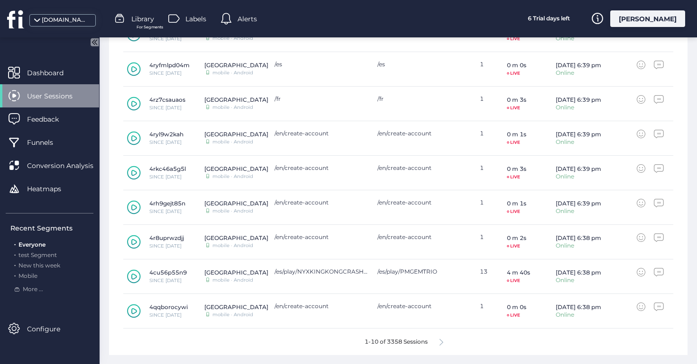
click at [443, 339] on icon at bounding box center [441, 342] width 4 height 7
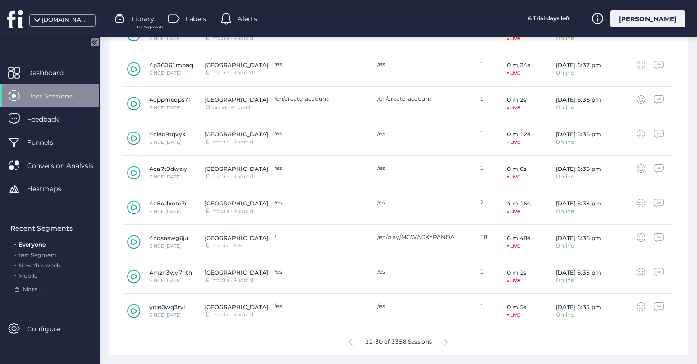
click at [443, 339] on div "21-30 of 3358 Sessions" at bounding box center [398, 342] width 550 height 27
click at [446, 342] on icon at bounding box center [445, 342] width 4 height 7
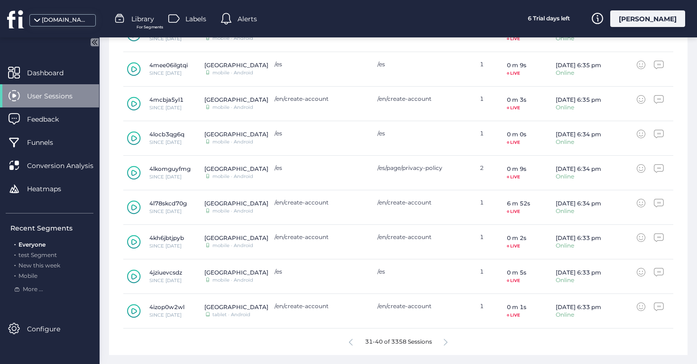
click at [446, 342] on icon at bounding box center [445, 342] width 4 height 7
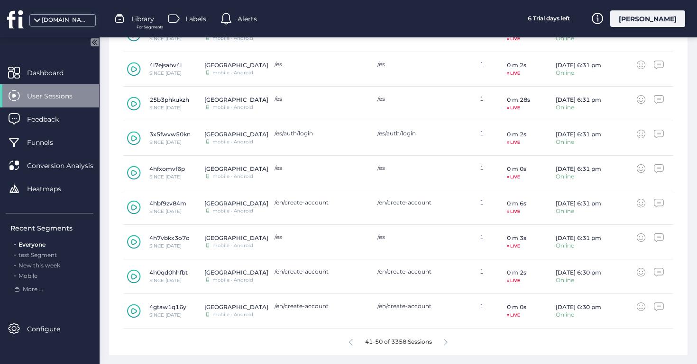
click at [446, 342] on icon at bounding box center [445, 342] width 4 height 7
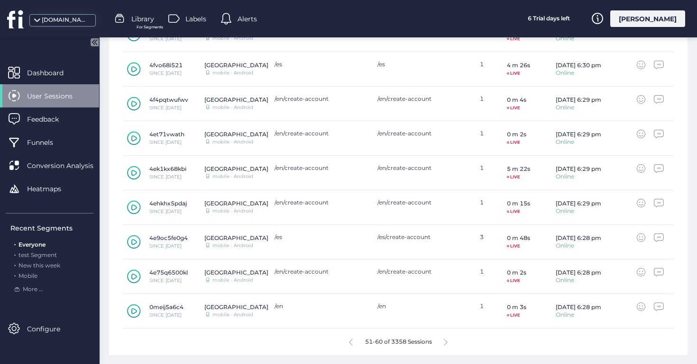
click at [446, 342] on icon at bounding box center [445, 342] width 4 height 7
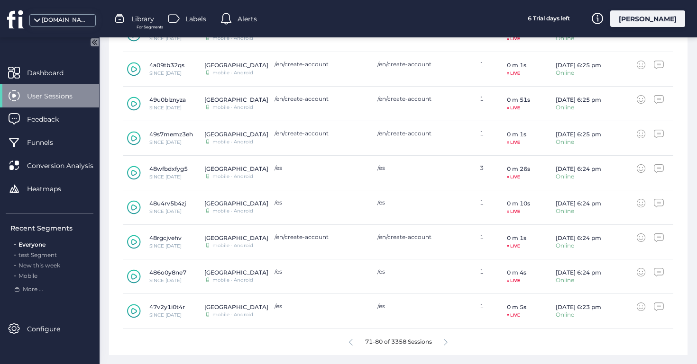
click at [446, 342] on icon at bounding box center [445, 342] width 4 height 7
click at [447, 342] on icon at bounding box center [445, 342] width 4 height 7
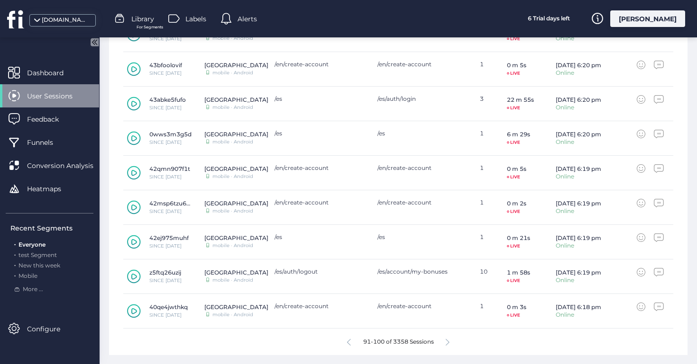
click at [447, 342] on icon at bounding box center [447, 342] width 4 height 7
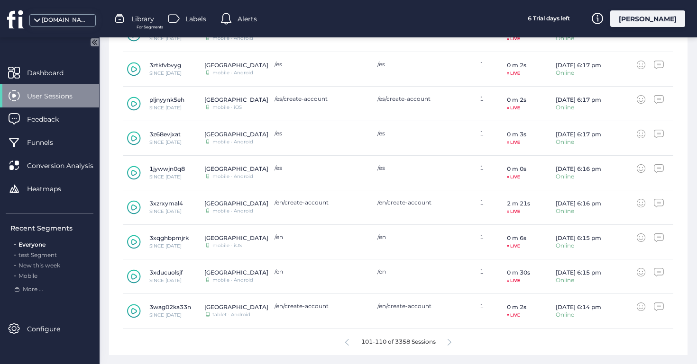
click at [447, 342] on div "101-110 of 3358 Sessions" at bounding box center [398, 342] width 550 height 27
click at [452, 340] on div "101-110 of 3358 Sessions" at bounding box center [398, 342] width 550 height 27
click at [451, 340] on icon at bounding box center [449, 342] width 4 height 7
click at [452, 340] on div "111-120 of 3358 Sessions" at bounding box center [398, 342] width 550 height 27
click at [451, 340] on icon at bounding box center [449, 342] width 4 height 7
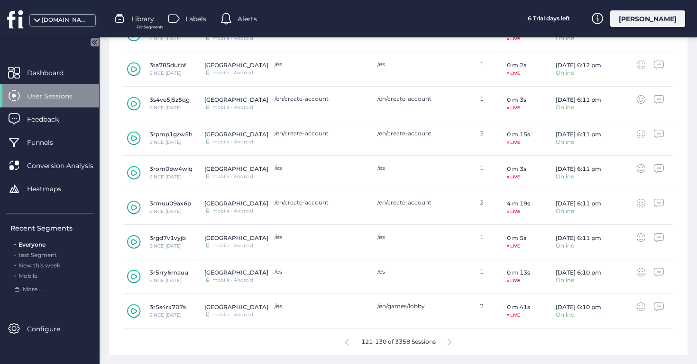
click at [450, 340] on icon at bounding box center [449, 342] width 4 height 7
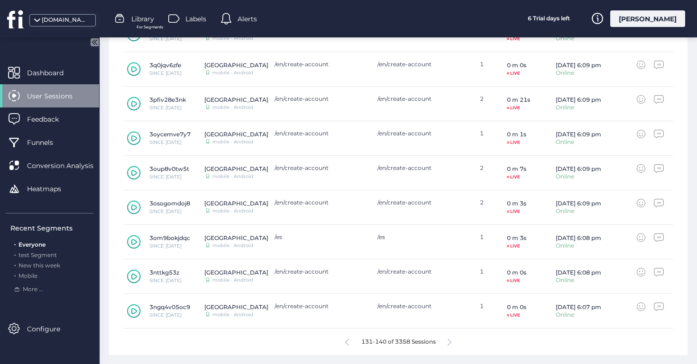
click at [450, 340] on icon at bounding box center [449, 342] width 4 height 7
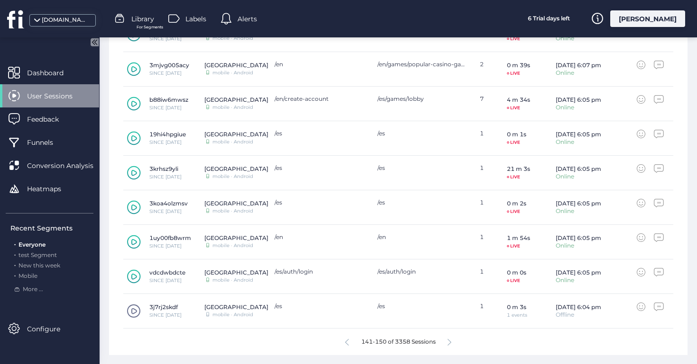
click at [450, 340] on icon at bounding box center [449, 342] width 4 height 7
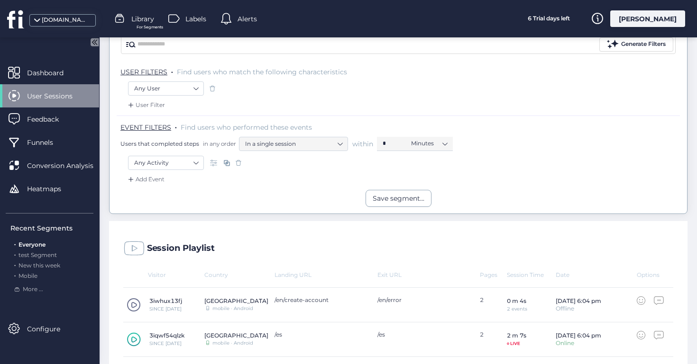
scroll to position [90, 0]
click at [61, 21] on div "[DOMAIN_NAME]" at bounding box center [65, 20] width 47 height 9
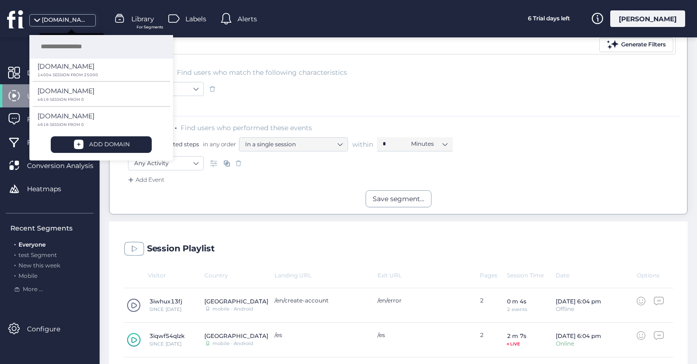
click at [62, 23] on div "[DOMAIN_NAME]" at bounding box center [65, 20] width 47 height 9
